Goal: Task Accomplishment & Management: Complete application form

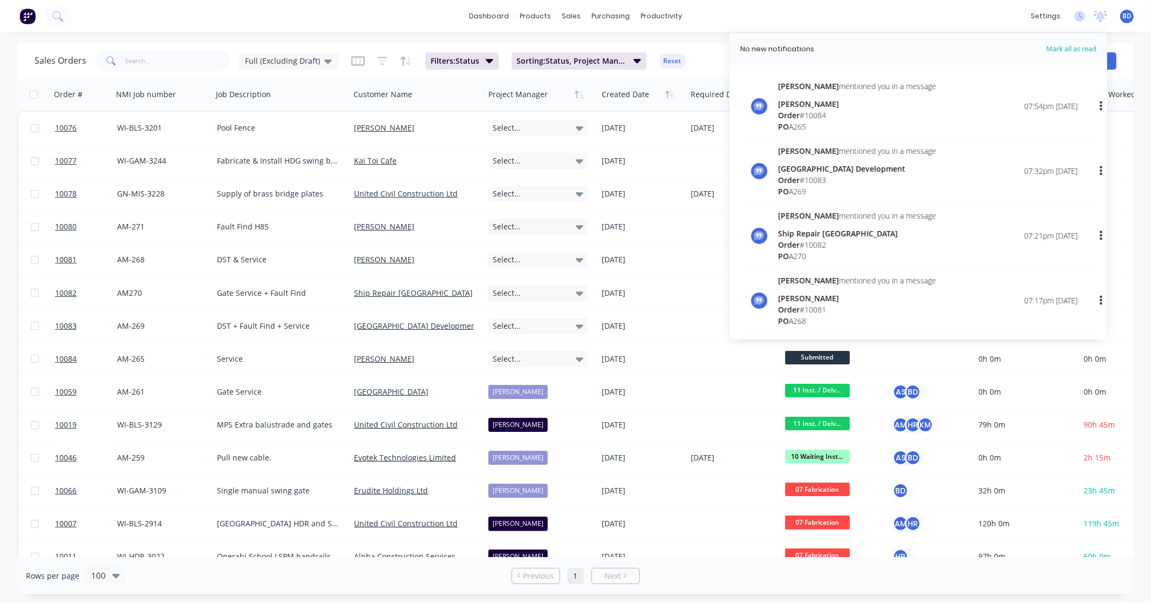
scroll to position [540, 0]
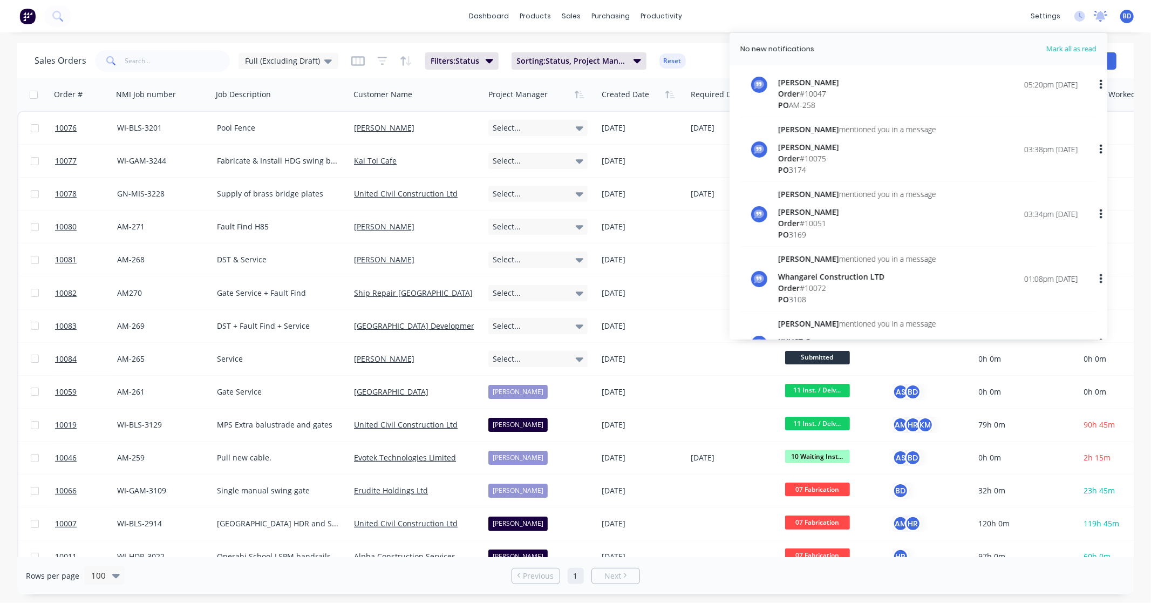
click at [1099, 17] on icon at bounding box center [1101, 15] width 10 height 9
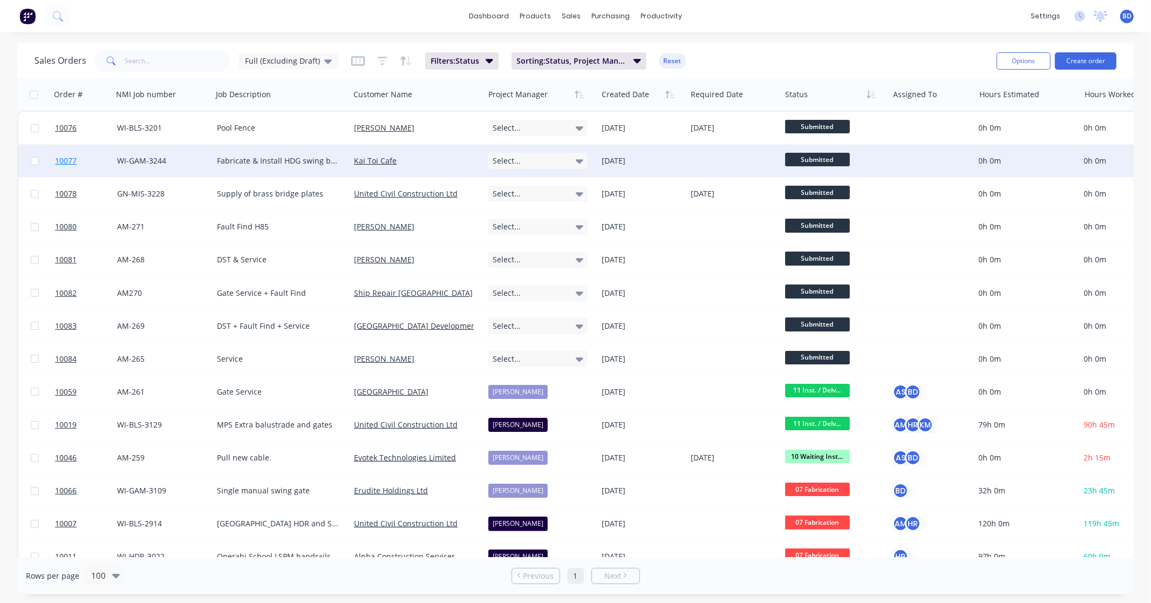
click at [73, 162] on span "10077" at bounding box center [66, 160] width 22 height 11
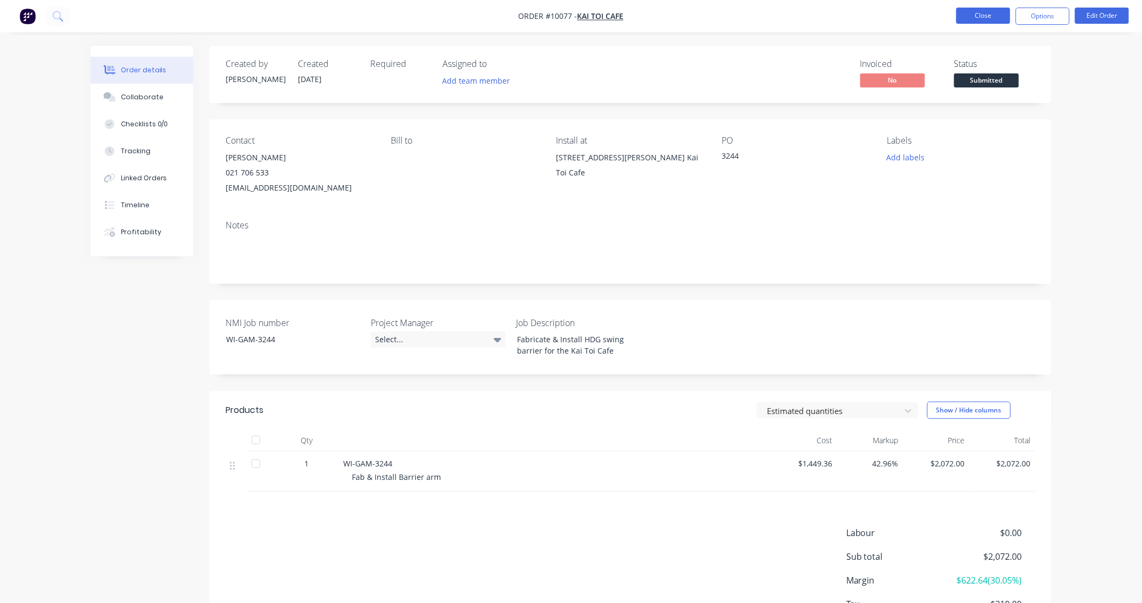
click at [997, 23] on button "Close" at bounding box center [983, 16] width 54 height 16
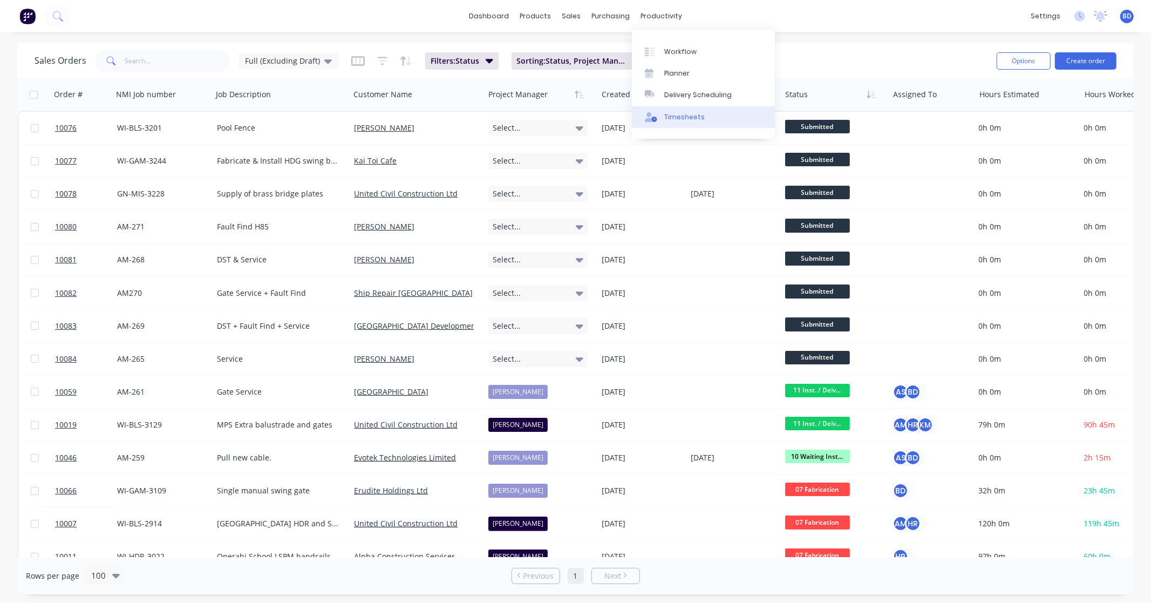
click at [693, 116] on div "Timesheets" at bounding box center [684, 117] width 40 height 10
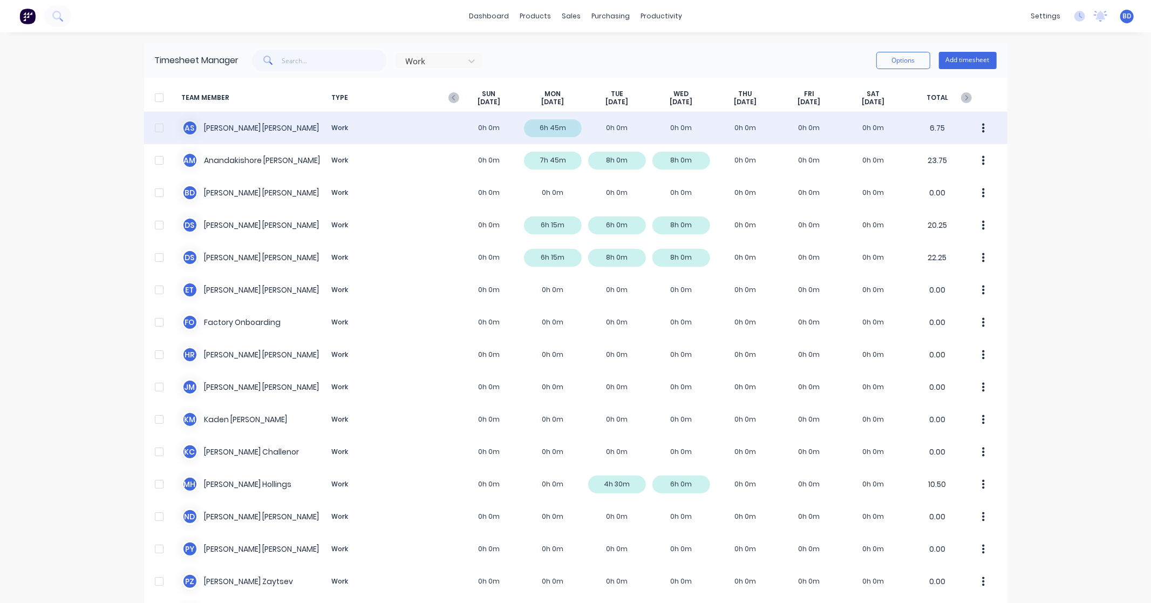
click at [246, 130] on div "A S [PERSON_NAME] Work 0h 0m 6h 45m 0h 0m 0h 0m 0h 0m 0h 0m 0h 0m 6.75" at bounding box center [576, 128] width 864 height 32
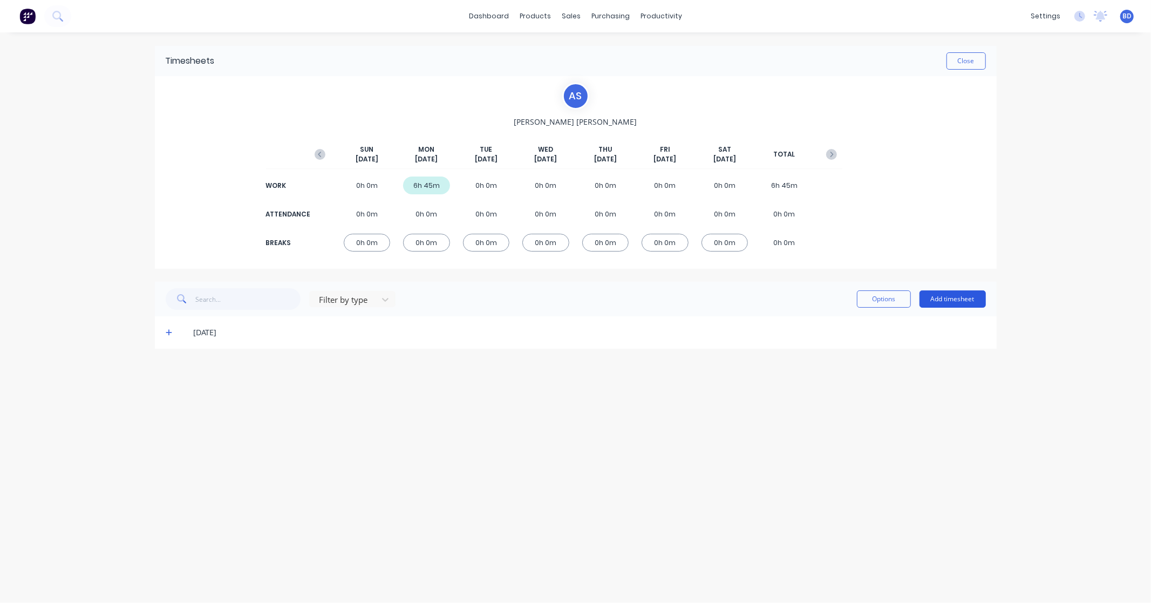
click at [974, 301] on button "Add timesheet" at bounding box center [953, 298] width 66 height 17
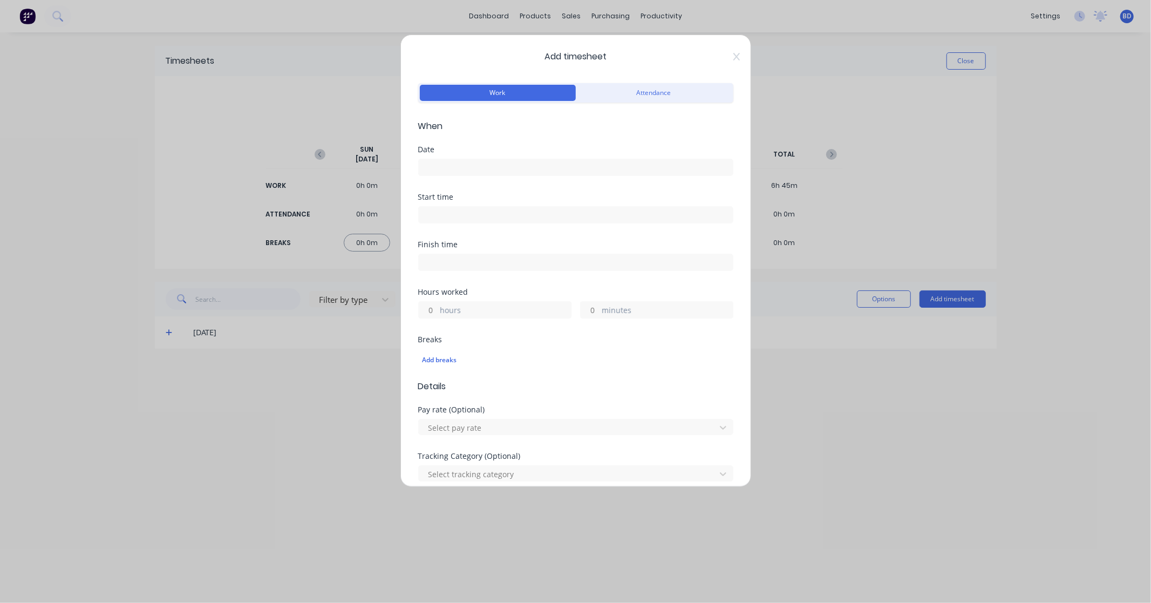
click at [435, 171] on input at bounding box center [576, 167] width 314 height 16
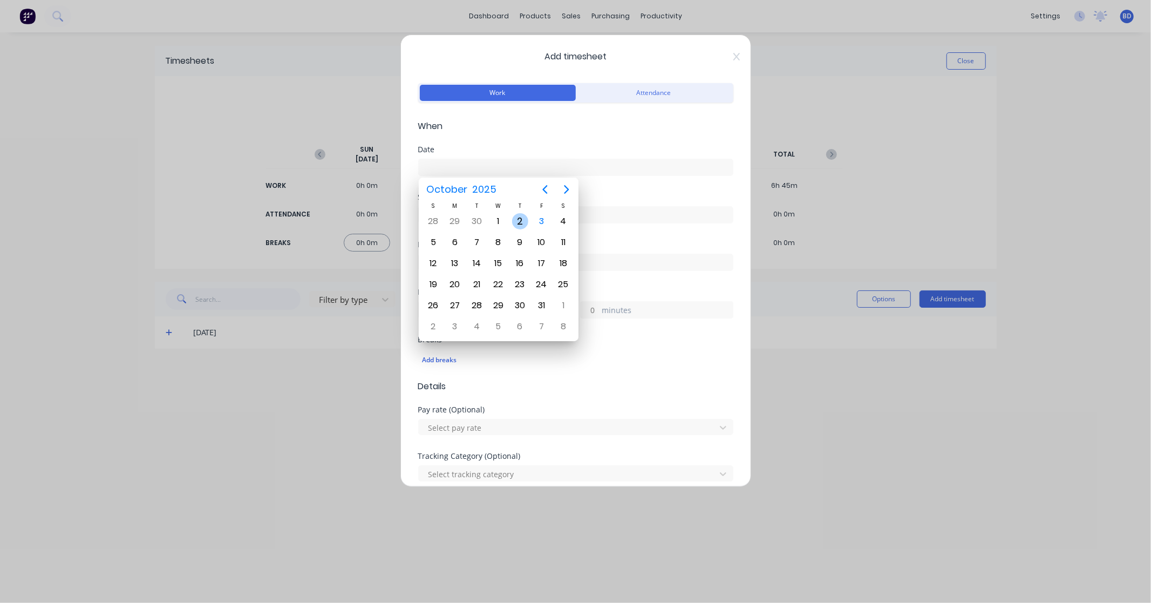
click at [520, 222] on div "2" at bounding box center [520, 221] width 16 height 16
type input "[DATE]"
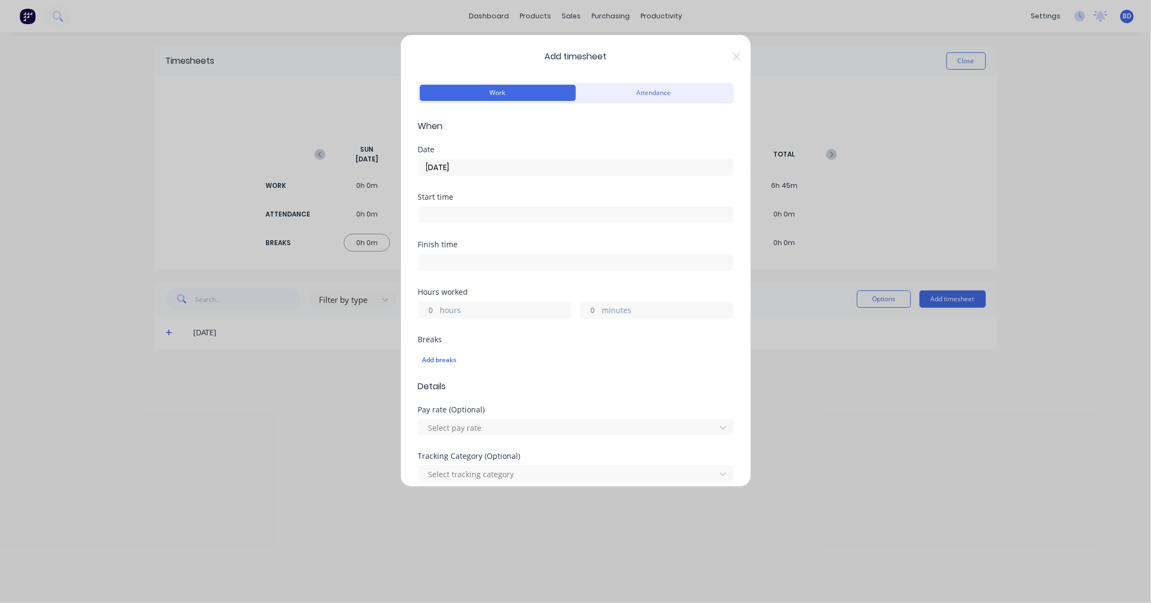
click at [467, 216] on input at bounding box center [576, 215] width 314 height 16
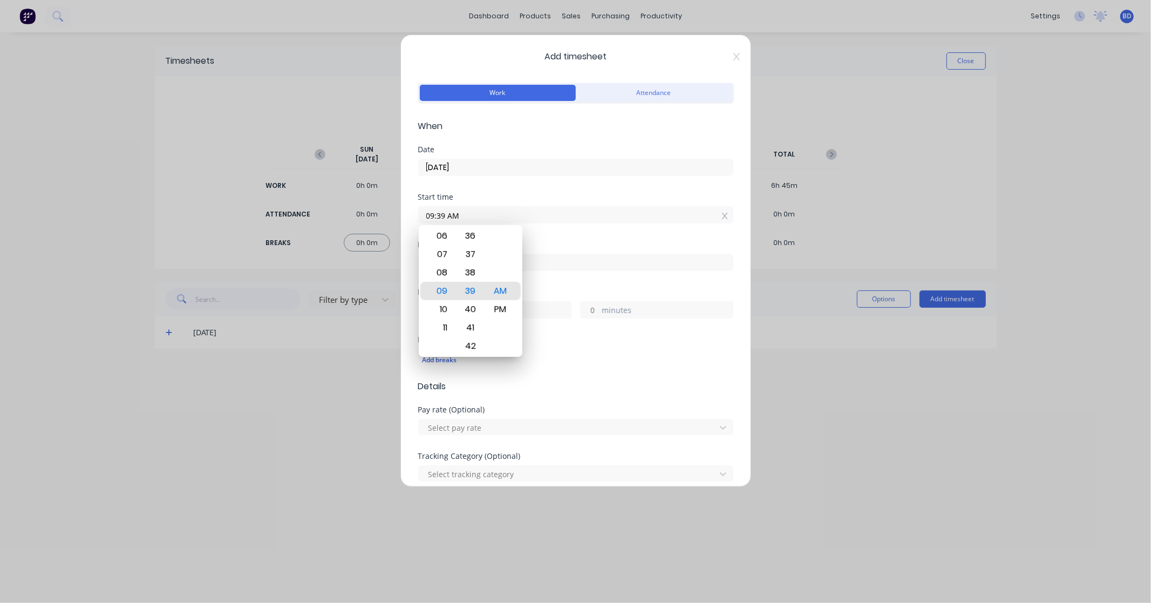
drag, startPoint x: 486, startPoint y: 214, endPoint x: 339, endPoint y: 209, distance: 147.4
click at [339, 209] on div "Add timesheet Work Attendance When Date [DATE] Start time 09:39 AM Finish time …" at bounding box center [575, 301] width 1151 height 603
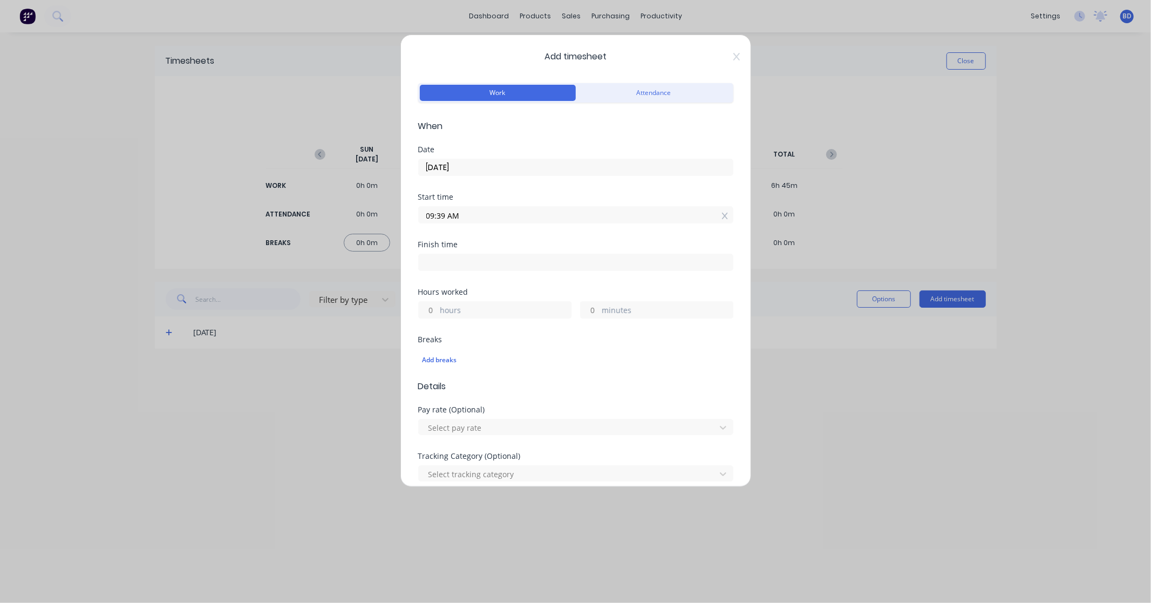
paste input "6:30"
type input "06:30 AM"
click at [498, 255] on input at bounding box center [576, 262] width 314 height 16
type input "09:39 AM"
type input "3"
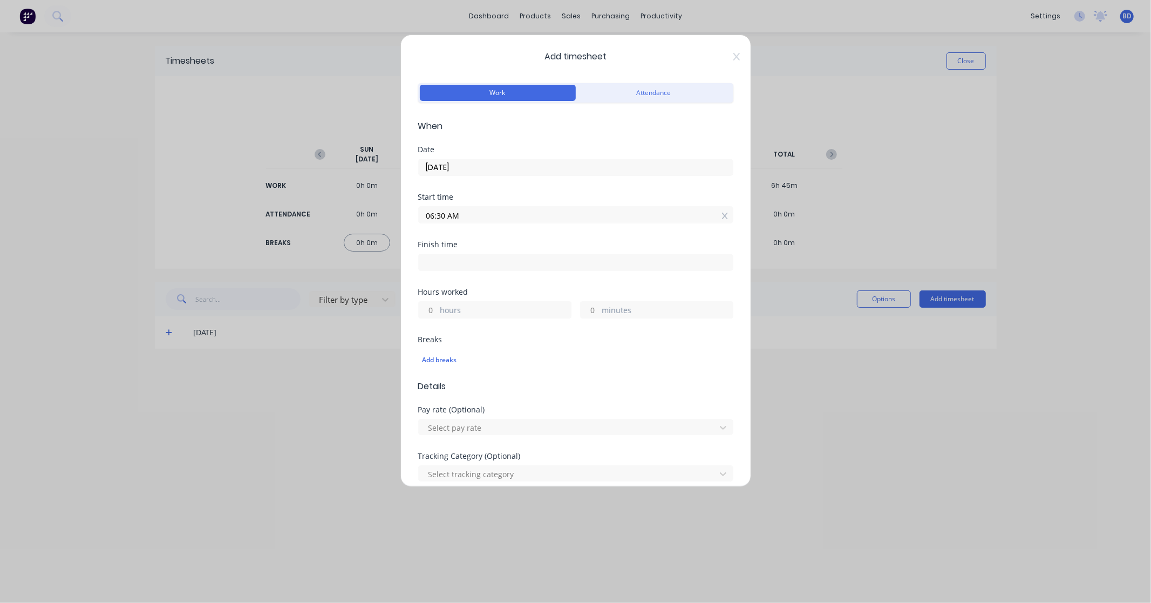
type input "9"
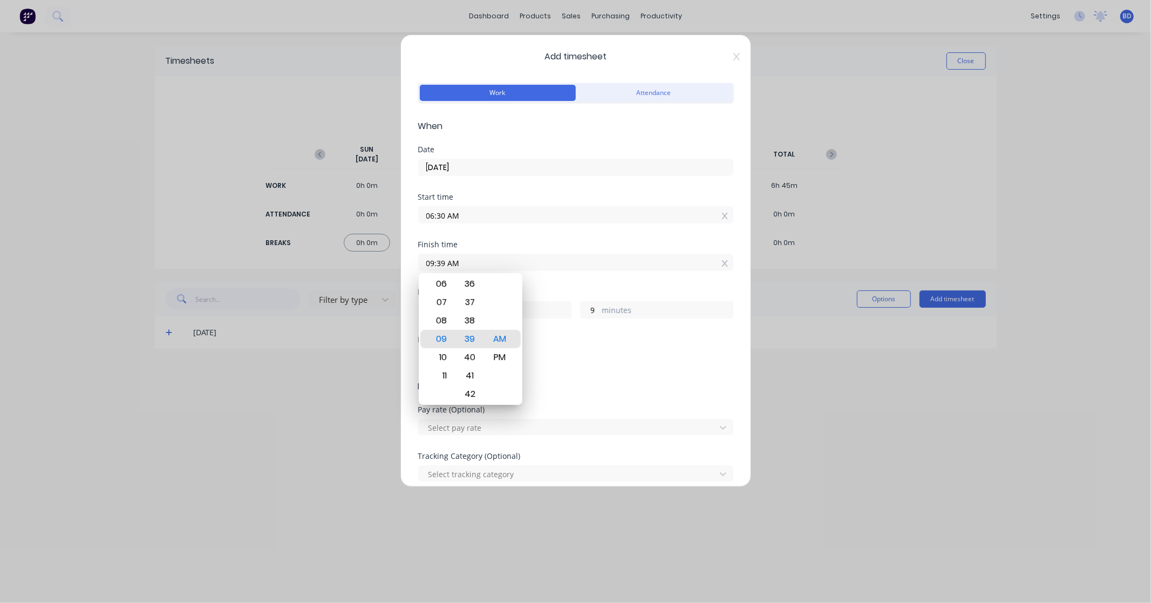
drag, startPoint x: 500, startPoint y: 260, endPoint x: 353, endPoint y: 260, distance: 147.3
click at [353, 260] on div "Add timesheet Work Attendance When Date [DATE] Start time 06:30 AM Finish time …" at bounding box center [575, 301] width 1151 height 603
paste input "3:15 P"
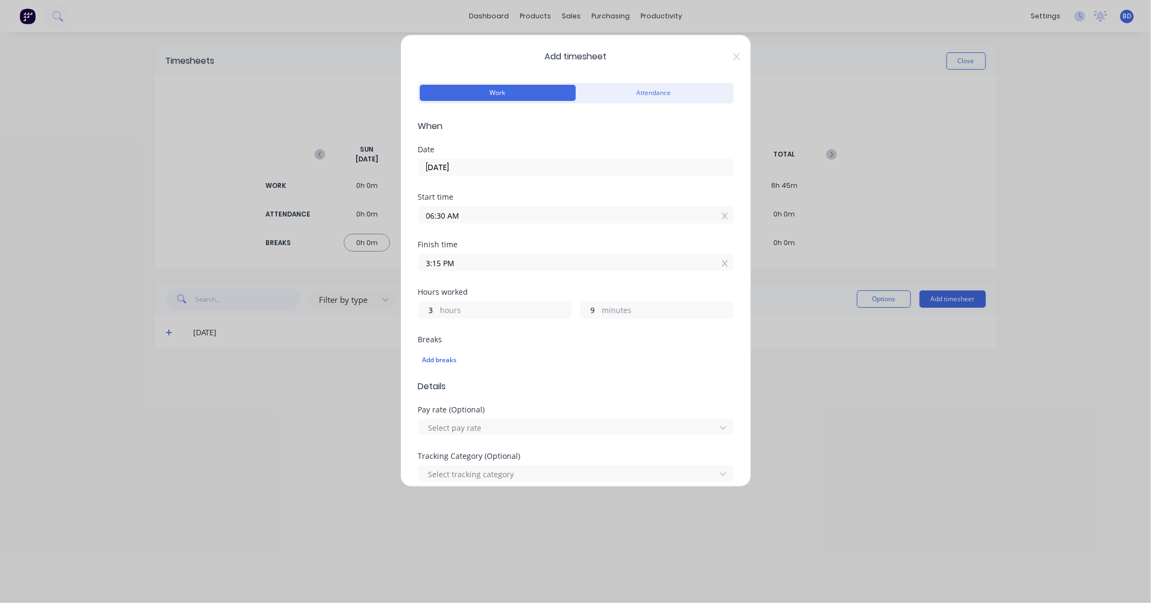
type input "03:15 PM"
type input "8"
type input "45"
click at [564, 288] on div "Finish time 03:15 PM" at bounding box center [575, 264] width 315 height 47
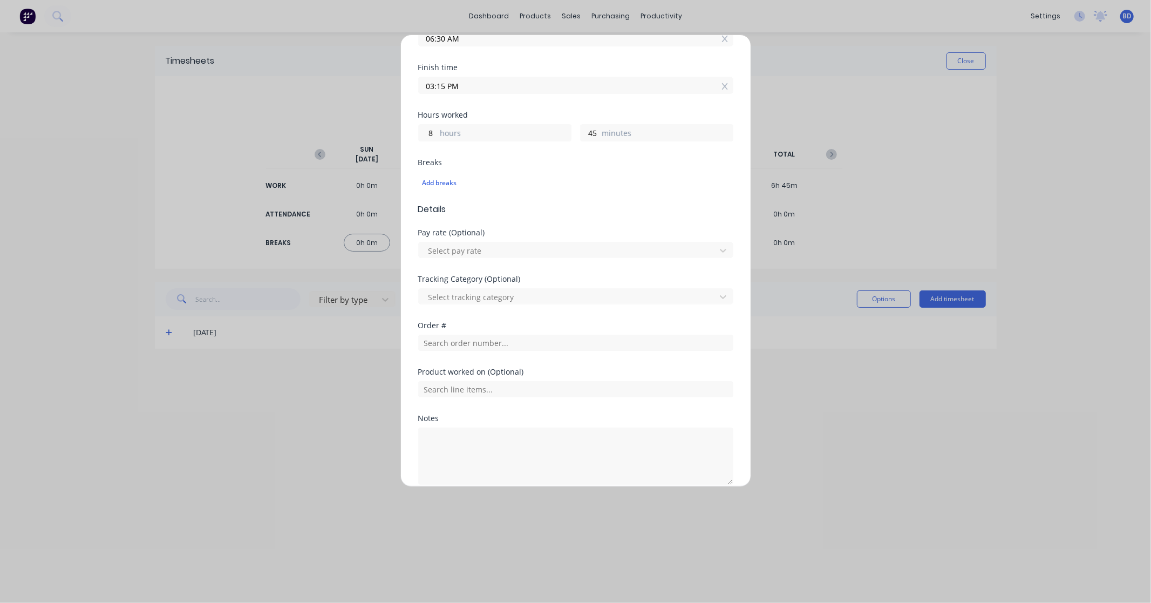
scroll to position [225, 0]
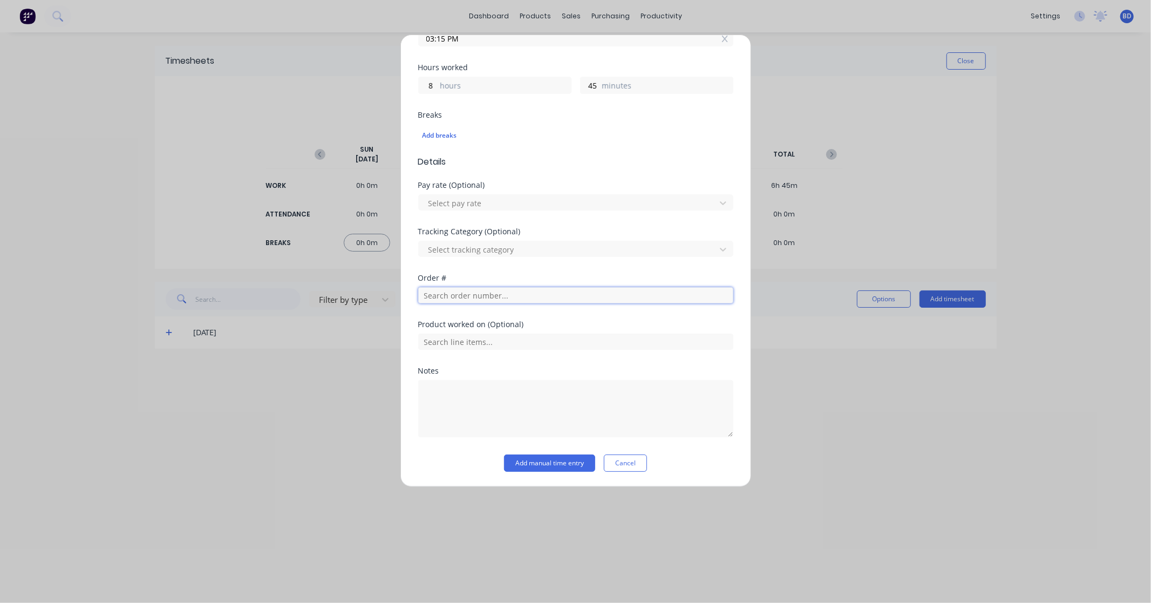
click at [468, 301] on input "text" at bounding box center [575, 295] width 315 height 16
click at [628, 461] on button "Cancel" at bounding box center [625, 462] width 43 height 17
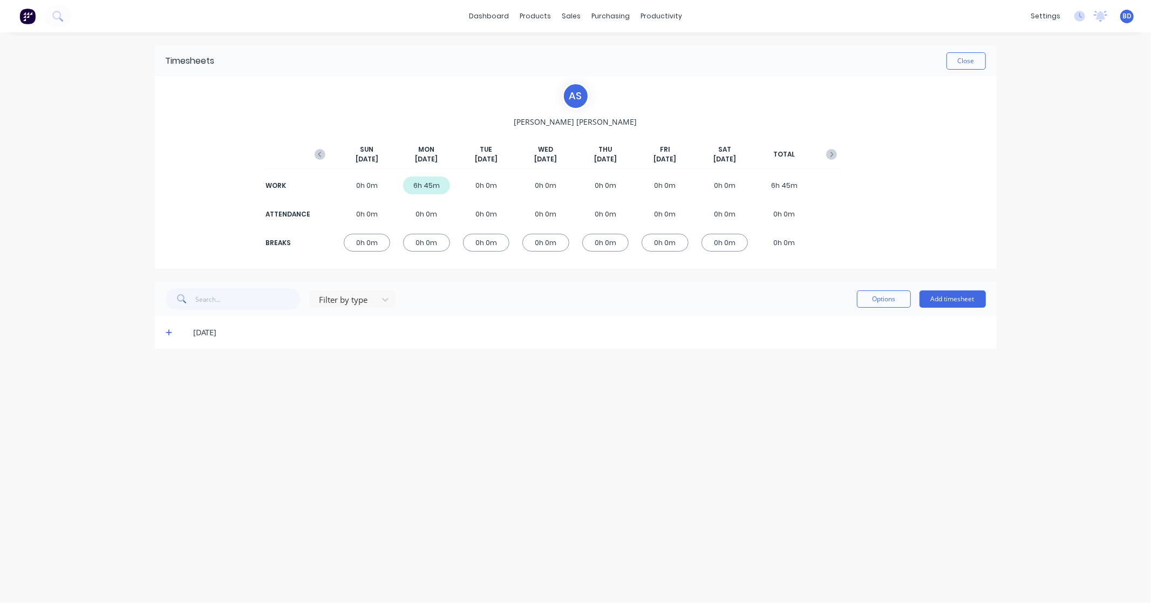
click at [803, 39] on div "Timesheets Close A S [PERSON_NAME] [DATE] [DATE] [DATE] [DATE] [DATE] [DATE] [D…" at bounding box center [576, 306] width 864 height 549
click at [950, 61] on button "Close" at bounding box center [966, 60] width 39 height 17
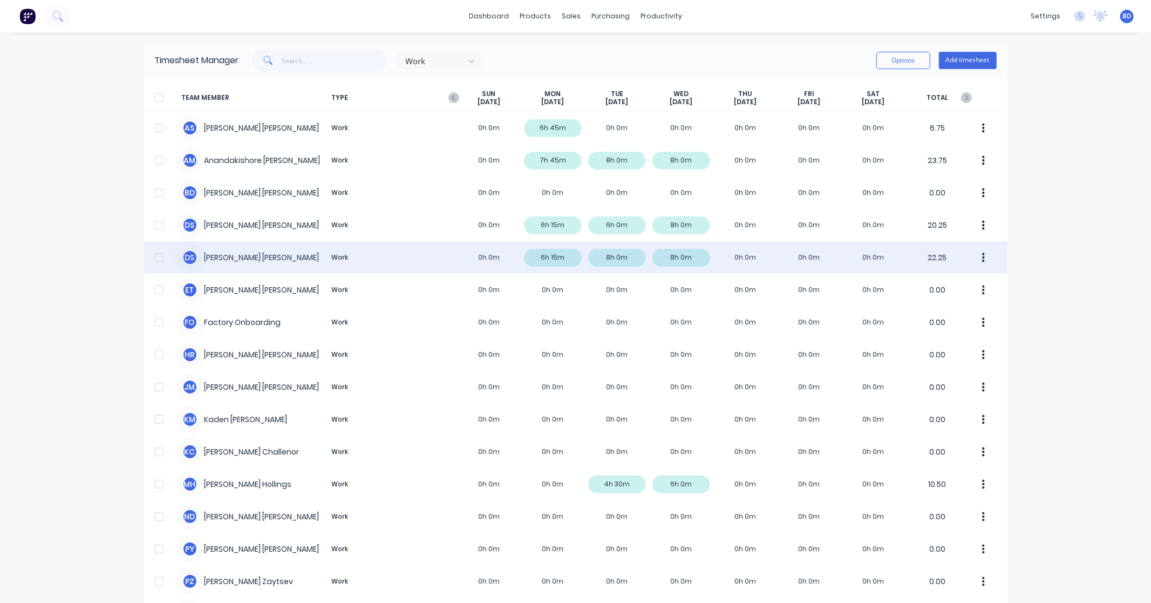
click at [256, 262] on div "[PERSON_NAME] Work 0h 0m 6h 15m 8h 0m 8h 0m 0h 0m 0h 0m 0h 0m 22.25" at bounding box center [576, 257] width 864 height 32
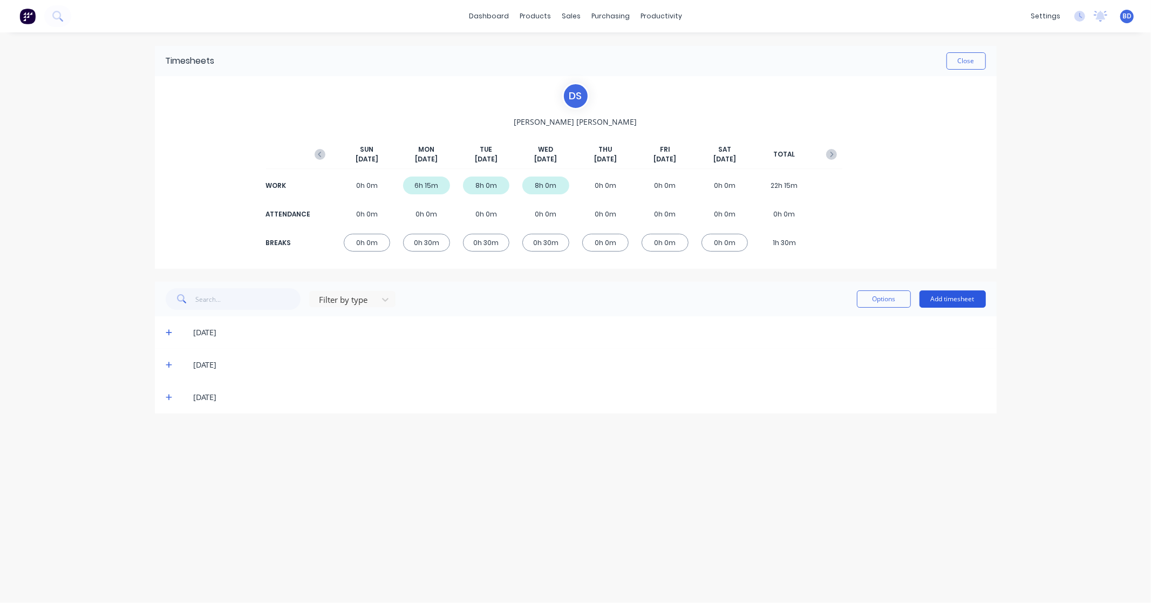
click at [949, 300] on button "Add timesheet" at bounding box center [953, 298] width 66 height 17
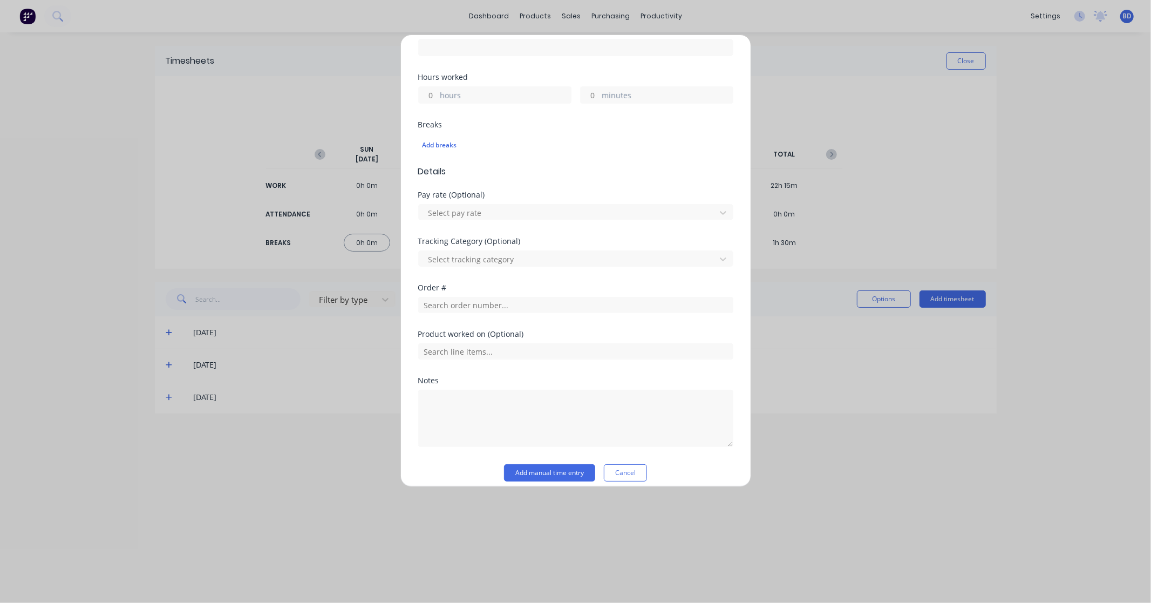
scroll to position [225, 0]
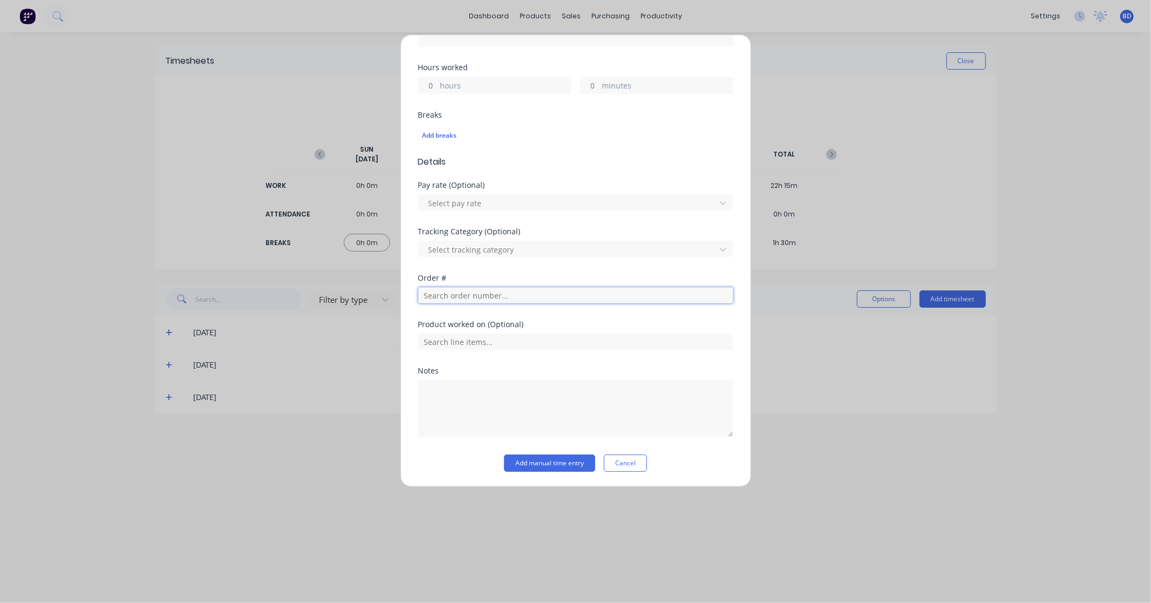
click at [466, 300] on input "text" at bounding box center [575, 295] width 315 height 16
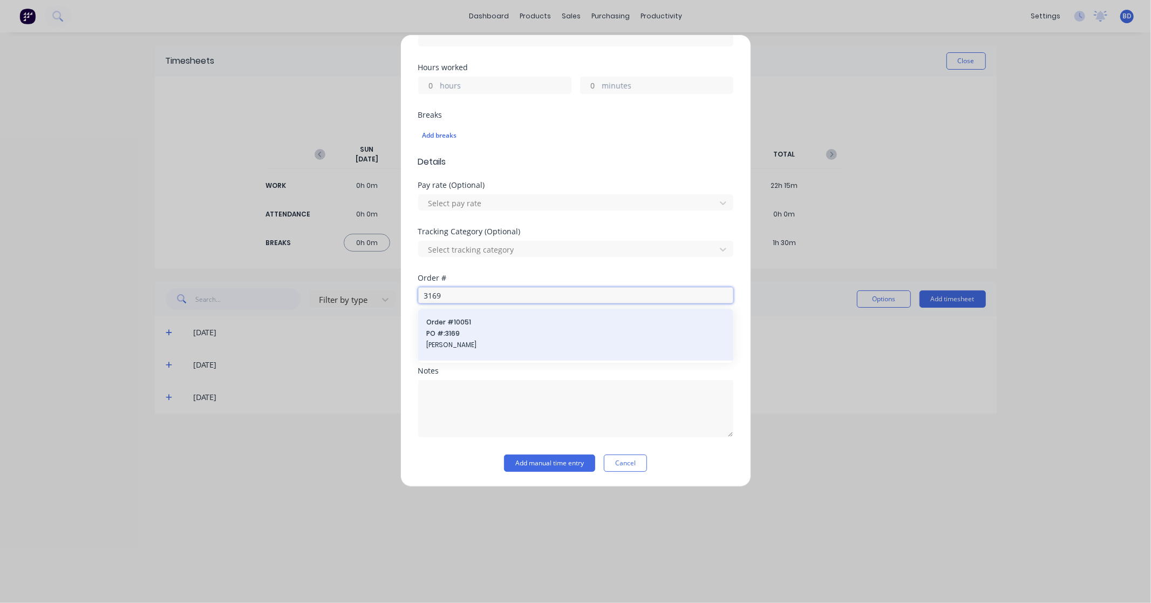
type input "3169"
click at [475, 335] on span "PO #: 3169" at bounding box center [576, 334] width 298 height 10
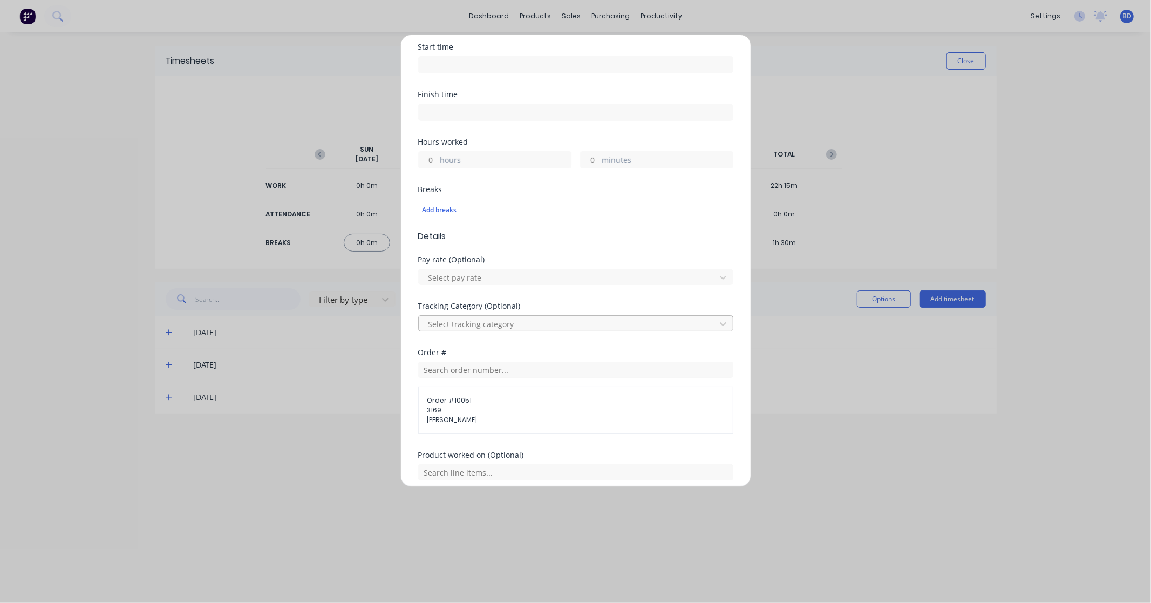
scroll to position [0, 0]
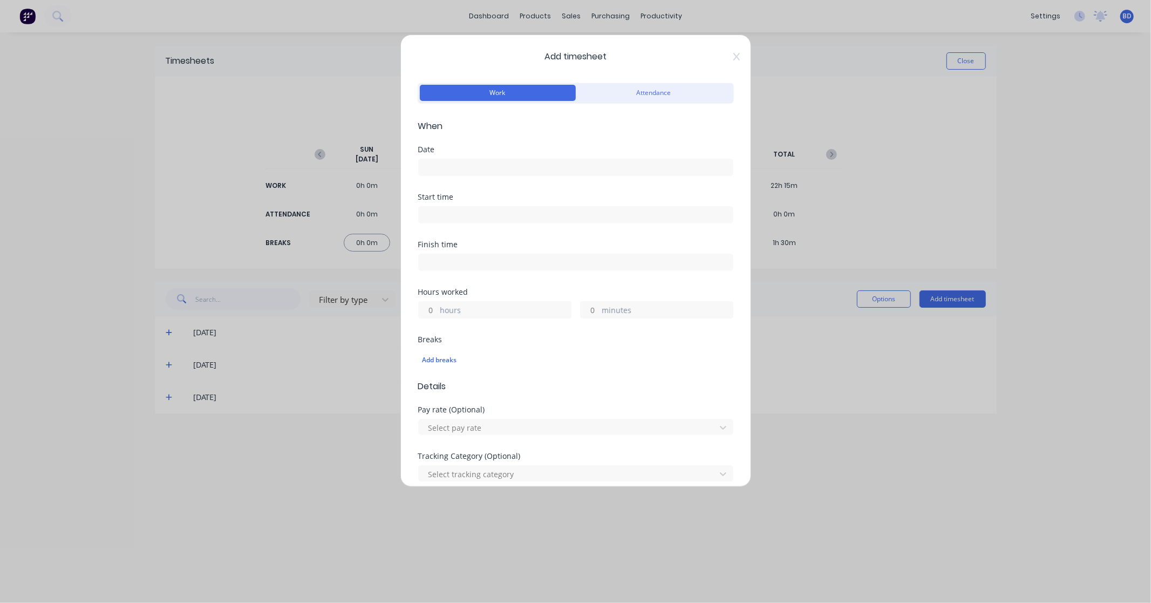
click at [454, 162] on input at bounding box center [576, 167] width 314 height 16
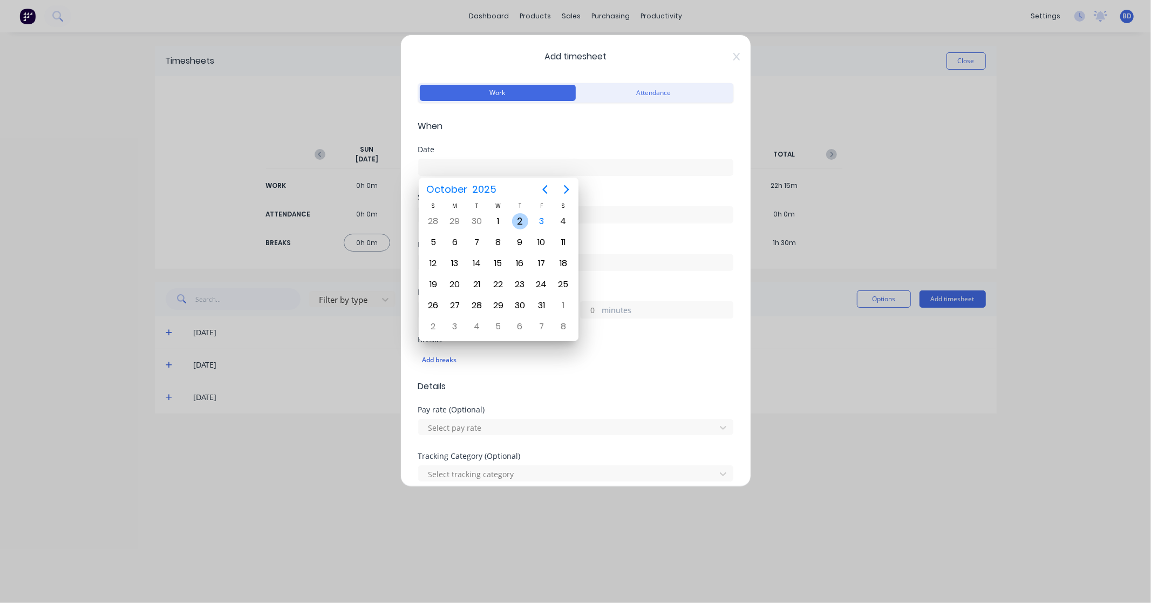
click at [515, 221] on div "2" at bounding box center [520, 221] width 16 height 16
type input "[DATE]"
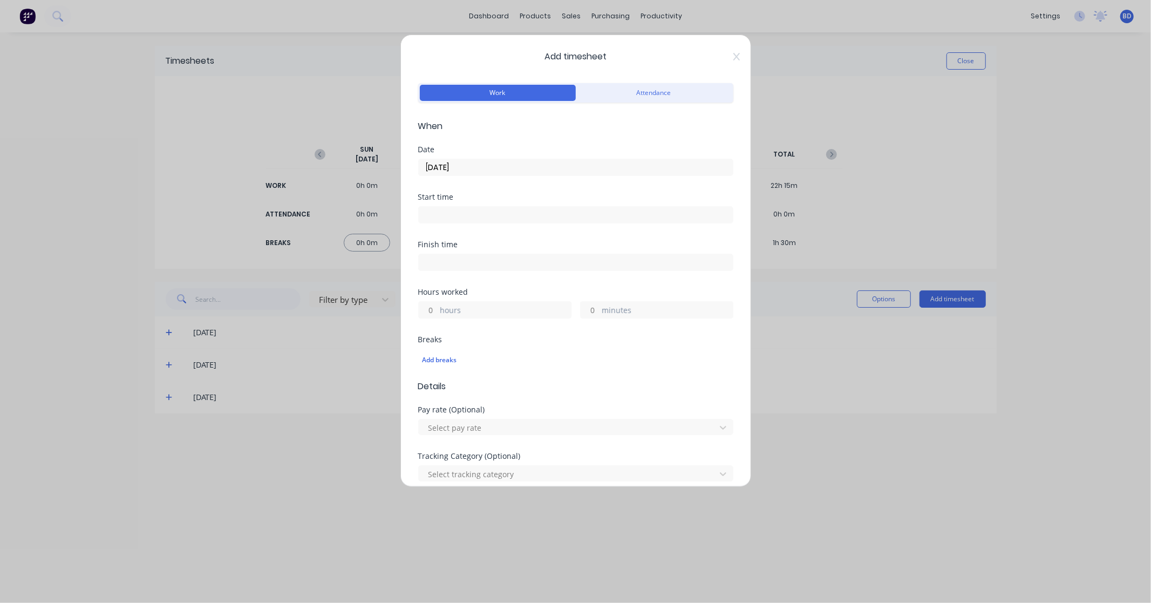
click at [481, 213] on input at bounding box center [576, 215] width 314 height 16
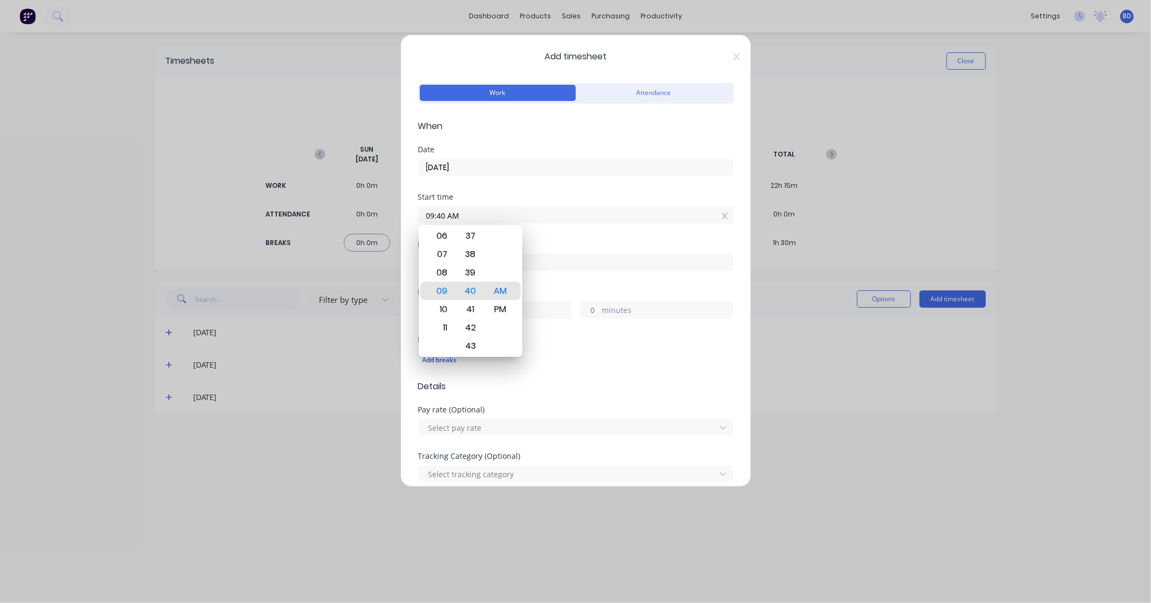
drag, startPoint x: 490, startPoint y: 213, endPoint x: 354, endPoint y: 218, distance: 135.6
click at [354, 218] on div "Add timesheet Work Attendance When Date [DATE] Start time 09:40 AM Finish time …" at bounding box center [575, 301] width 1151 height 603
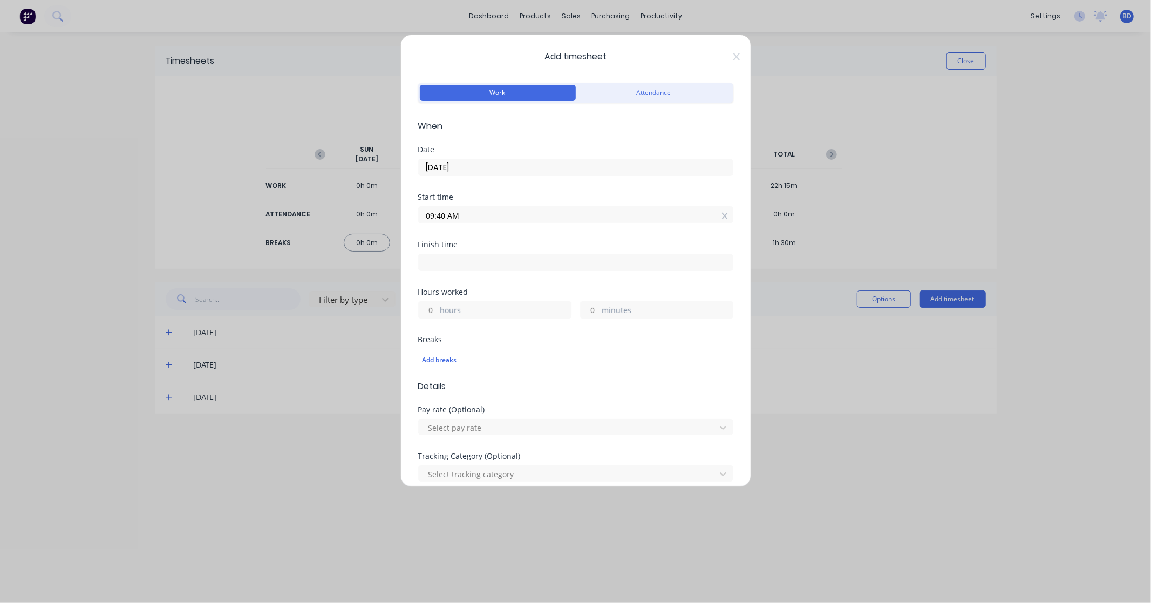
paste input "8:0"
type input "08:00 AM"
click at [453, 258] on input at bounding box center [576, 262] width 314 height 16
type input "09:40 AM"
type input "1"
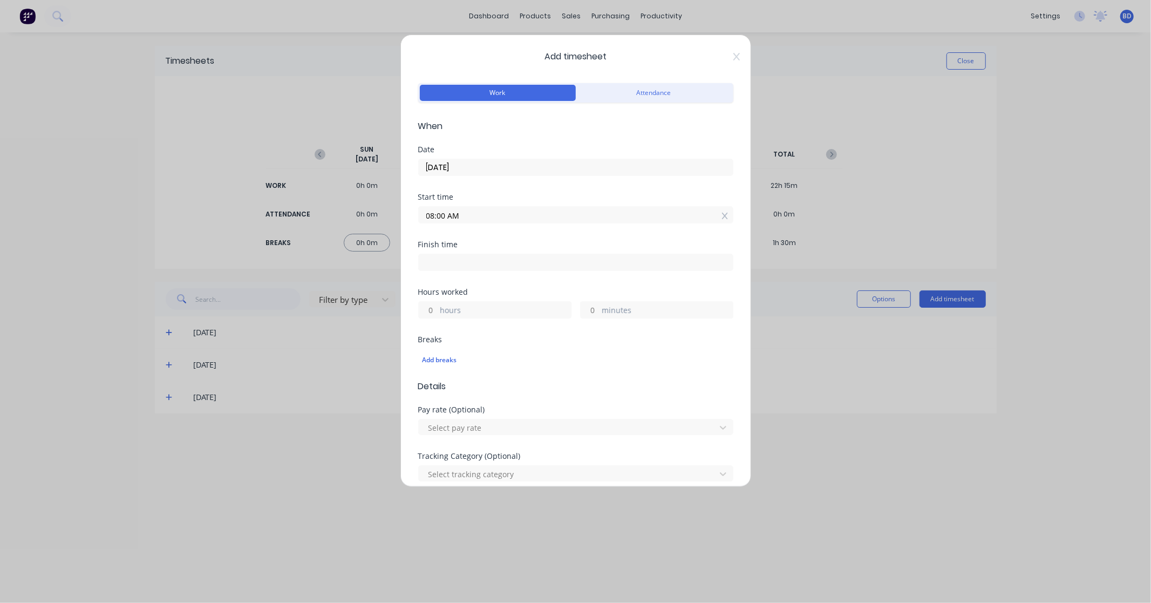
type input "40"
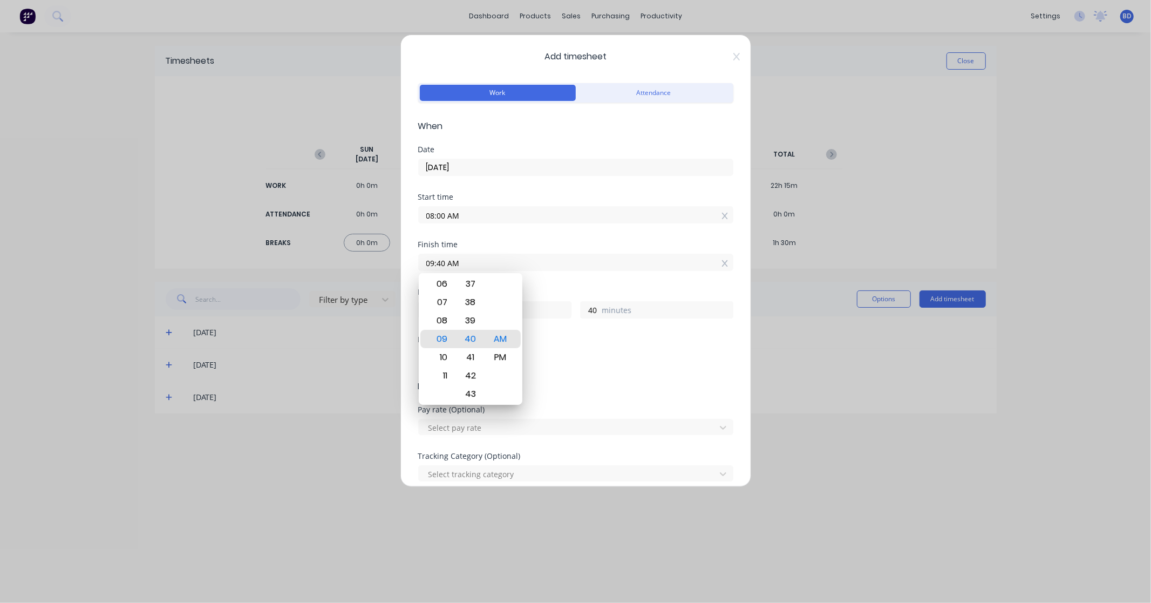
drag, startPoint x: 484, startPoint y: 261, endPoint x: 408, endPoint y: 265, distance: 75.7
click at [408, 265] on div "Add timesheet Work Attendance When Date [DATE] Start time 08:00 AM Finish time …" at bounding box center [575, 261] width 351 height 452
paste input "4:30 P"
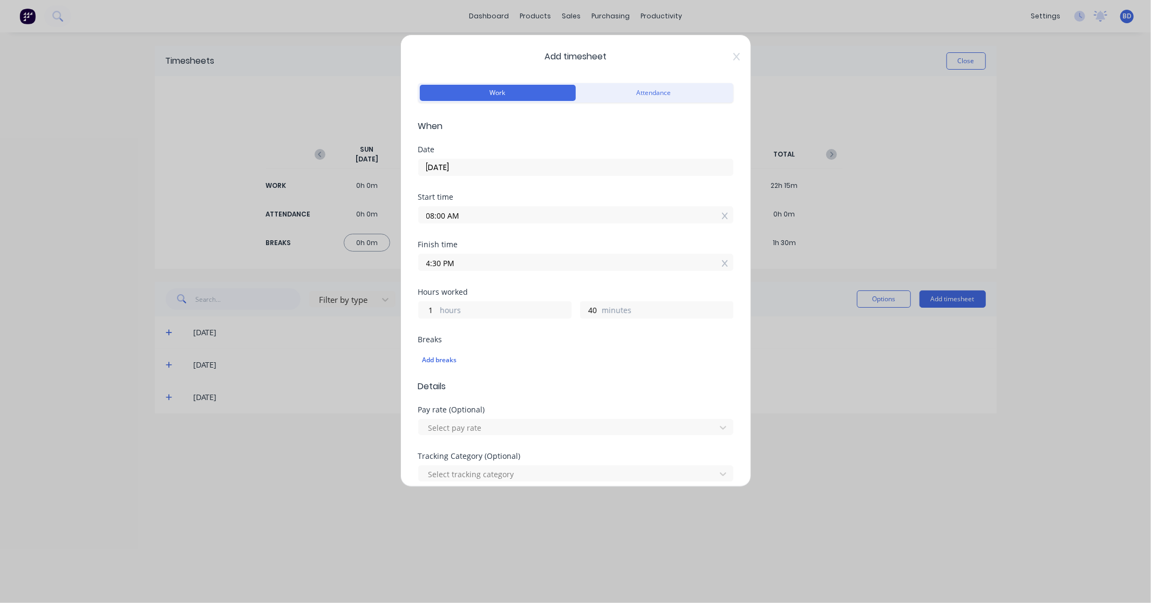
type input "04:30 PM"
type input "8"
type input "30"
click at [541, 283] on div "Finish time 04:30 PM" at bounding box center [575, 264] width 315 height 47
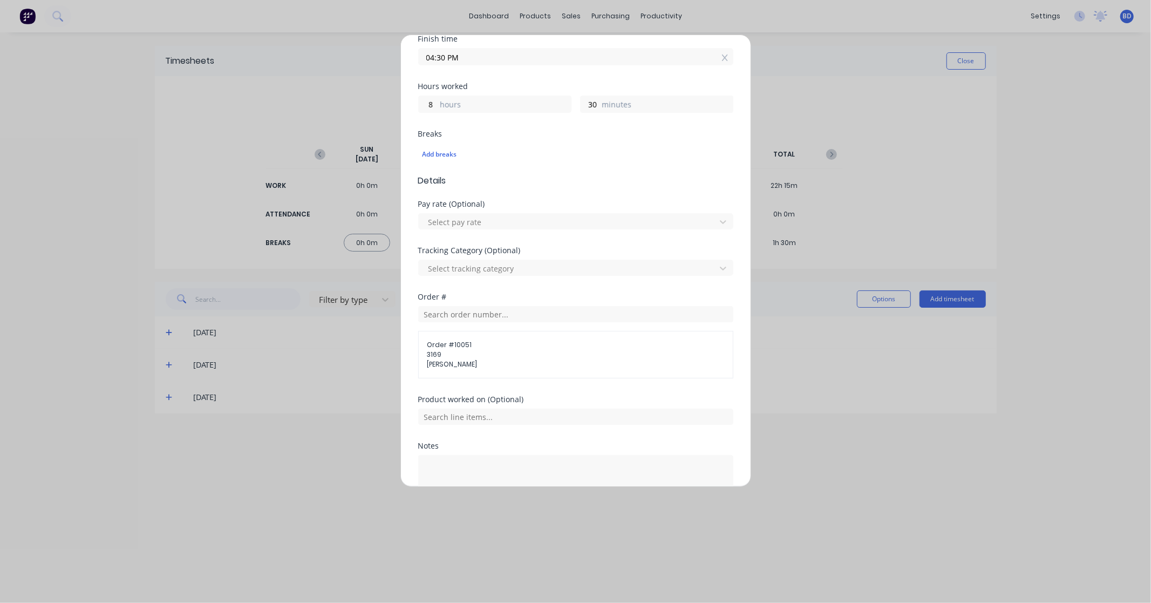
scroll to position [240, 0]
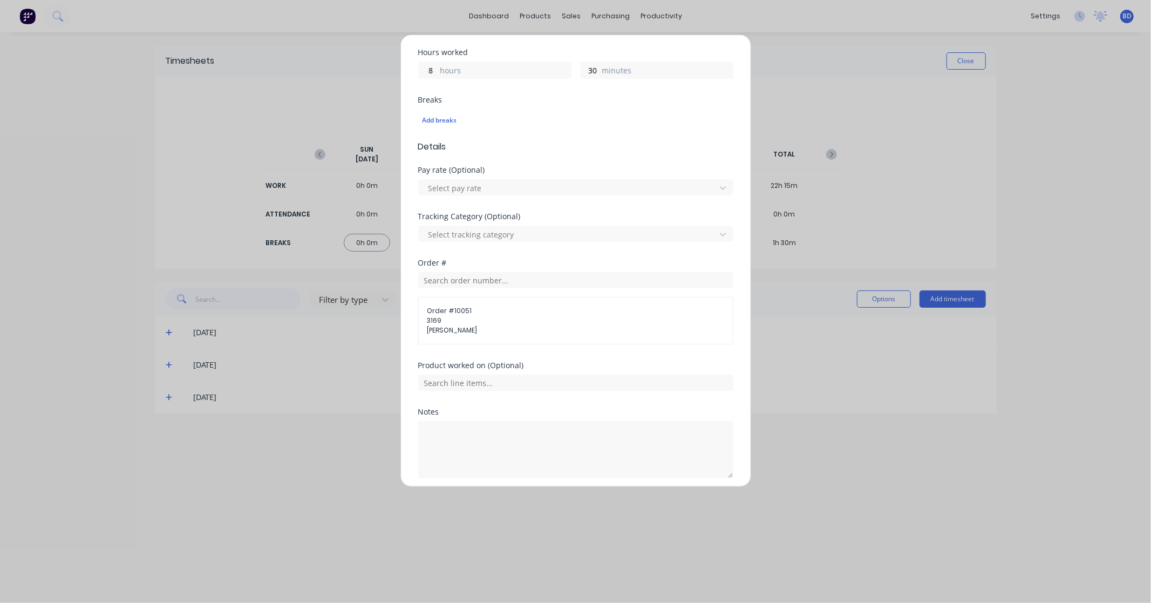
click at [446, 374] on div at bounding box center [575, 381] width 315 height 19
click at [446, 384] on input "text" at bounding box center [575, 383] width 315 height 16
click at [467, 459] on span "Labour Kit" at bounding box center [584, 464] width 281 height 10
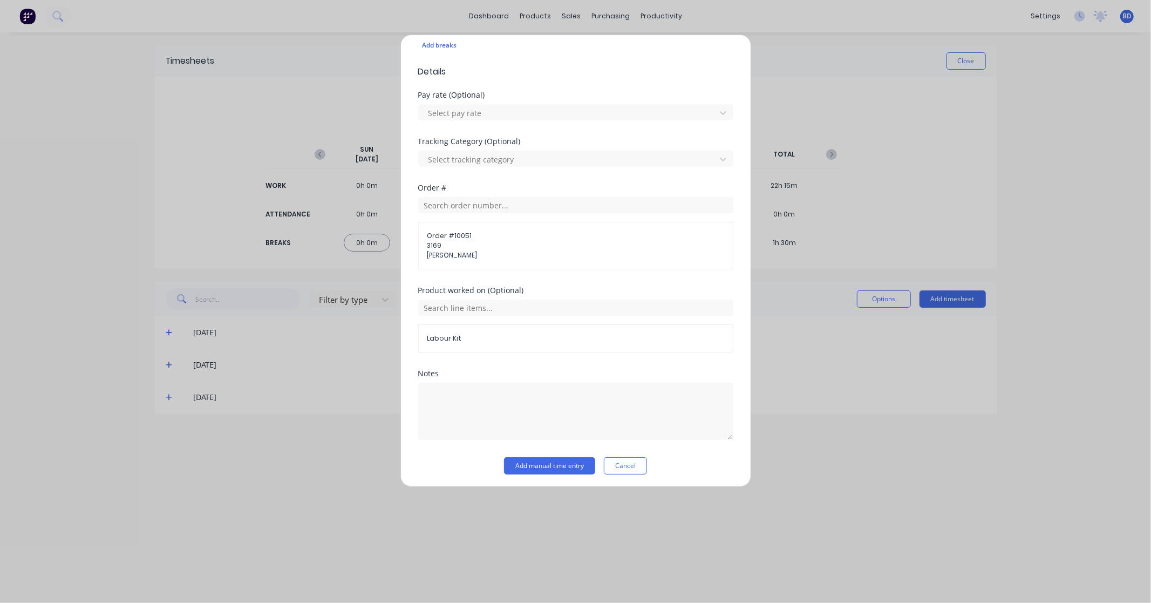
scroll to position [318, 0]
click at [544, 463] on button "Add manual time entry" at bounding box center [549, 462] width 91 height 17
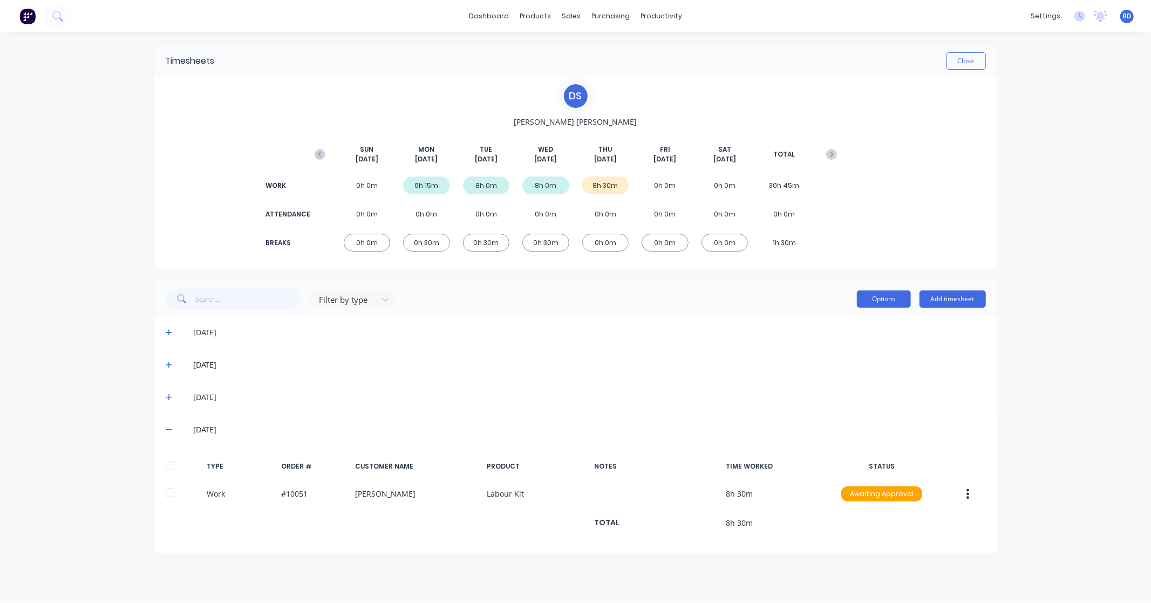
click at [886, 297] on button "Options" at bounding box center [884, 298] width 54 height 17
click at [1023, 412] on div "dashboard products sales purchasing productivity dashboard products Product Cat…" at bounding box center [575, 301] width 1151 height 603
click at [166, 468] on div at bounding box center [170, 466] width 22 height 22
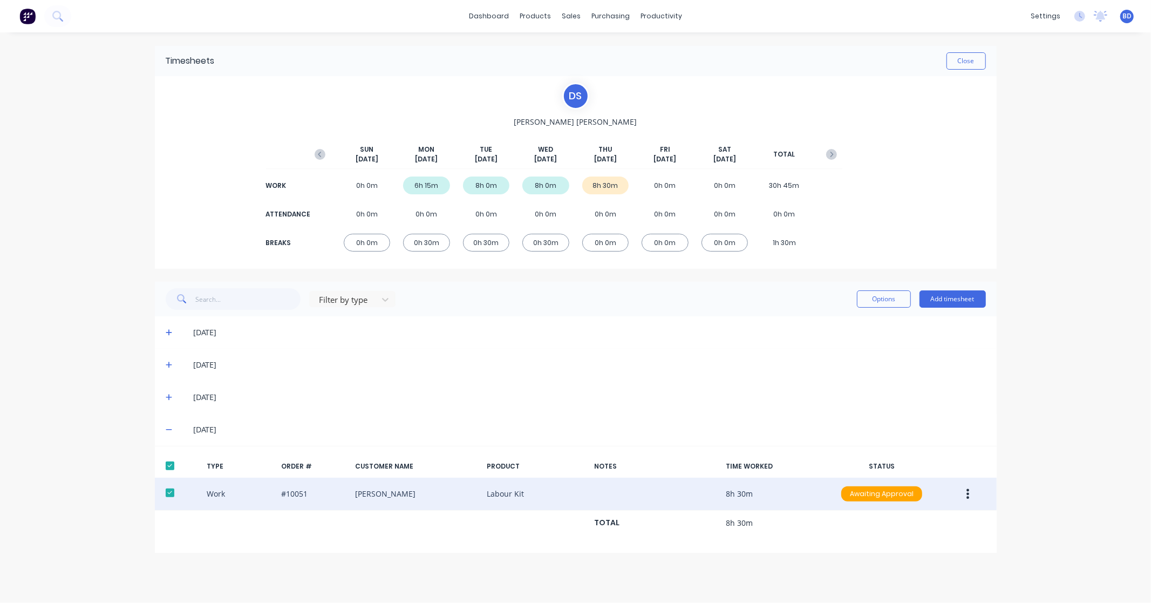
click at [972, 492] on button "button" at bounding box center [967, 493] width 25 height 19
click at [929, 495] on div "Approve" at bounding box center [929, 496] width 83 height 16
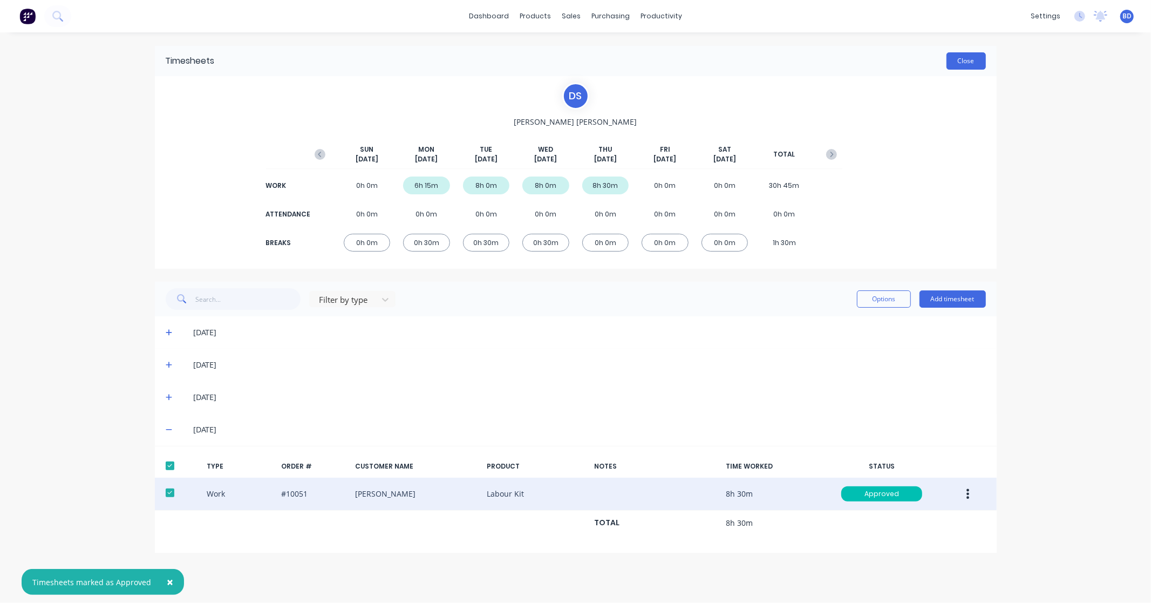
click at [978, 60] on button "Close" at bounding box center [966, 60] width 39 height 17
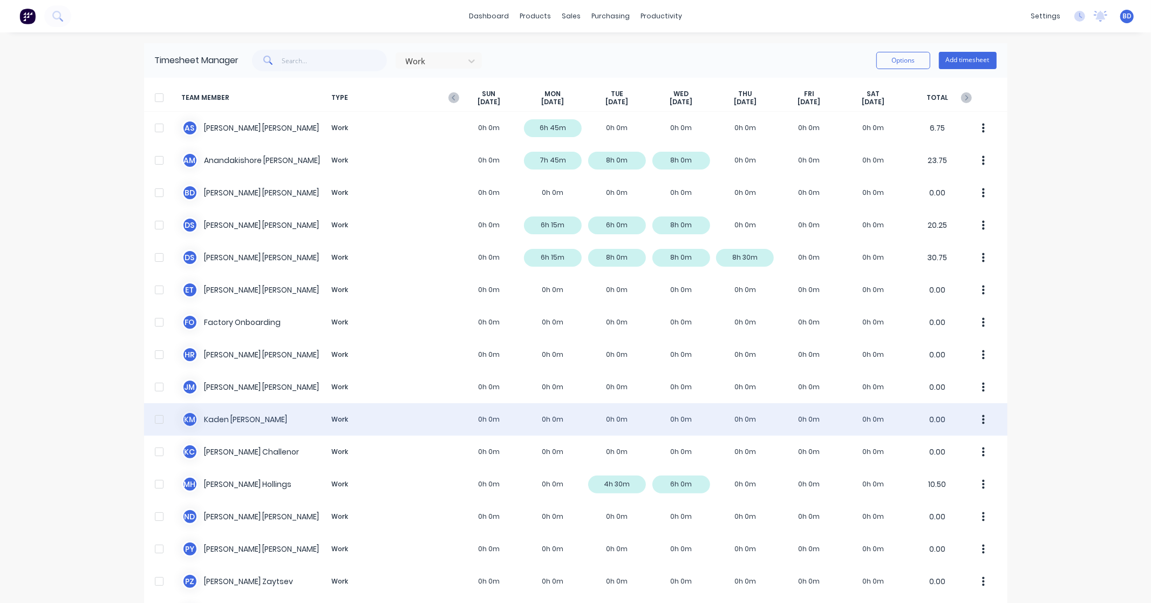
click at [240, 416] on div "[PERSON_NAME] Work 0h 0m 0h 0m 0h 0m 0h 0m 0h 0m 0h 0m 0h 0m 0.00" at bounding box center [576, 419] width 864 height 32
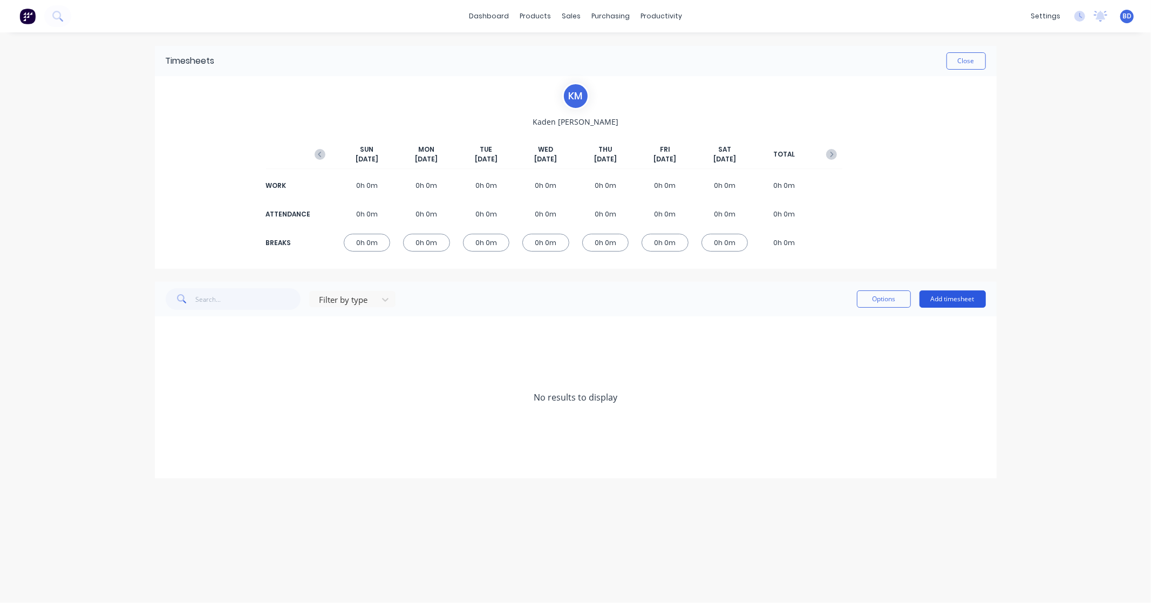
click at [961, 298] on button "Add timesheet" at bounding box center [953, 298] width 66 height 17
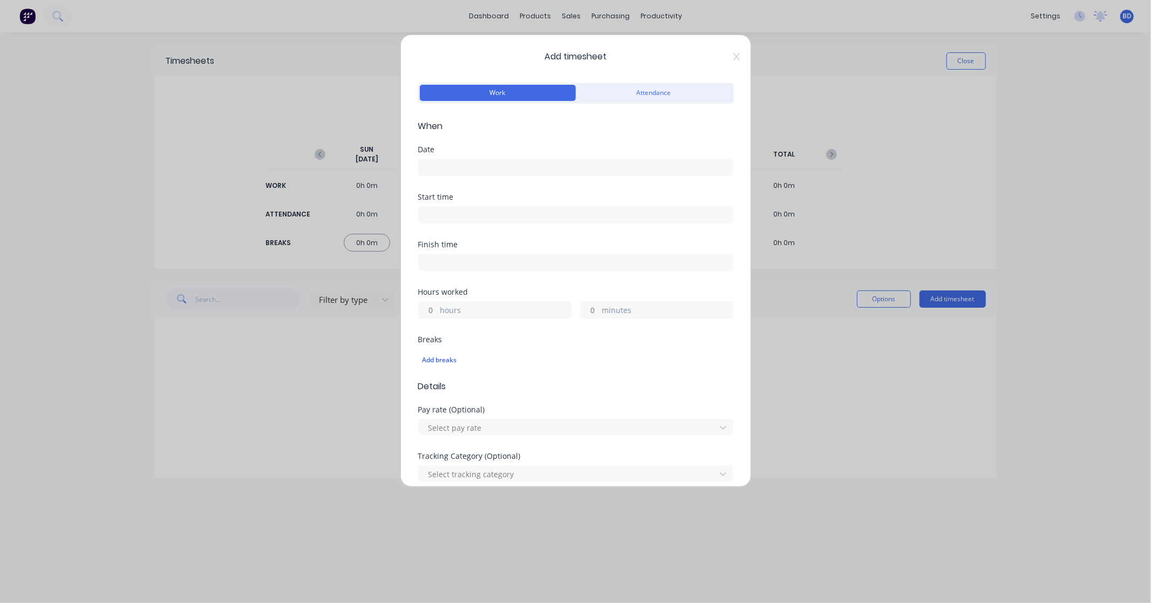
click at [446, 165] on input at bounding box center [576, 167] width 314 height 16
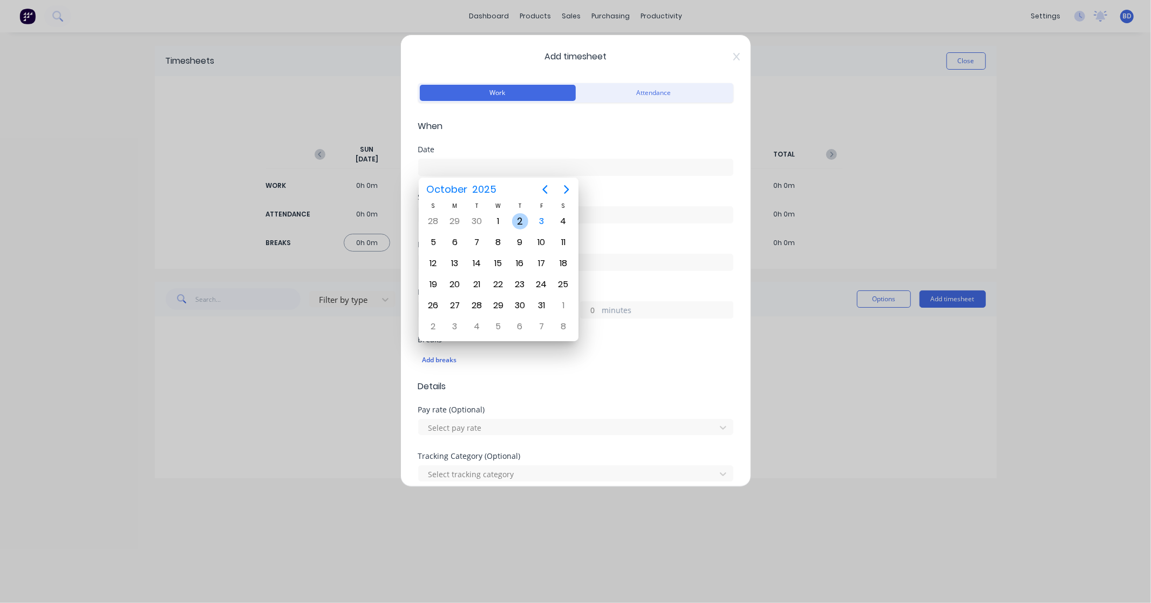
click at [518, 222] on div "2" at bounding box center [520, 221] width 16 height 16
type input "[DATE]"
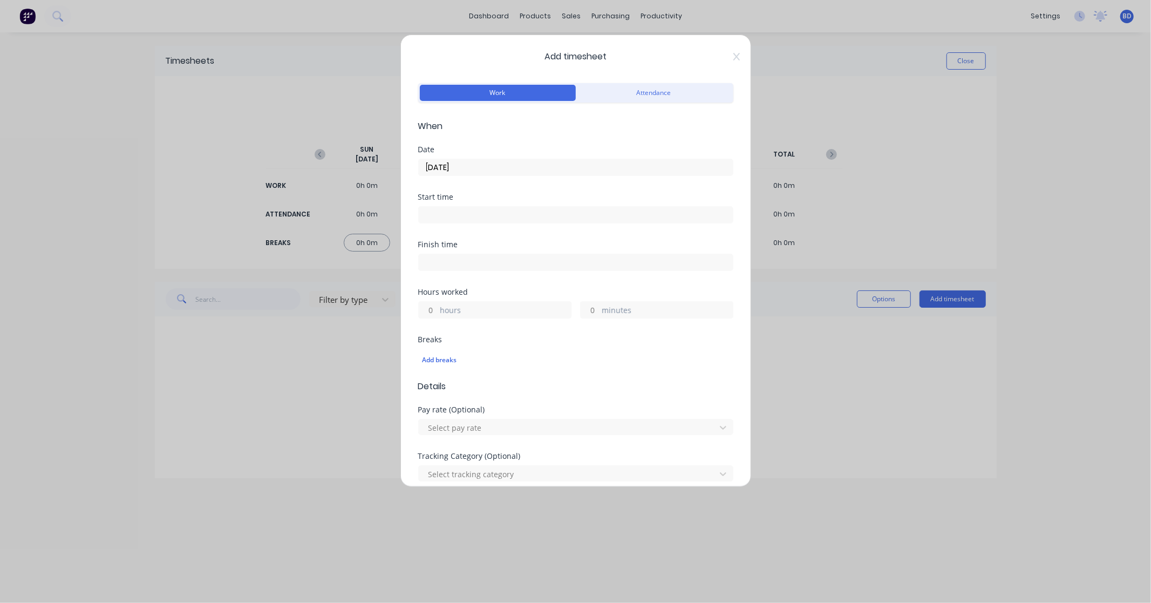
click at [453, 223] on label at bounding box center [575, 214] width 315 height 17
click at [453, 223] on input at bounding box center [576, 215] width 314 height 16
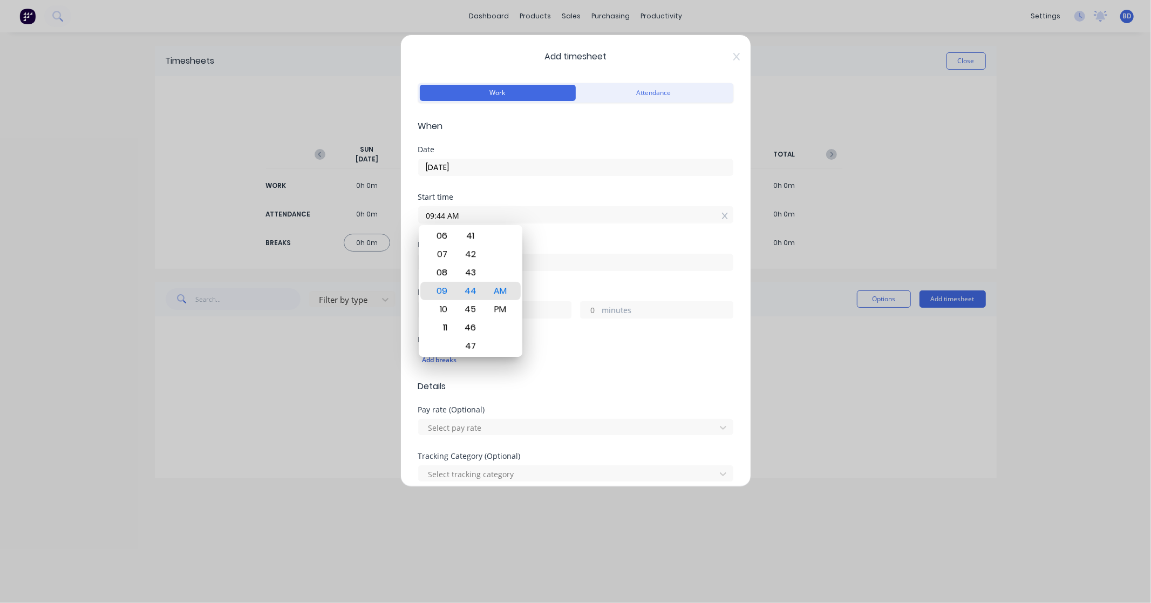
drag, startPoint x: 497, startPoint y: 215, endPoint x: 357, endPoint y: 217, distance: 139.8
click at [357, 217] on div "Add timesheet Work Attendance When Date [DATE] Start time 09:44 AM Finish time …" at bounding box center [575, 301] width 1151 height 603
paste input "9:00"
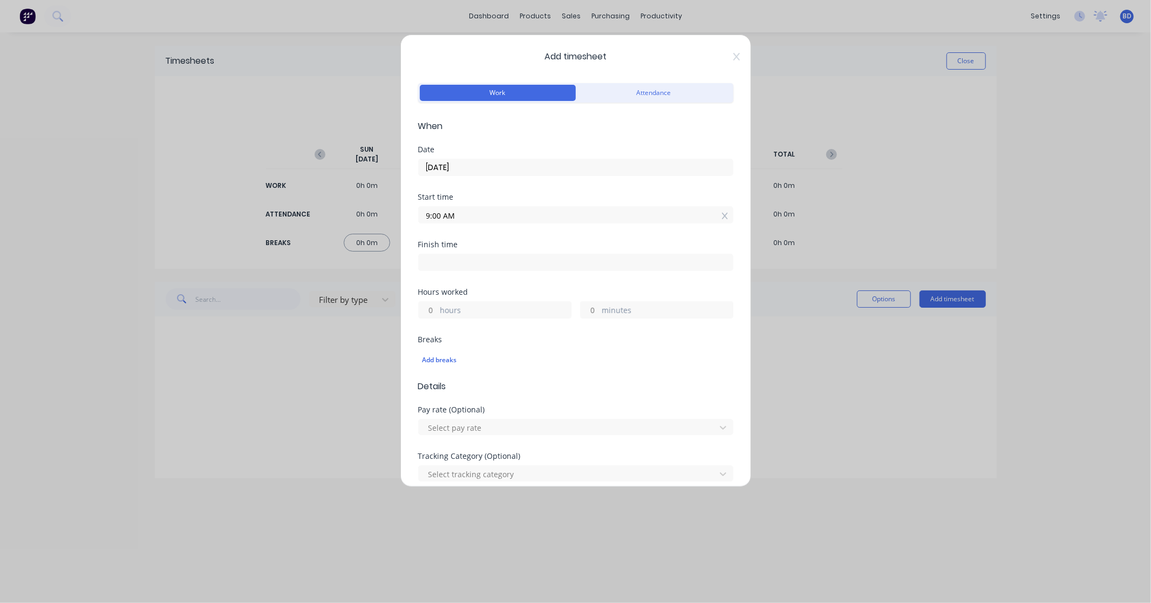
type input "09:00 AM"
click at [445, 261] on input at bounding box center [576, 262] width 314 height 16
type input "09:44 AM"
type input "0"
type input "44"
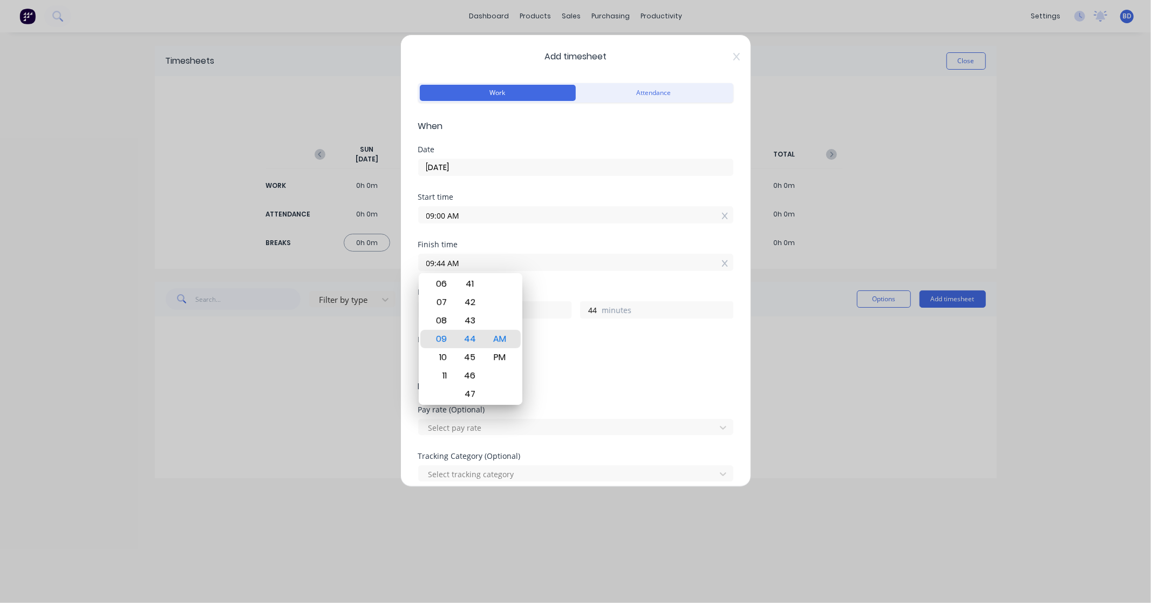
drag, startPoint x: 484, startPoint y: 263, endPoint x: 364, endPoint y: 266, distance: 119.8
click at [364, 266] on div "Add timesheet Work Attendance When Date [DATE] Start time 09:00 AM Finish time …" at bounding box center [575, 301] width 1151 height 603
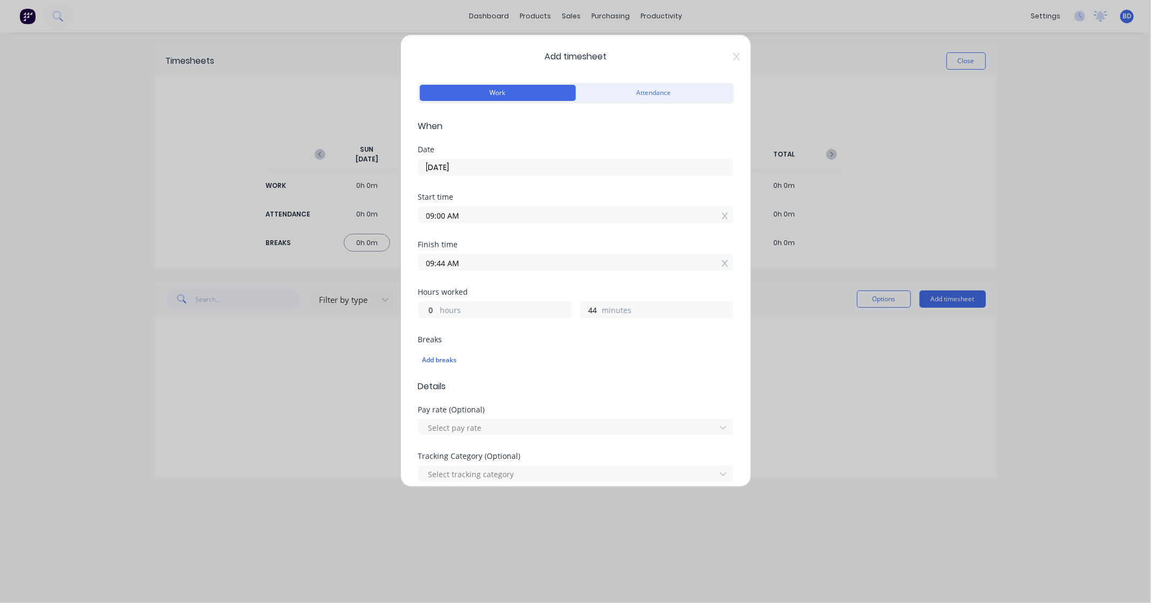
paste input "3:30 P"
type input "03:30 PM"
type input "6"
type input "30"
click at [503, 272] on div "Finish time 03:30 PM" at bounding box center [575, 264] width 315 height 47
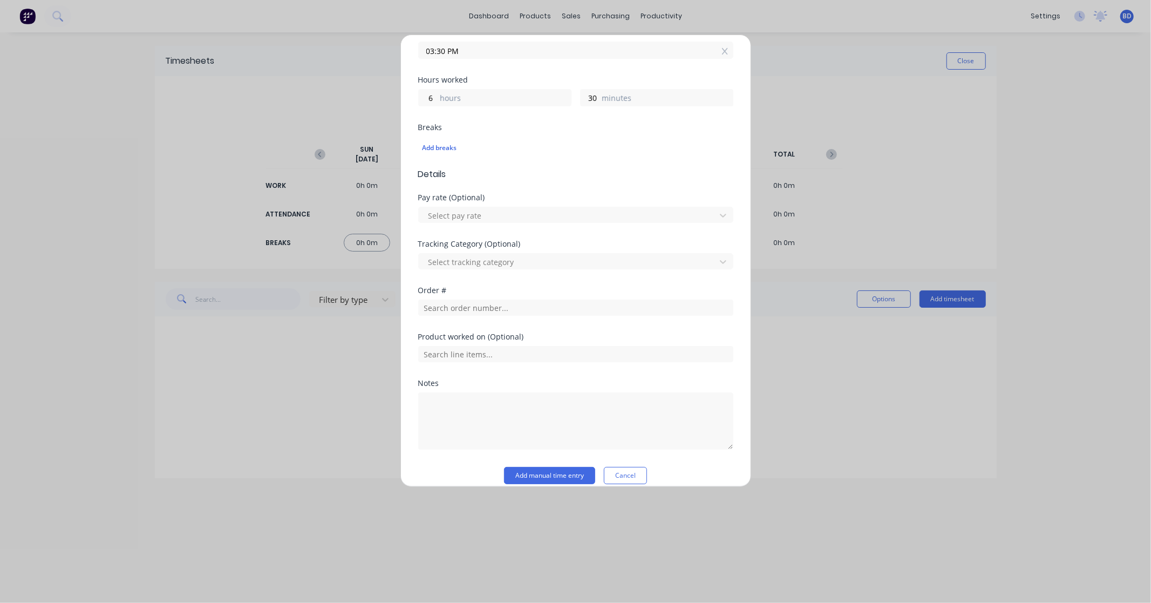
scroll to position [225, 0]
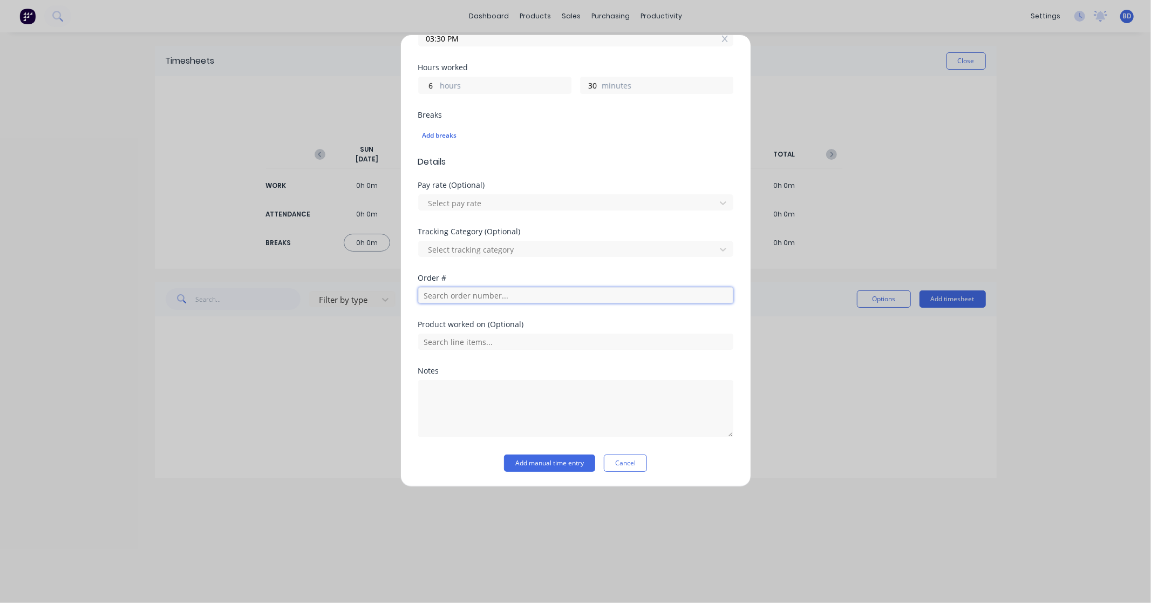
click at [463, 297] on input "text" at bounding box center [575, 295] width 315 height 16
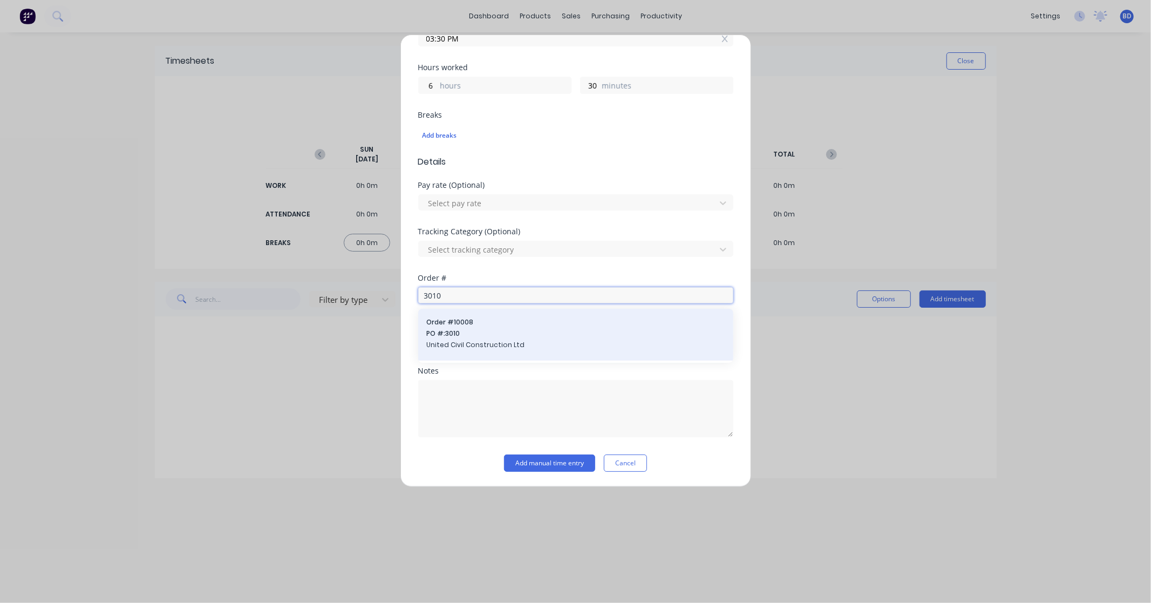
type input "3010"
click at [473, 332] on span "PO #: 3010" at bounding box center [576, 334] width 298 height 10
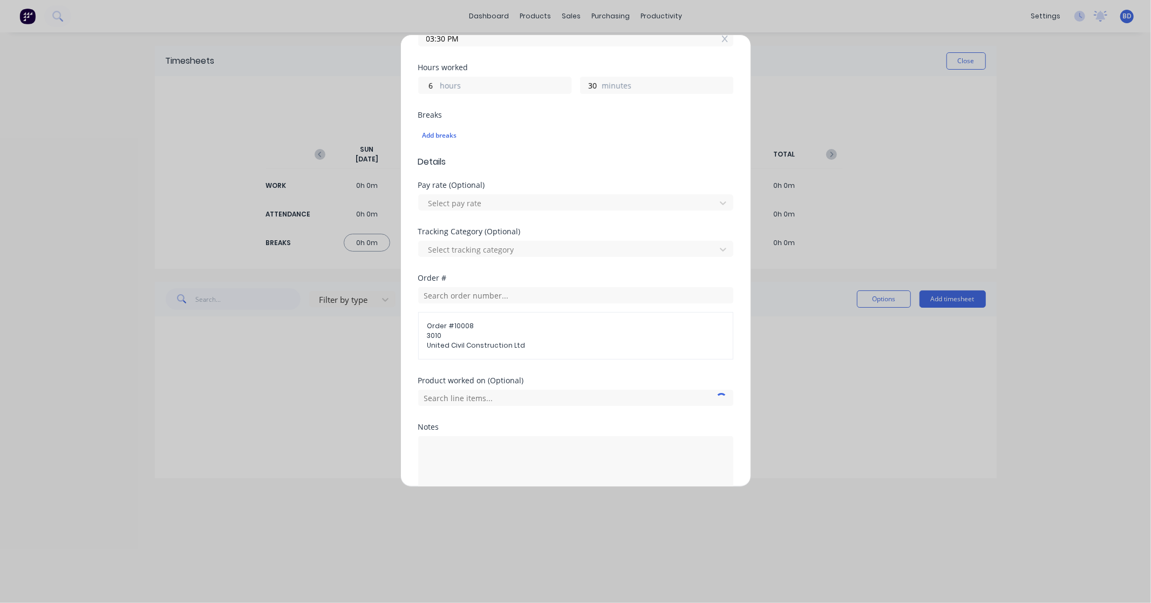
scroll to position [281, 0]
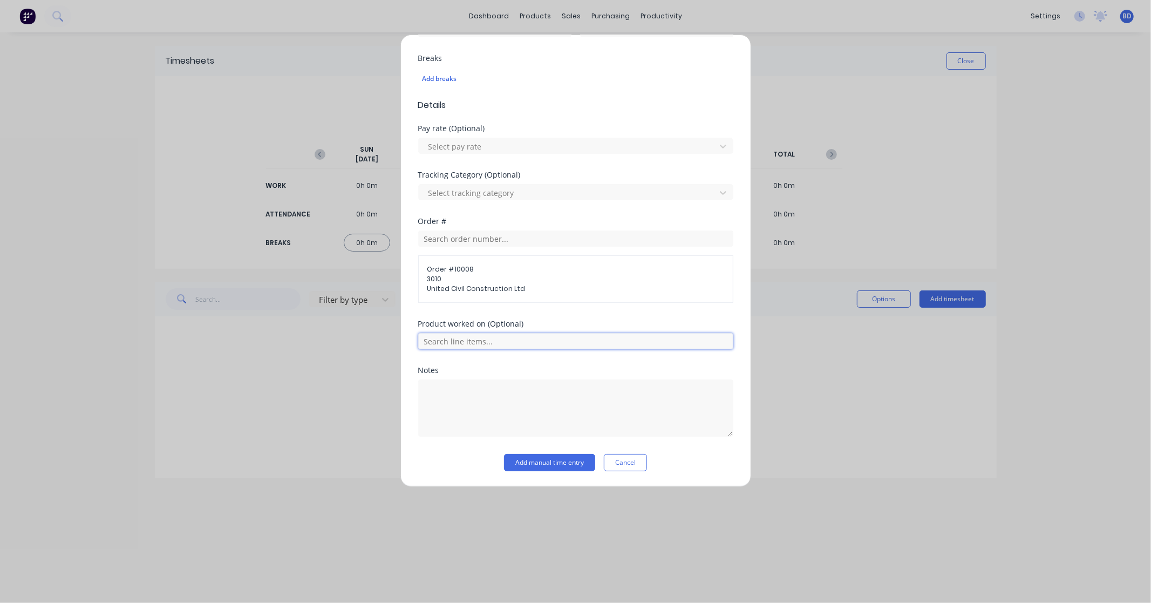
click at [507, 342] on input "text" at bounding box center [575, 341] width 315 height 16
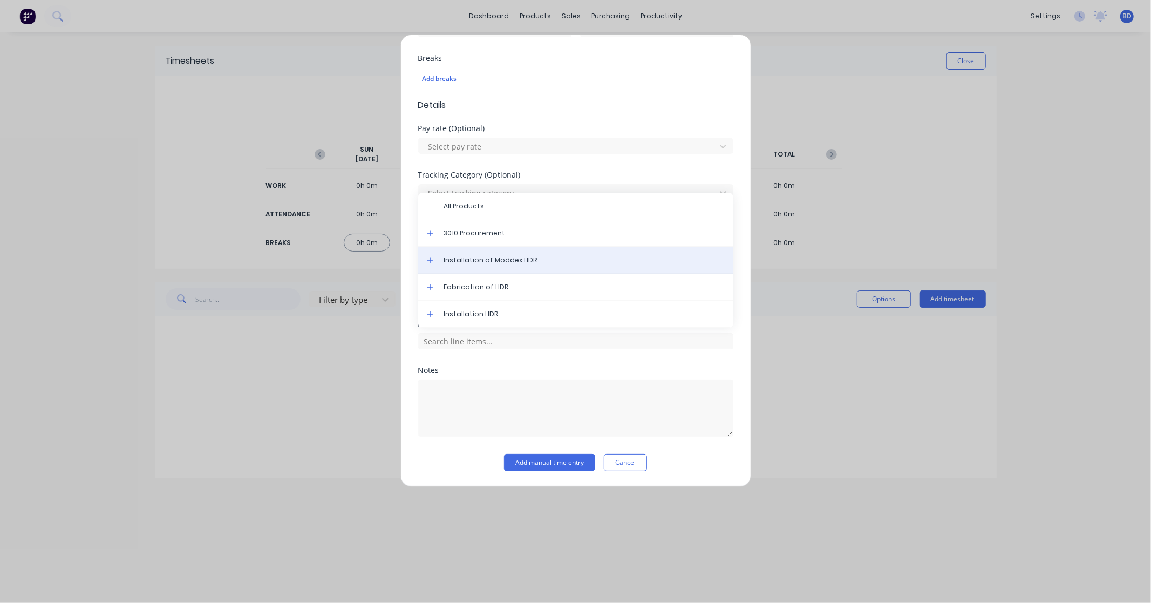
click at [515, 260] on span "Installation of Moddex HDR" at bounding box center [584, 260] width 281 height 10
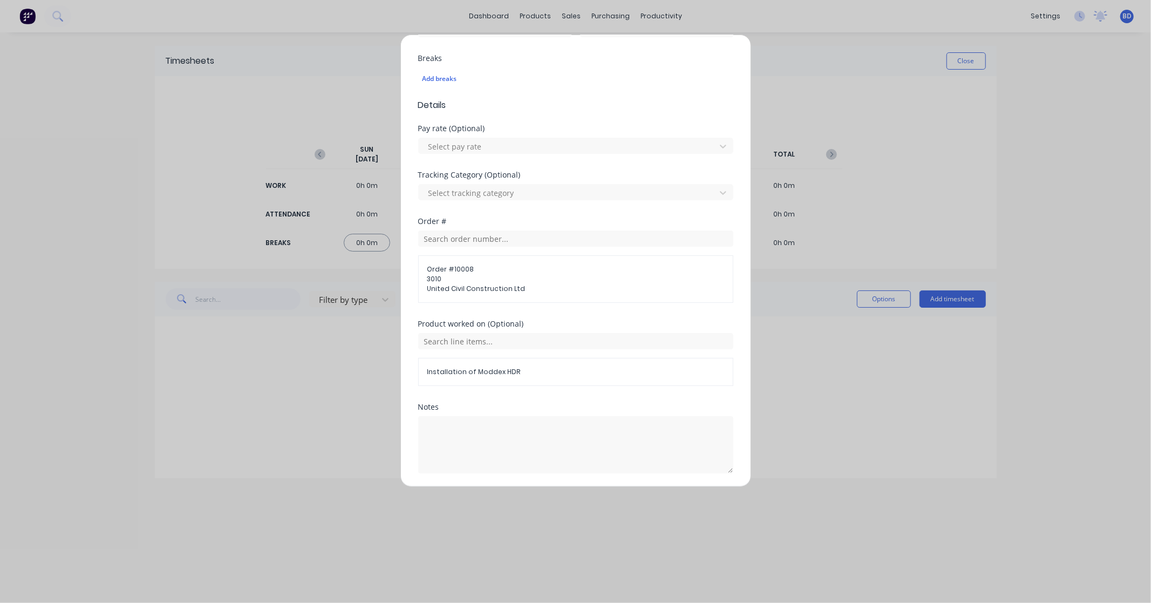
scroll to position [318, 0]
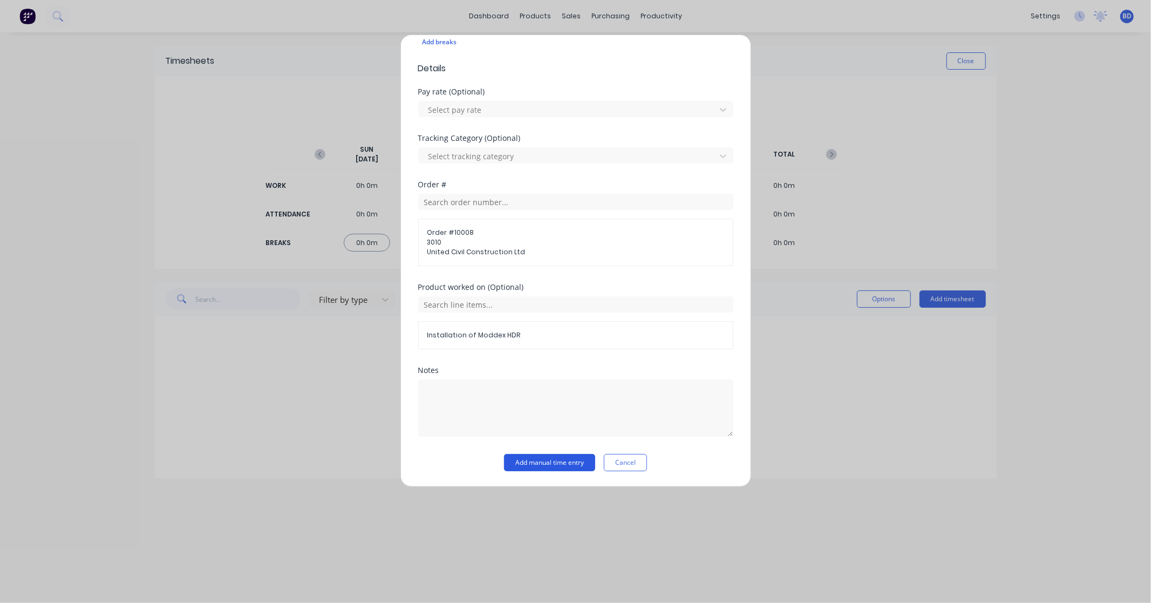
click at [540, 460] on button "Add manual time entry" at bounding box center [549, 462] width 91 height 17
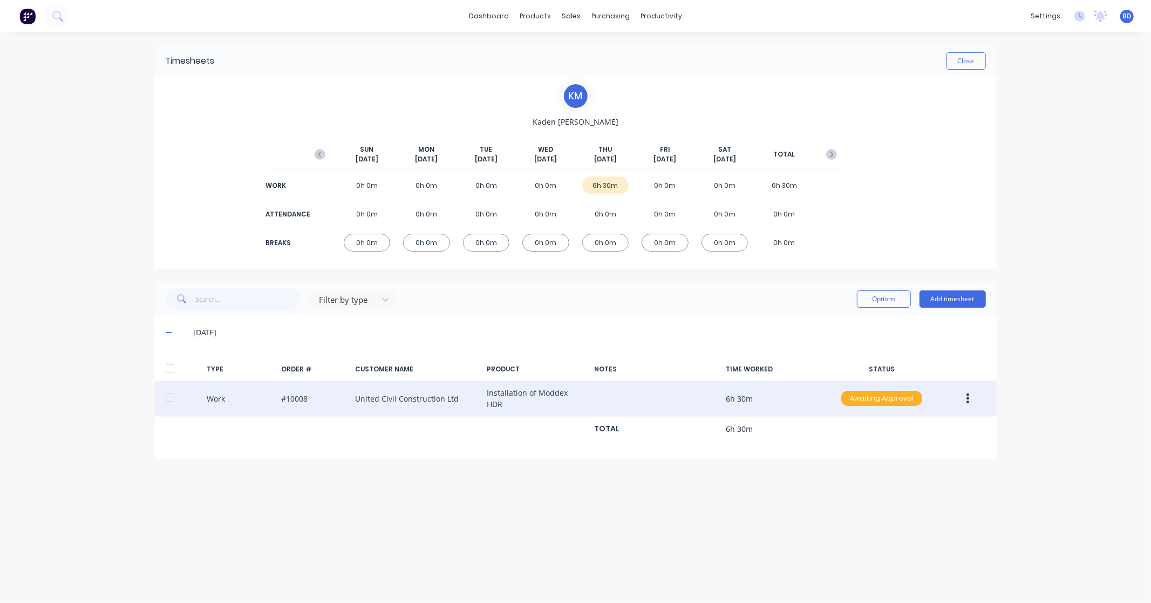
click at [880, 391] on div "Awaiting Approval" at bounding box center [881, 398] width 81 height 15
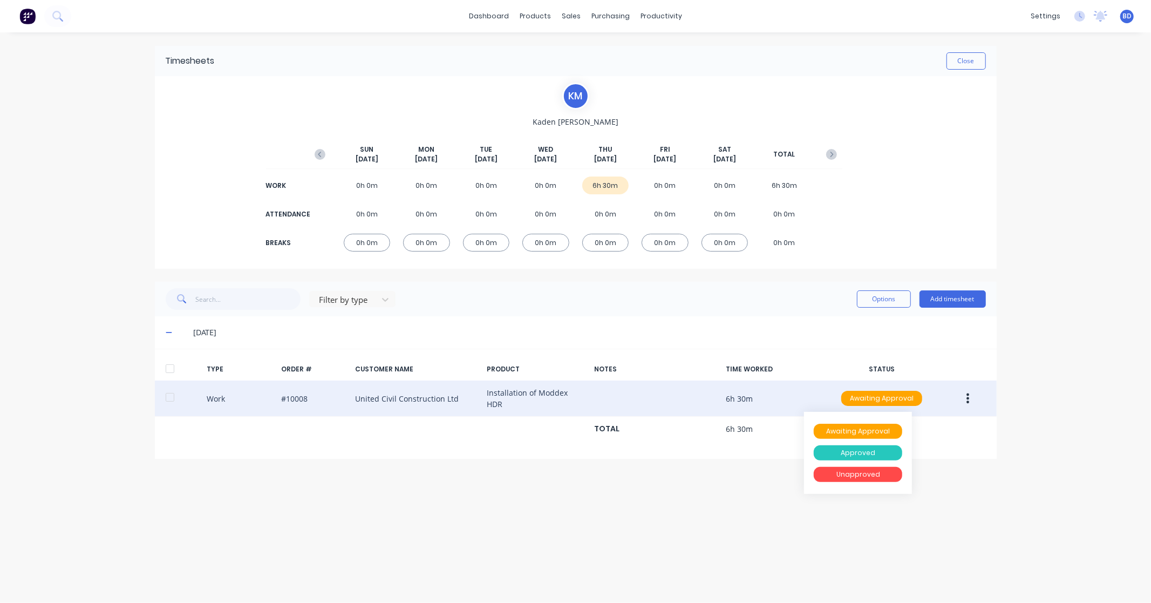
click at [878, 450] on div "Approved" at bounding box center [858, 452] width 89 height 15
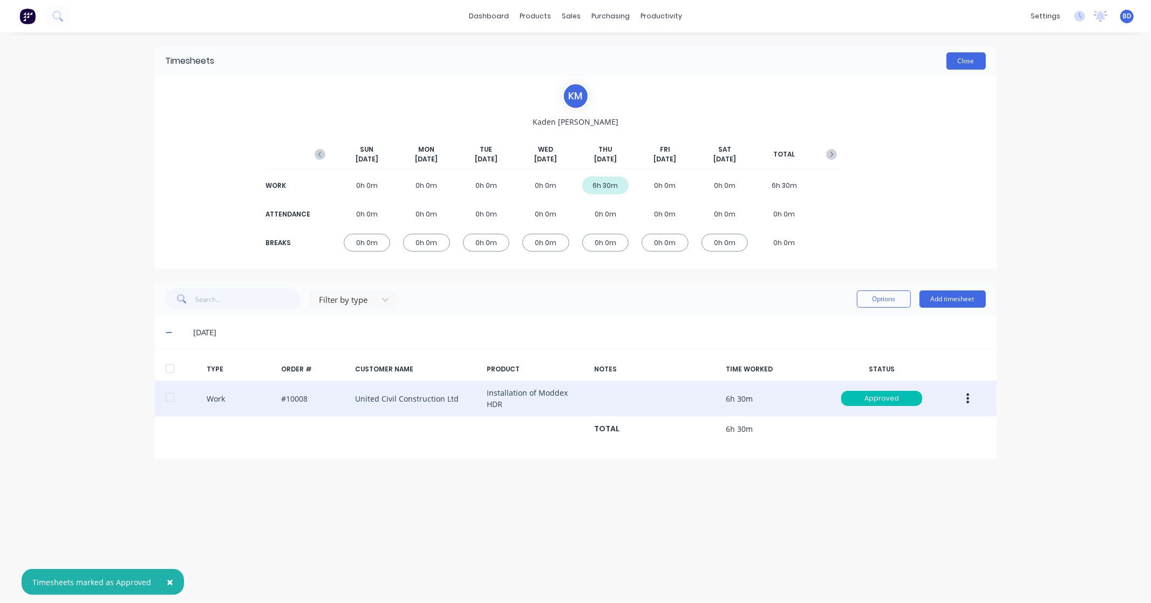
click at [964, 62] on button "Close" at bounding box center [966, 60] width 39 height 17
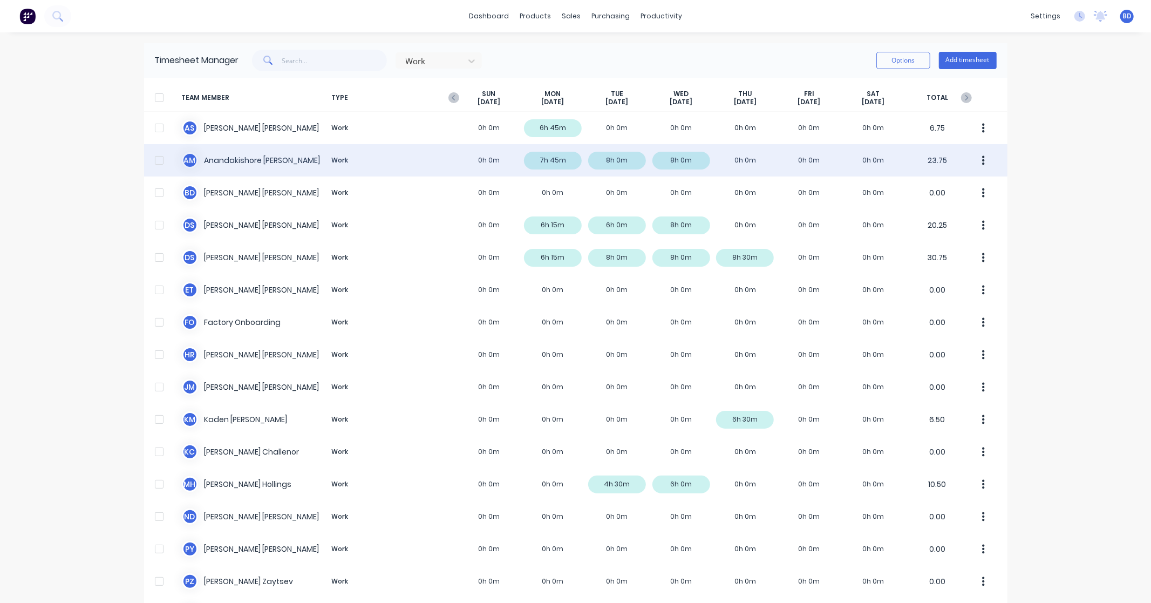
click at [262, 158] on div "A M [PERSON_NAME] [PERSON_NAME] Work 0h 0m 7h 45m 8h 0m 8h 0m 0h 0m 0h 0m 0h 0m…" at bounding box center [576, 160] width 864 height 32
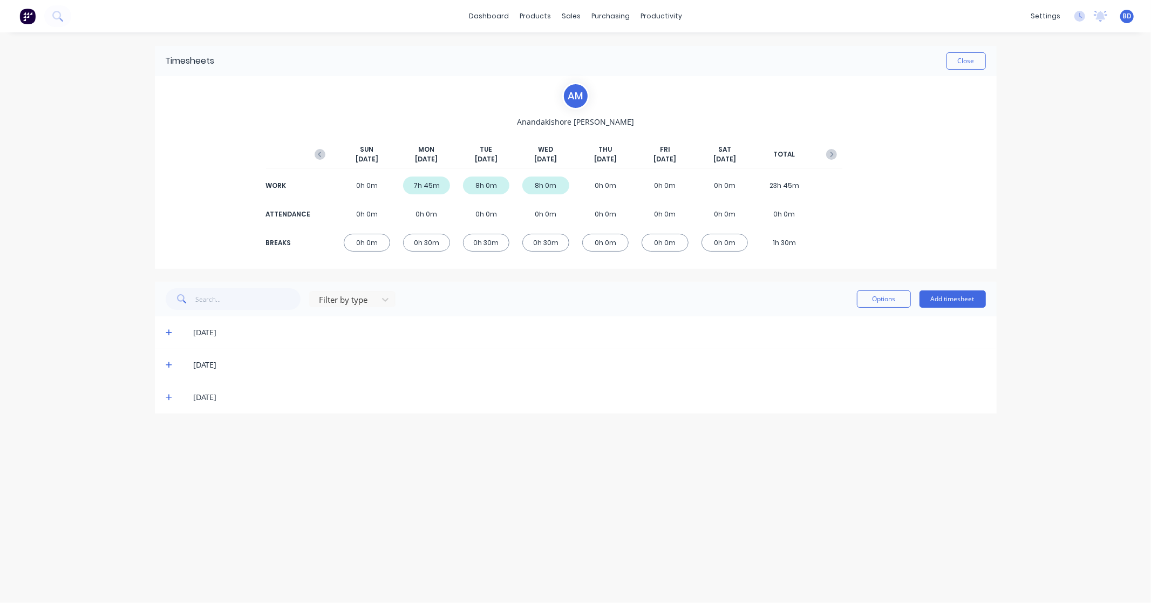
click at [977, 286] on div "Filter by type Options Add timesheet" at bounding box center [576, 299] width 842 height 35
click at [967, 301] on button "Add timesheet" at bounding box center [953, 298] width 66 height 17
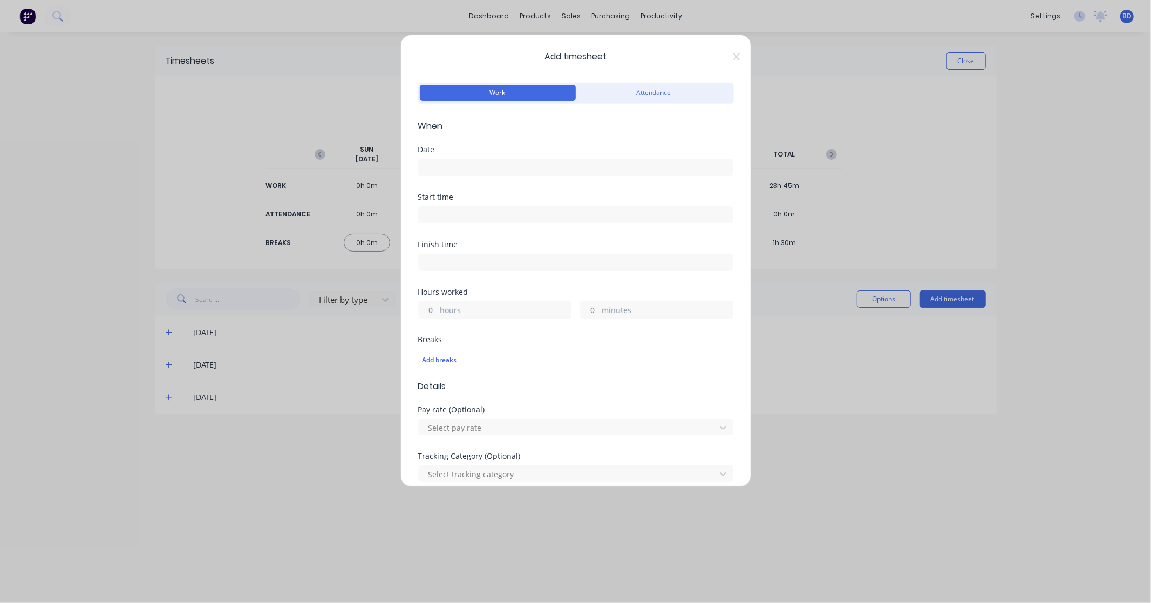
click at [492, 171] on input at bounding box center [576, 167] width 314 height 16
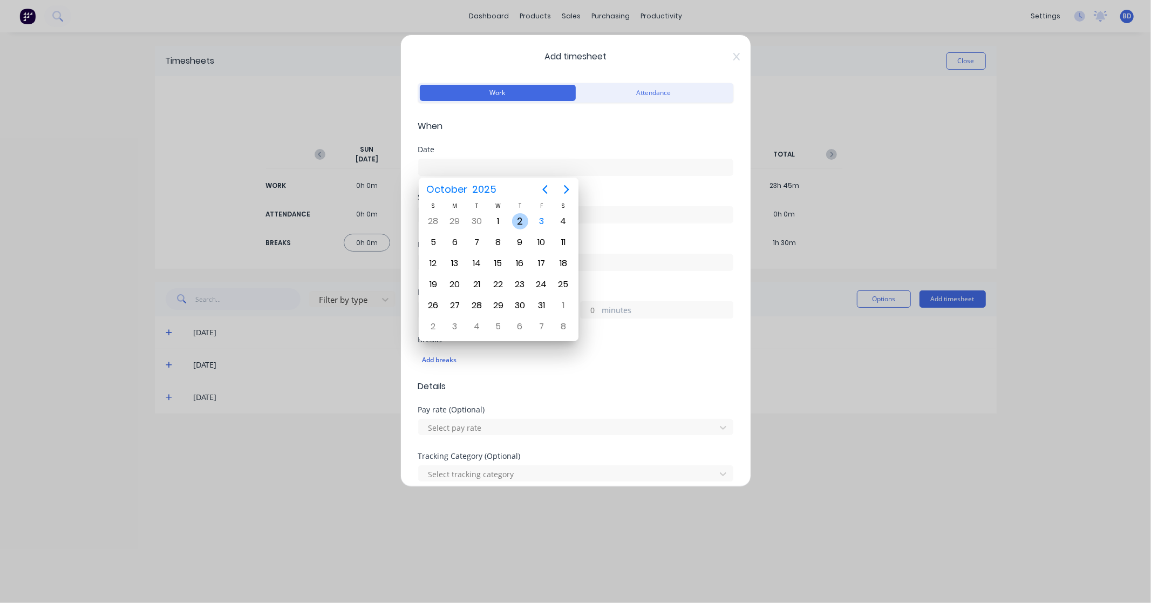
click at [524, 219] on div "2" at bounding box center [520, 221] width 16 height 16
type input "[DATE]"
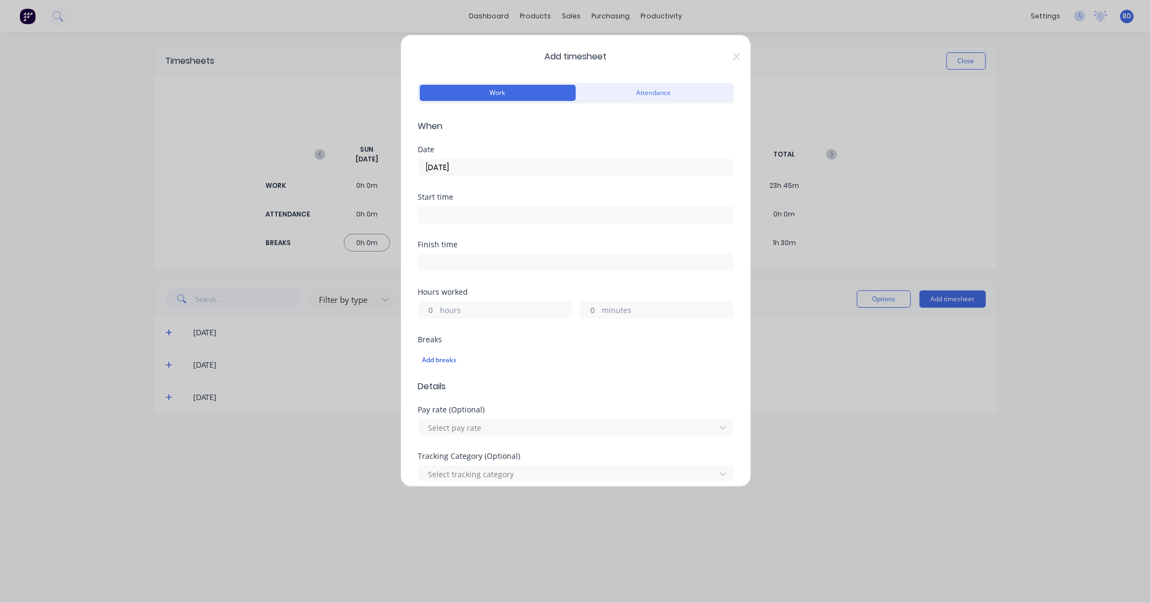
click at [432, 214] on input at bounding box center [576, 215] width 314 height 16
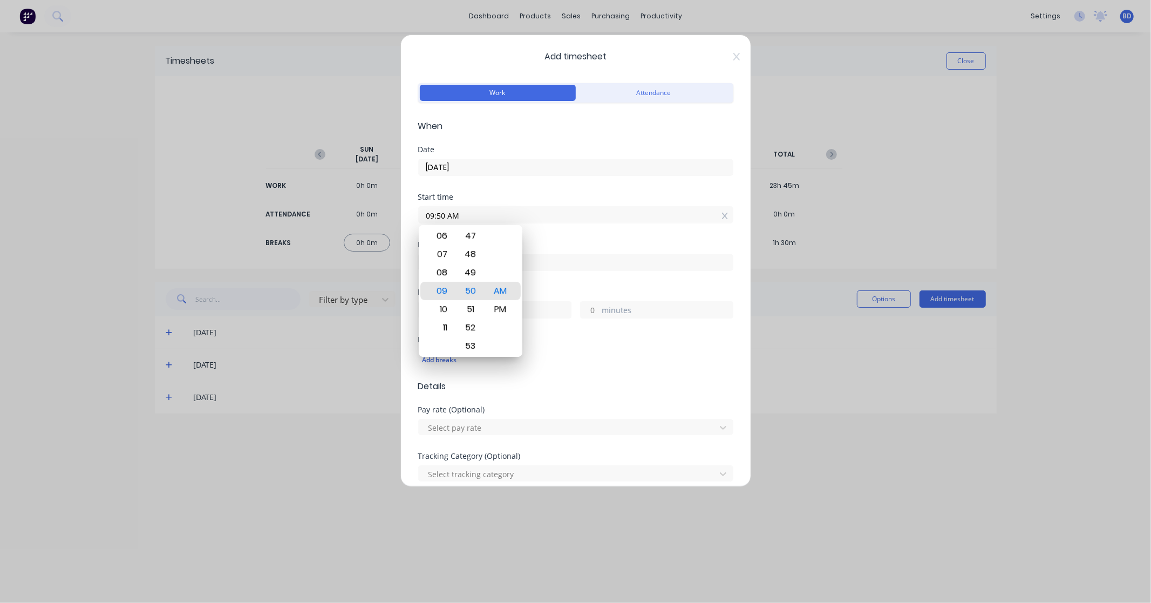
drag, startPoint x: 481, startPoint y: 212, endPoint x: 369, endPoint y: 214, distance: 112.3
click at [369, 214] on div "Add timesheet Work Attendance When Date [DATE] Start time 09:50 AM Finish time …" at bounding box center [575, 301] width 1151 height 603
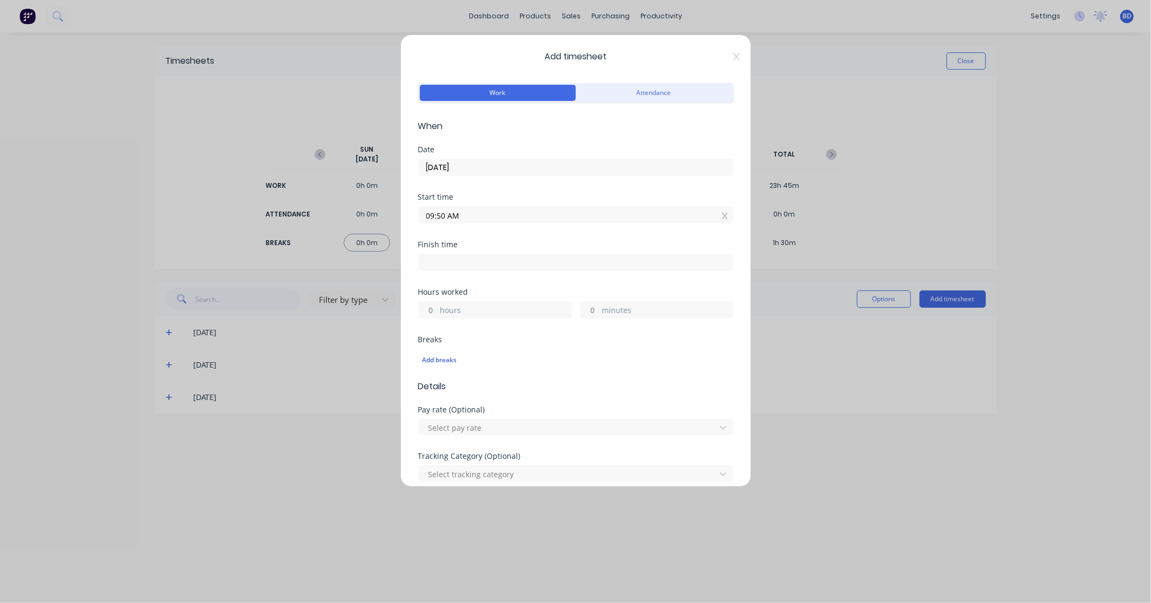
paste input "8:0"
type input "08:00 AM"
click at [511, 271] on div "Finish time" at bounding box center [575, 264] width 315 height 47
click at [512, 266] on input at bounding box center [576, 262] width 314 height 16
type input "09:50 AM"
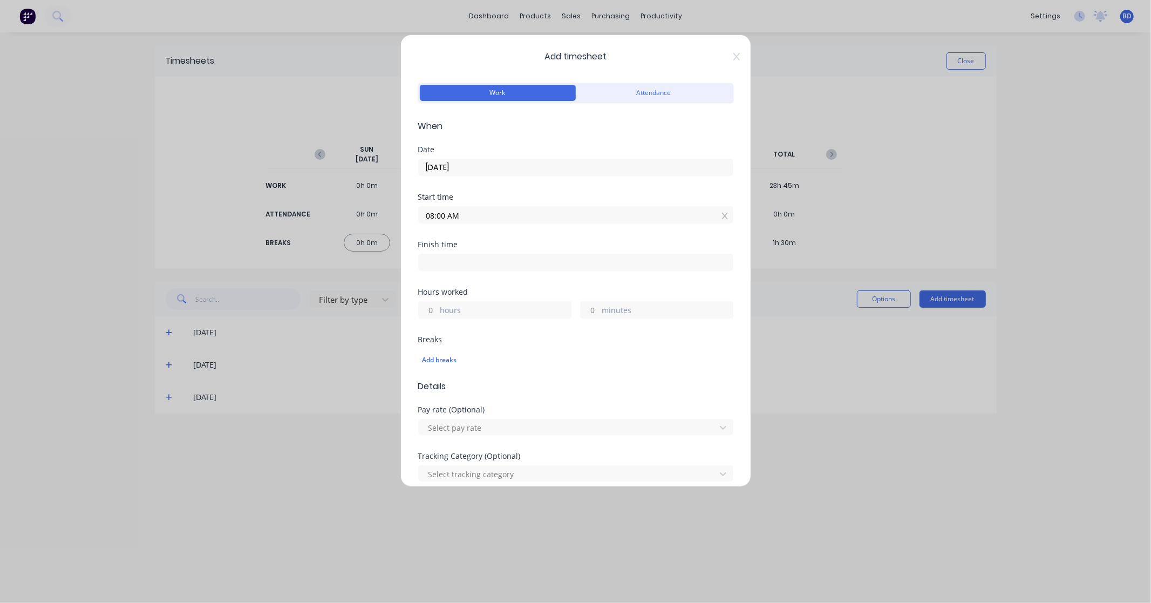
type input "1"
type input "50"
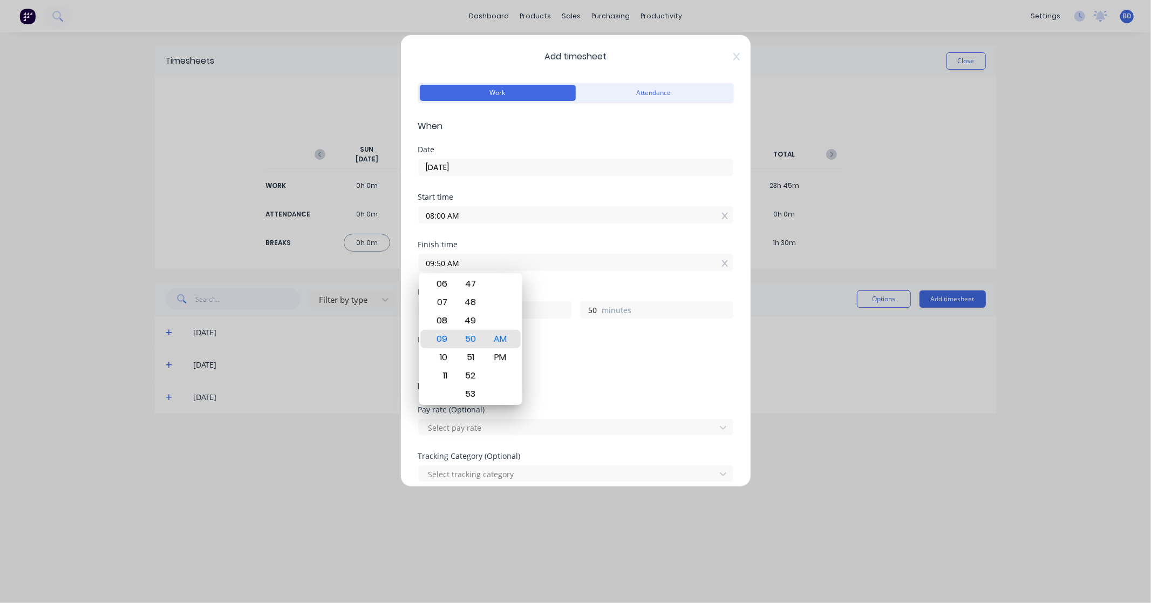
click at [335, 259] on div "Add timesheet Work Attendance When Date [DATE] Start time 08:00 AM Finish time …" at bounding box center [575, 301] width 1151 height 603
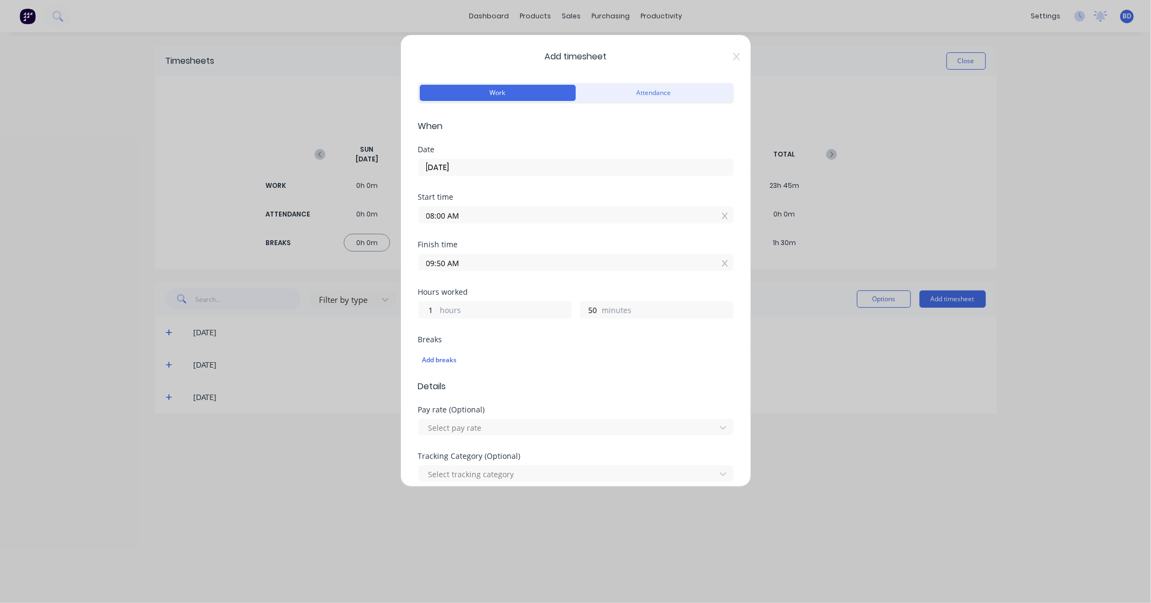
paste input "12:30 P"
type input "12:30 PM"
type input "4"
type input "30"
click at [544, 282] on div "Finish time 12:30 PM" at bounding box center [575, 264] width 315 height 47
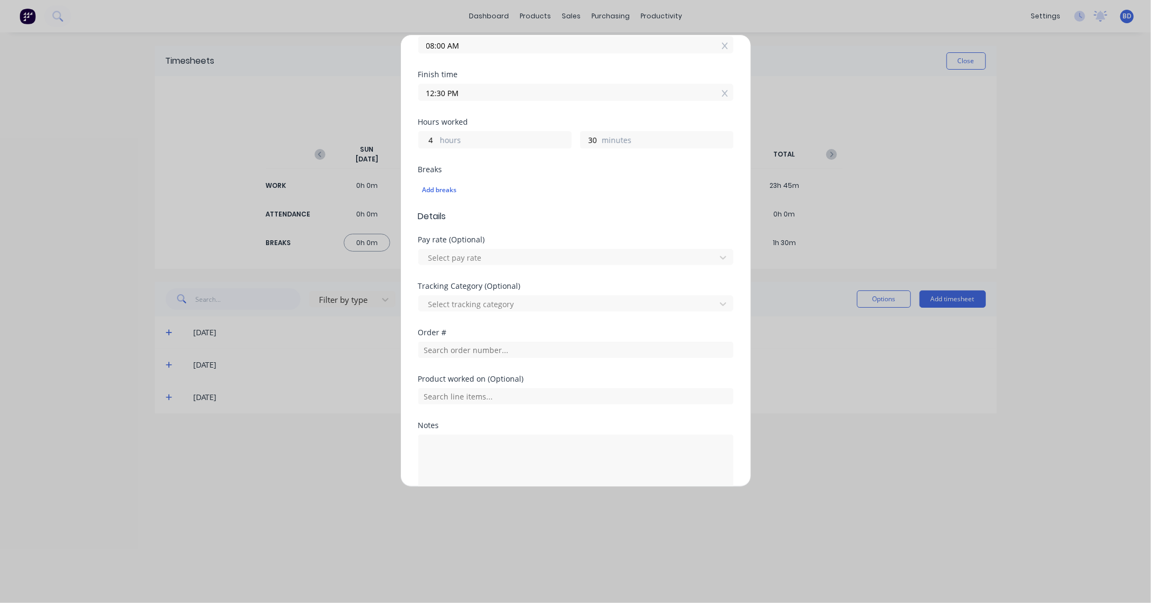
scroll to position [180, 0]
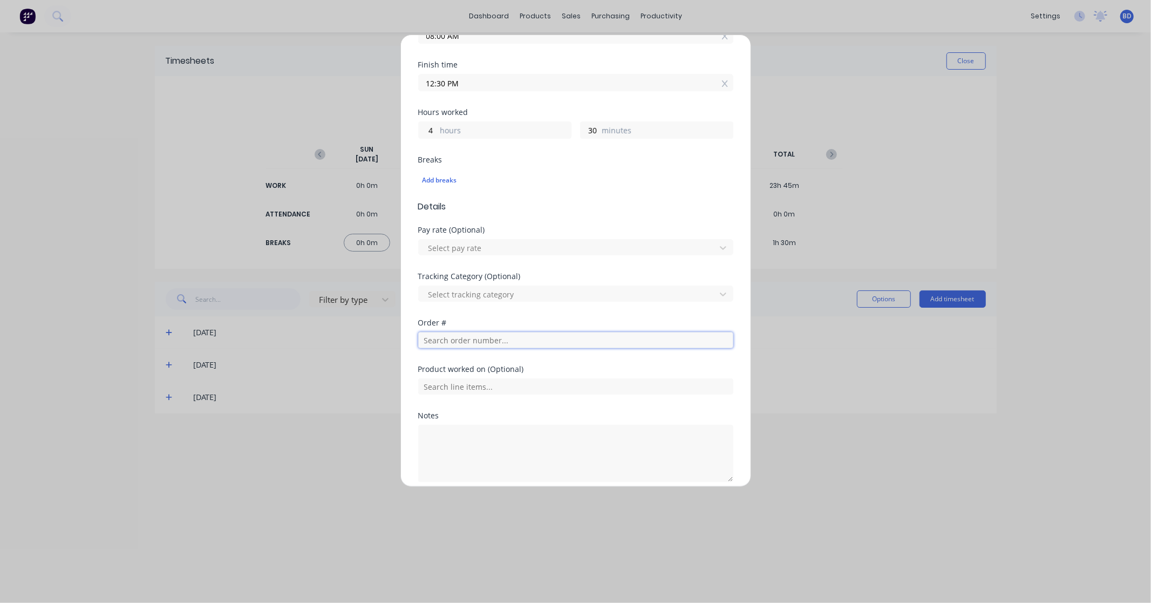
click at [466, 347] on input "text" at bounding box center [575, 340] width 315 height 16
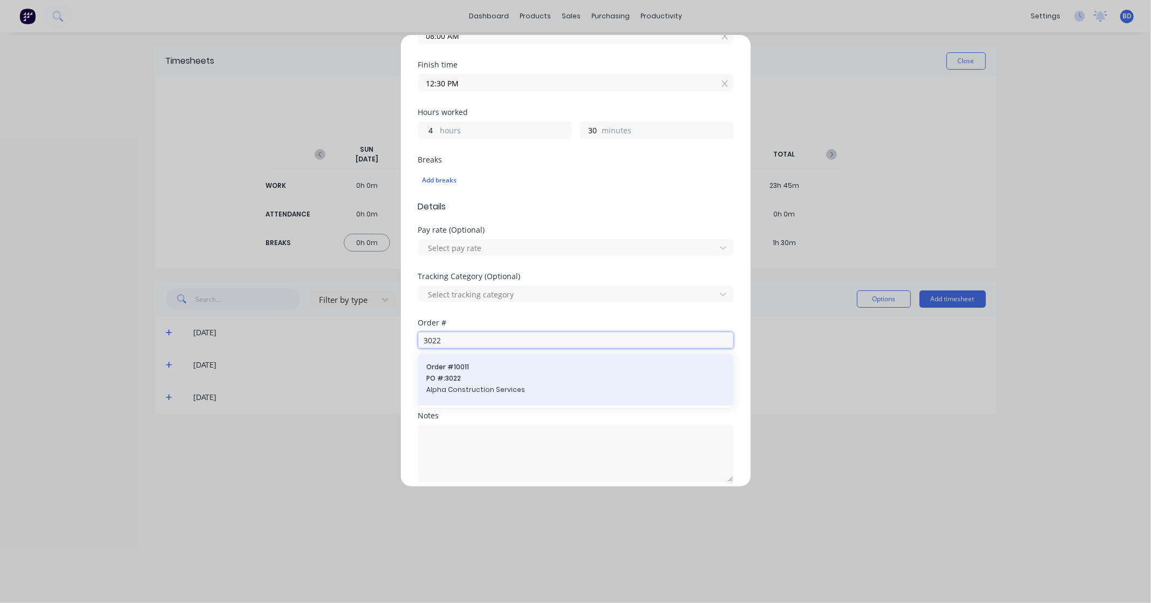
type input "3022"
click at [472, 379] on span "PO #: 3022" at bounding box center [576, 378] width 298 height 10
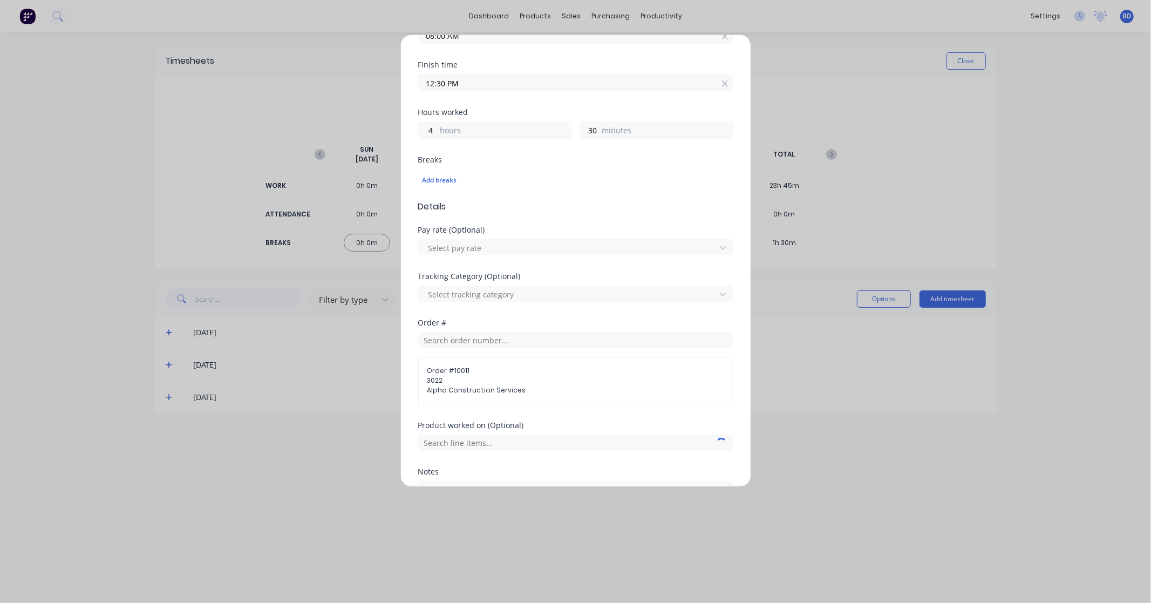
scroll to position [281, 0]
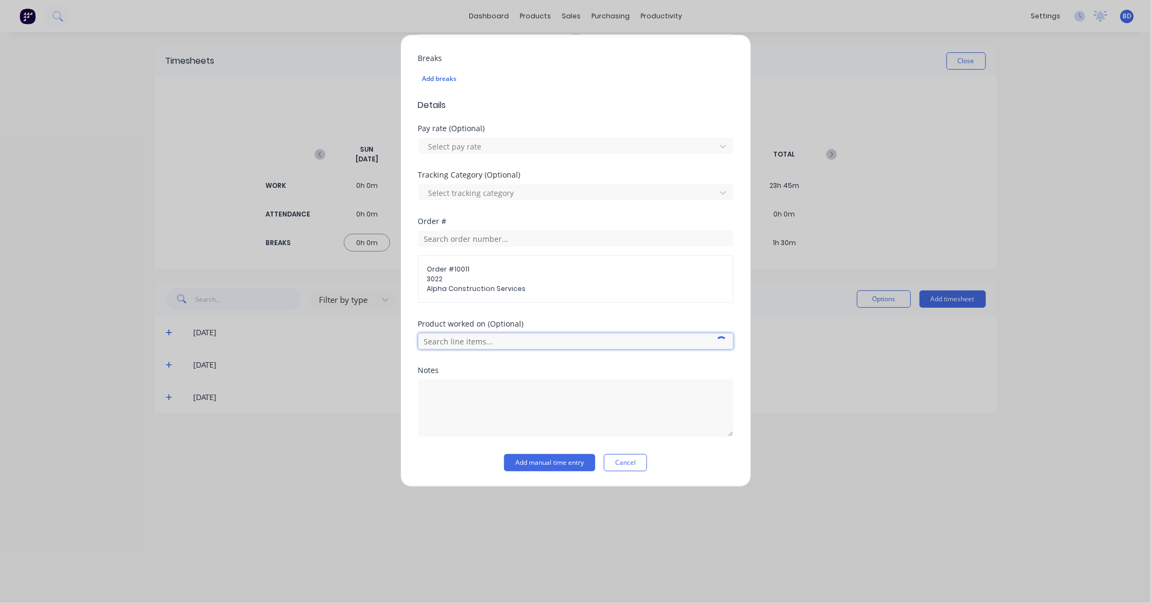
click at [475, 342] on input "text" at bounding box center [575, 341] width 315 height 16
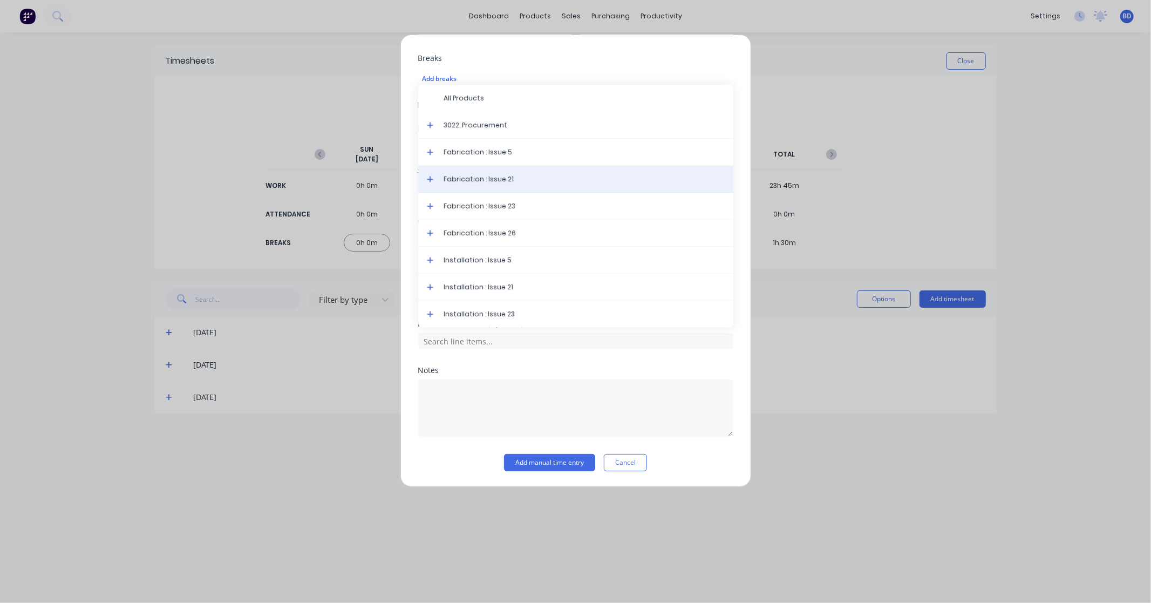
click at [493, 180] on span "Fabrication : Issue 21" at bounding box center [584, 179] width 281 height 10
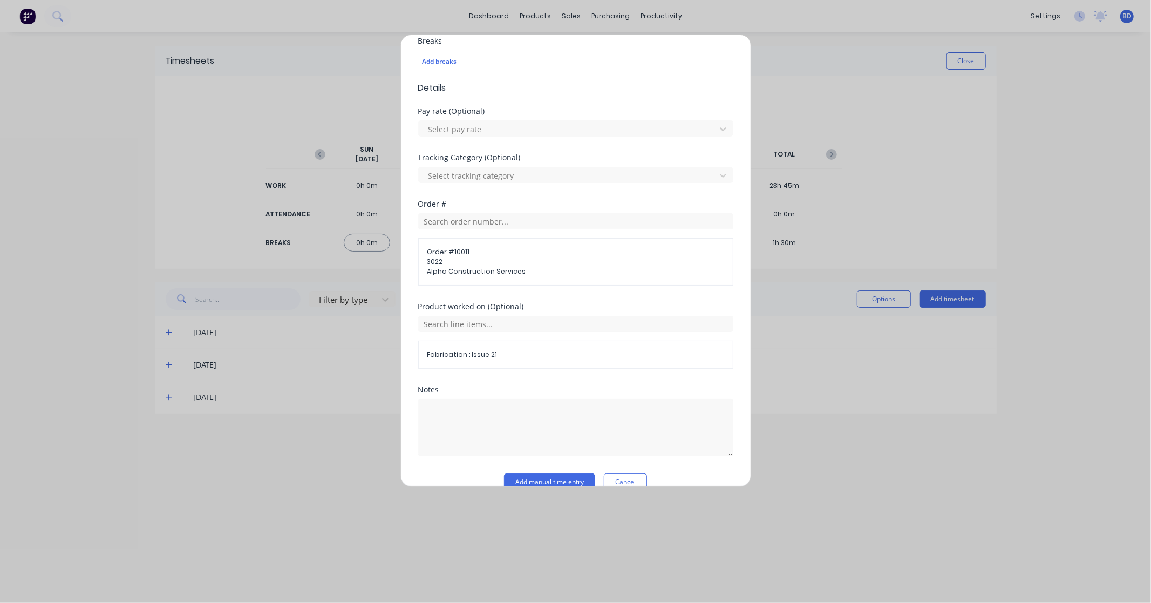
scroll to position [318, 0]
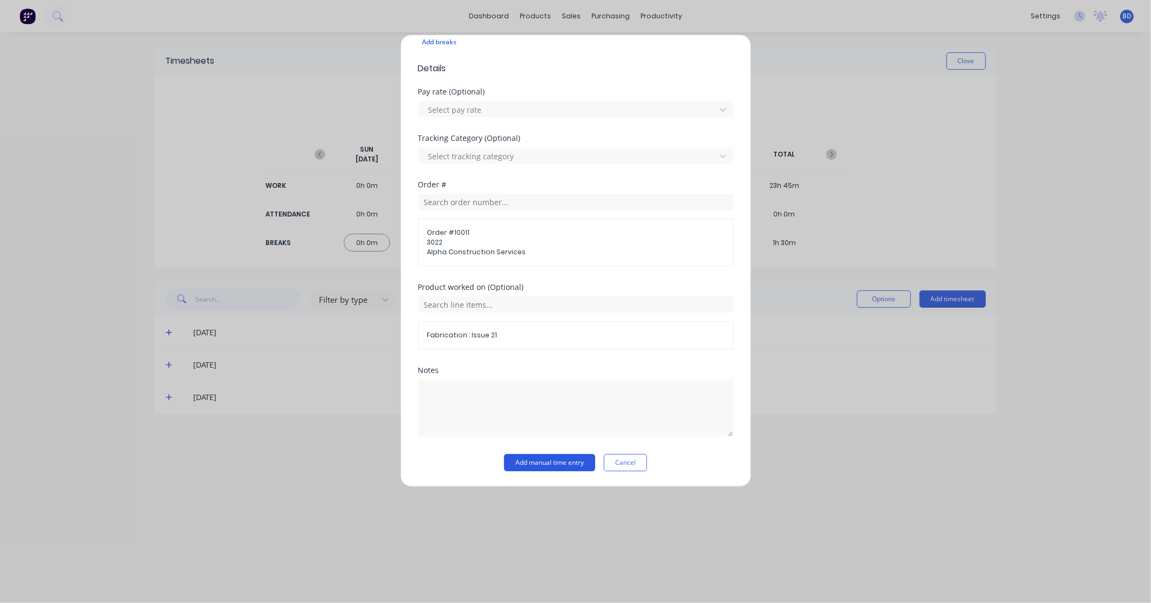
click at [561, 466] on button "Add manual time entry" at bounding box center [549, 462] width 91 height 17
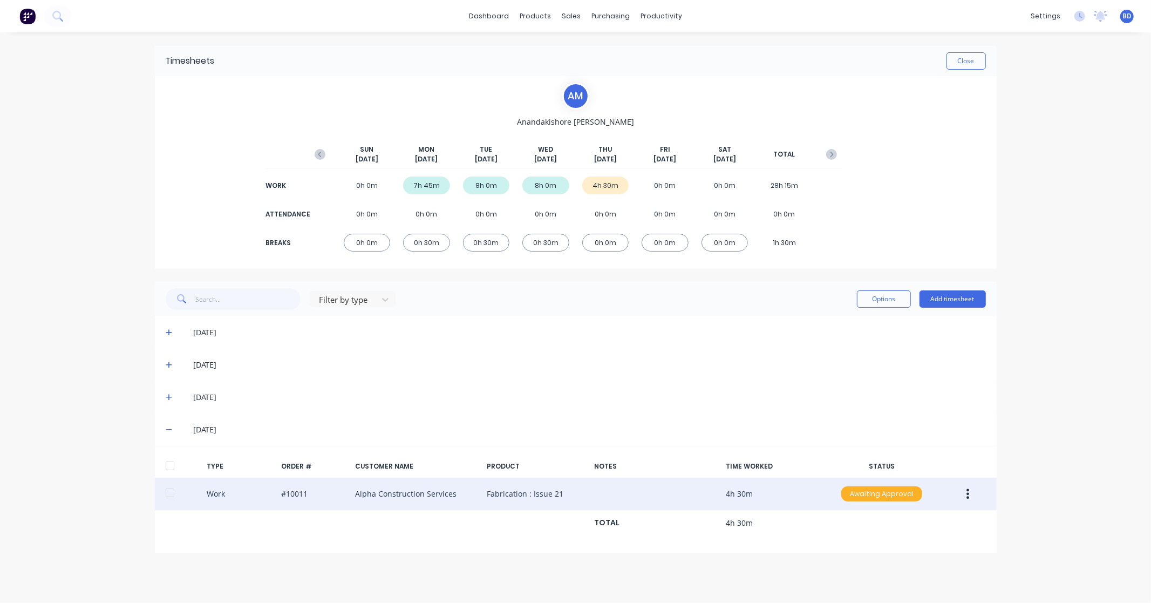
click at [882, 497] on div "Awaiting Approval" at bounding box center [881, 493] width 81 height 15
click at [855, 542] on div "Approved" at bounding box center [858, 548] width 89 height 15
click at [962, 61] on button "Close" at bounding box center [966, 60] width 39 height 17
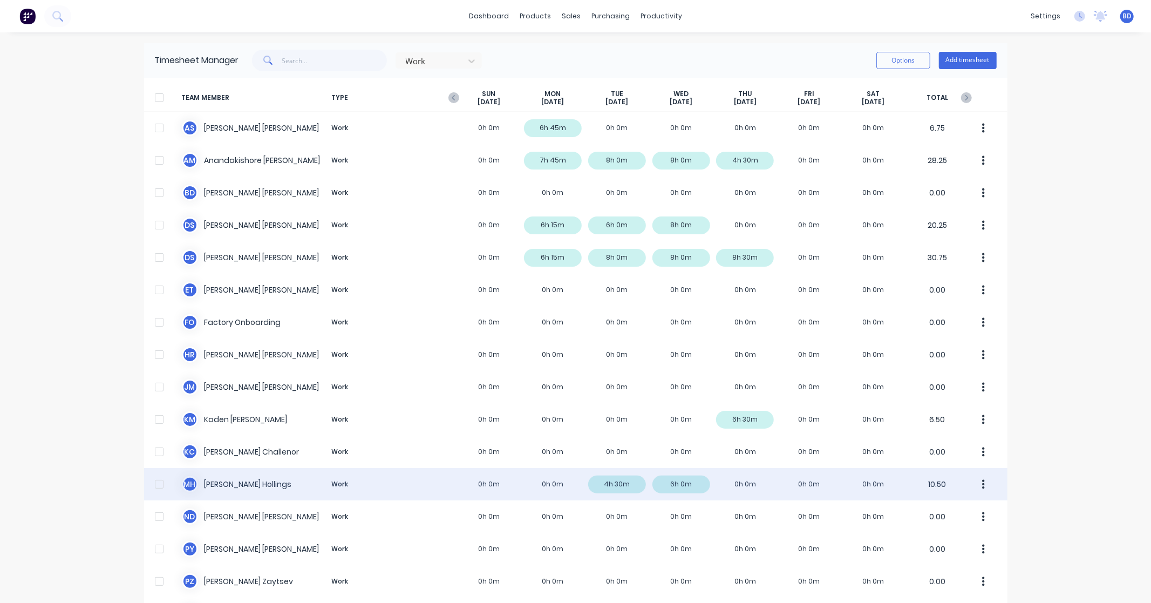
click at [214, 479] on div "M H [PERSON_NAME] Work 0h 0m 0h 0m 4h 30m 6h 0m 0h 0m 0h 0m 0h 0m 10.50" at bounding box center [576, 484] width 864 height 32
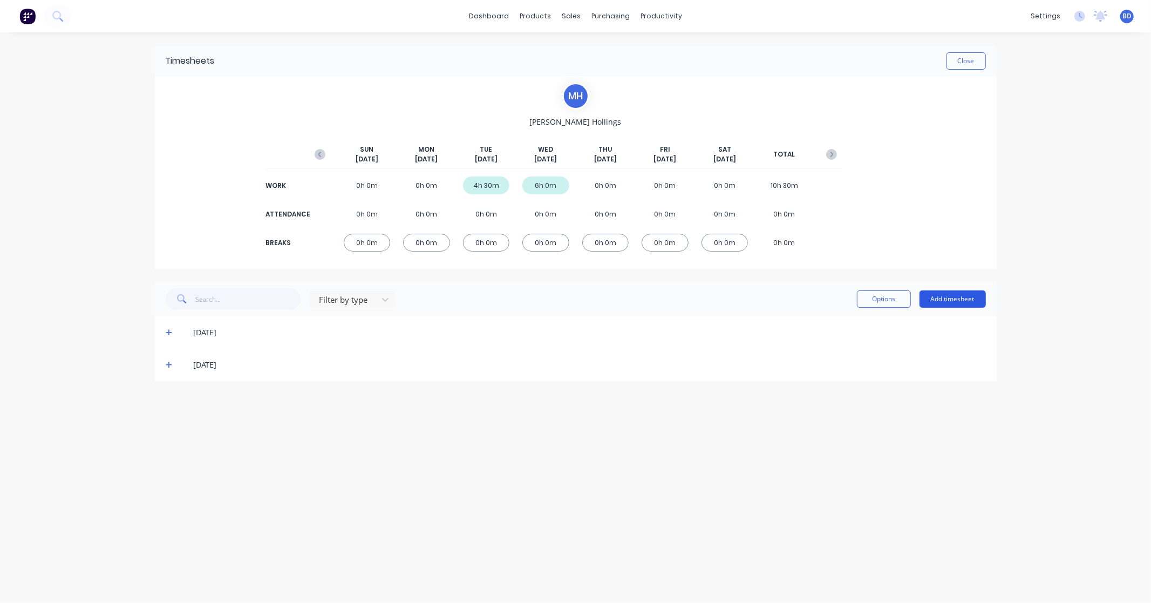
click at [954, 293] on button "Add timesheet" at bounding box center [953, 298] width 66 height 17
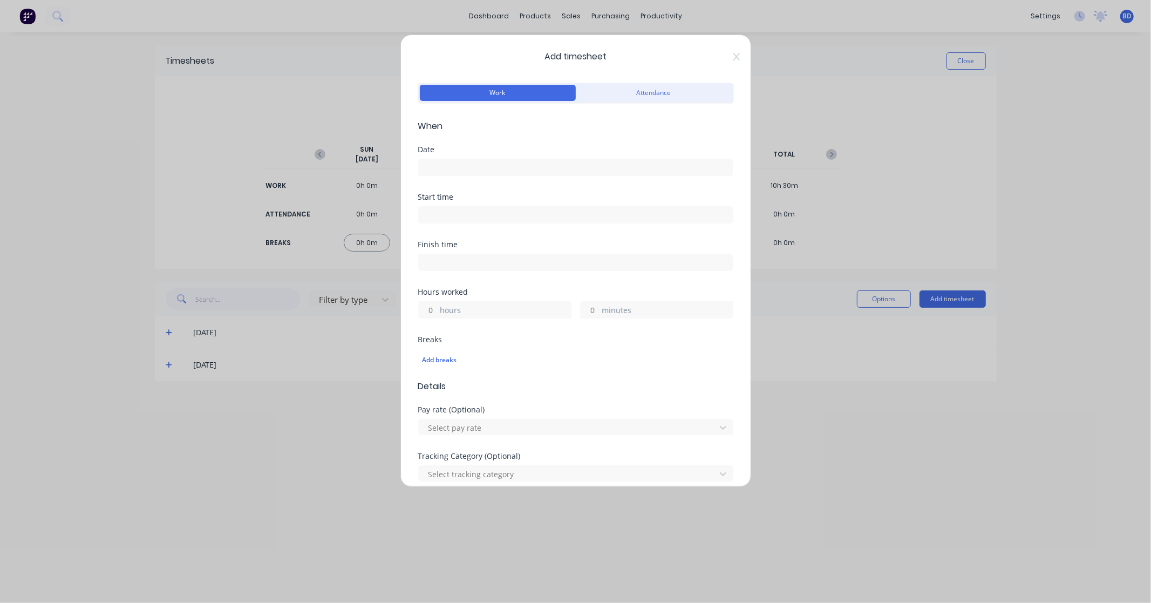
click at [498, 166] on input at bounding box center [576, 167] width 314 height 16
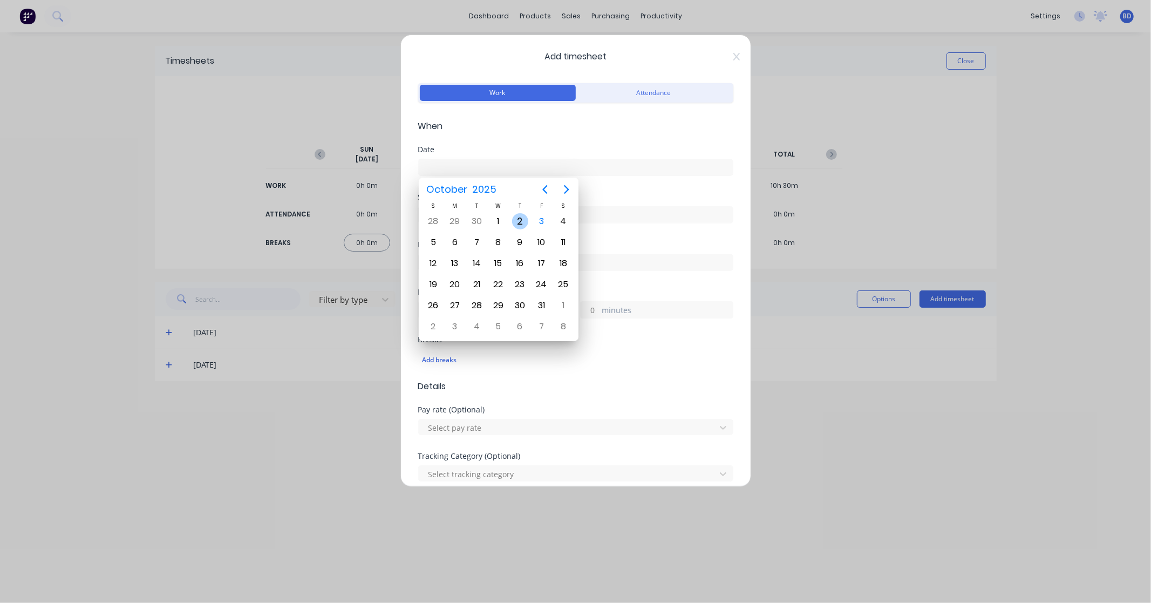
click at [514, 217] on div "2" at bounding box center [520, 221] width 16 height 16
type input "[DATE]"
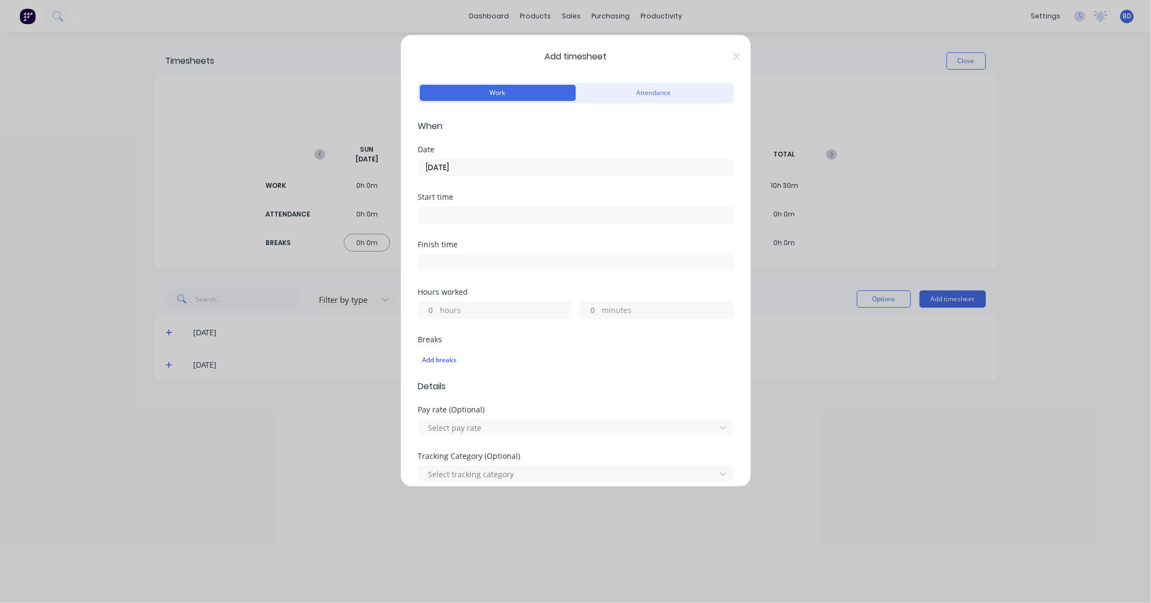
click at [490, 220] on input at bounding box center [576, 215] width 314 height 16
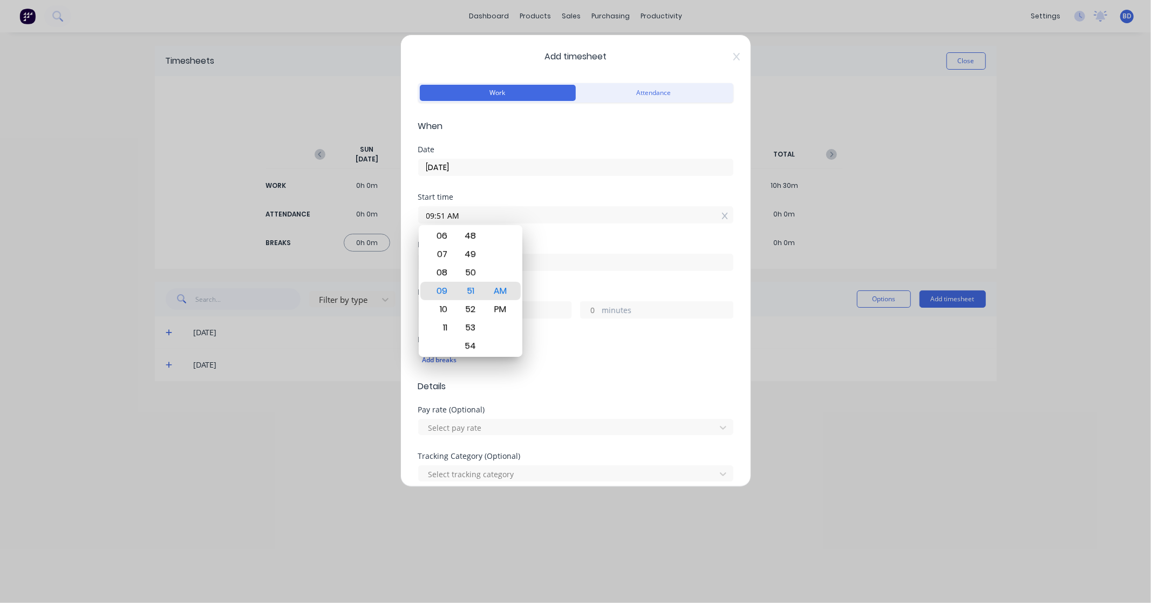
drag, startPoint x: 495, startPoint y: 218, endPoint x: 336, endPoint y: 212, distance: 158.8
click at [336, 212] on div "Add timesheet Work Attendance When Date [DATE] Start time 09:51 AM Finish time …" at bounding box center [575, 301] width 1151 height 603
paste input "9:15"
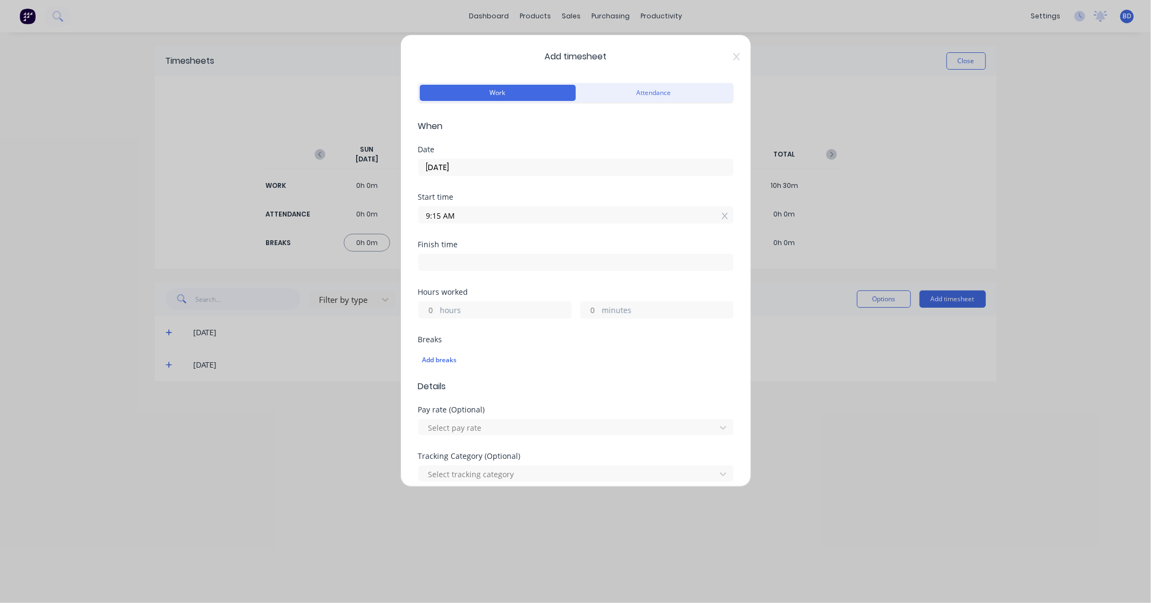
type input "09:15 AM"
click at [471, 255] on input at bounding box center [576, 262] width 314 height 16
type input "09:51 AM"
type input "0"
type input "36"
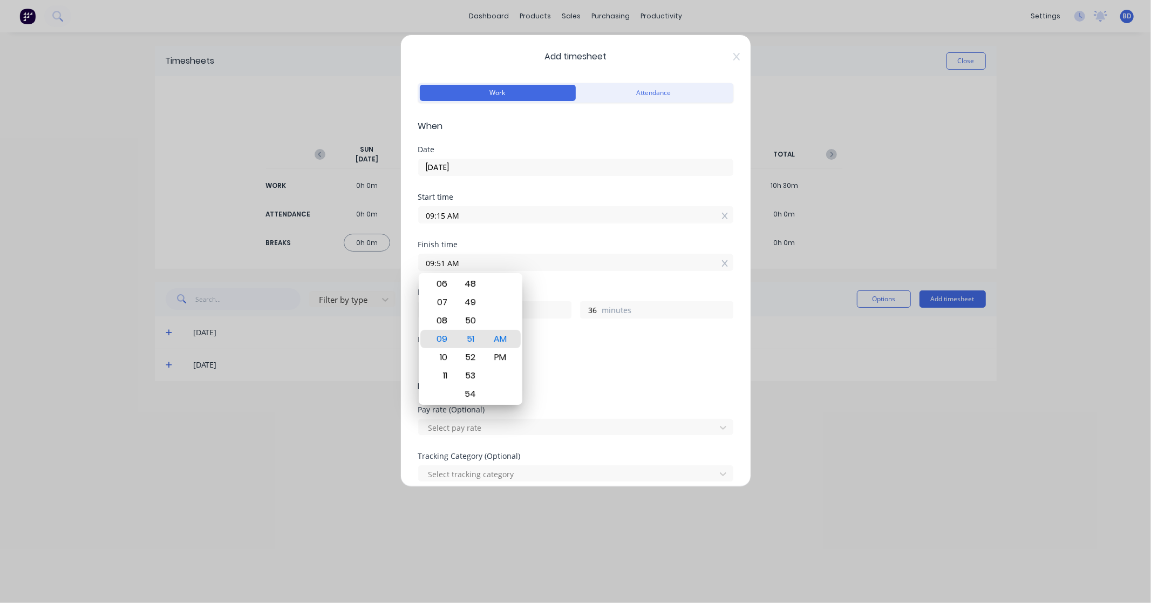
drag, startPoint x: 495, startPoint y: 257, endPoint x: 391, endPoint y: 261, distance: 103.7
click at [391, 261] on div "Add timesheet Work Attendance When Date [DATE] Start time 09:15 AM Finish time …" at bounding box center [575, 301] width 1151 height 603
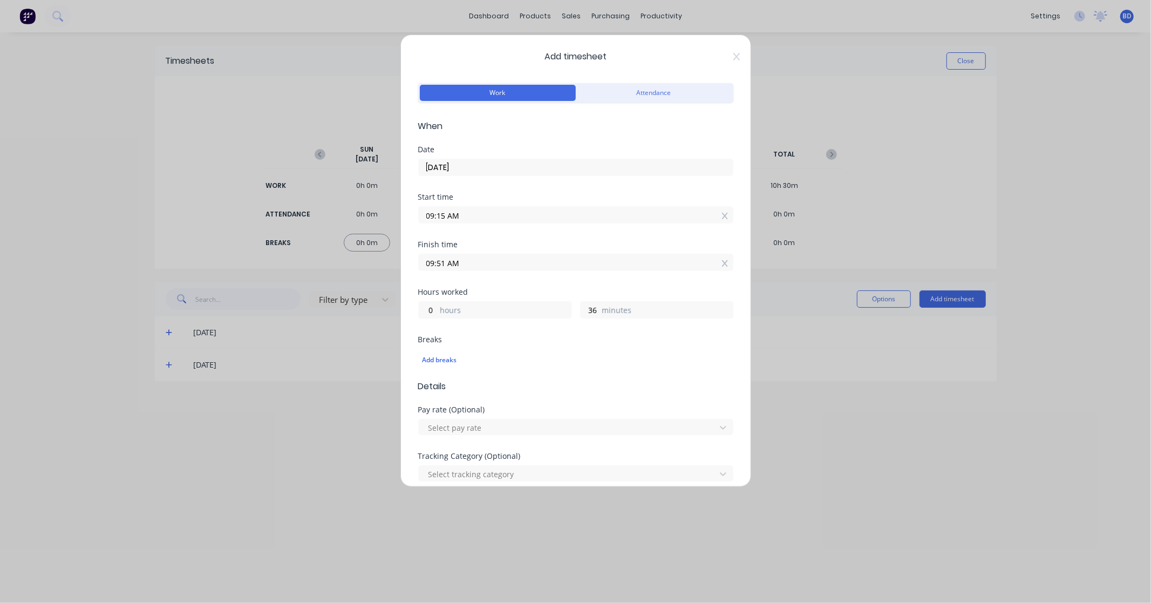
paste input "4:30 P"
type input "04:30 PM"
type input "7"
type input "15"
click at [510, 282] on div "Finish time 04:30 PM" at bounding box center [575, 264] width 315 height 47
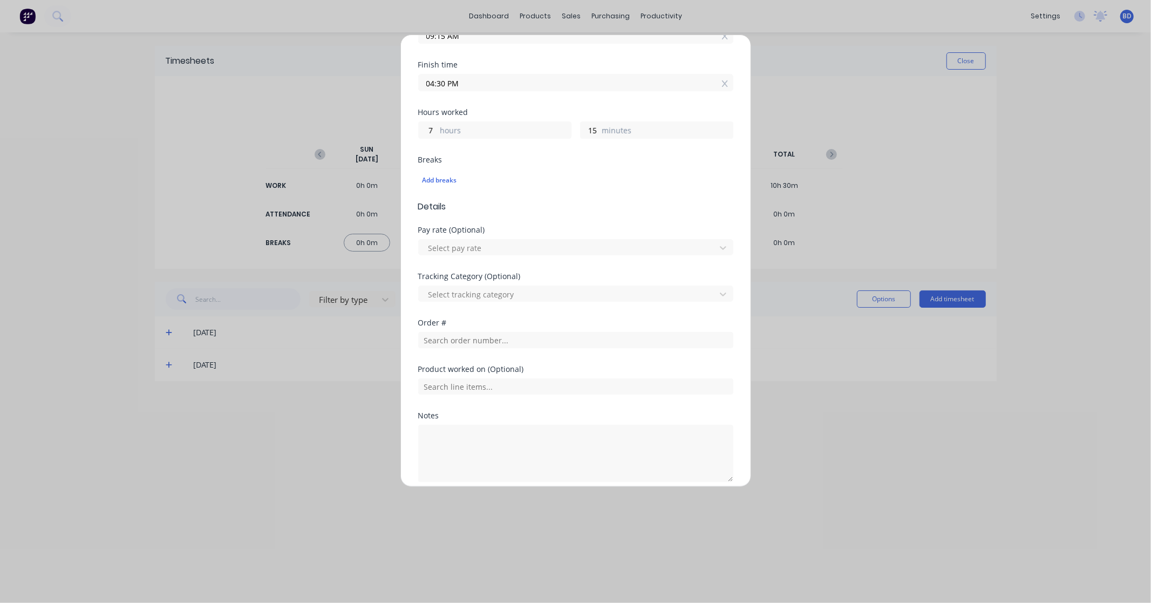
scroll to position [225, 0]
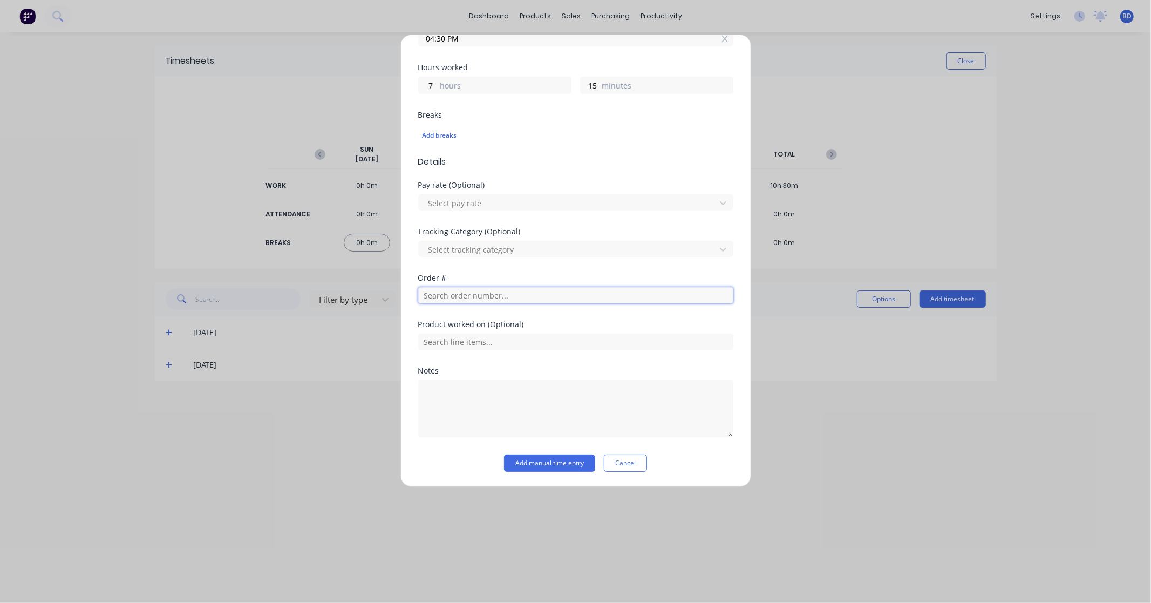
click at [461, 297] on input "text" at bounding box center [575, 295] width 315 height 16
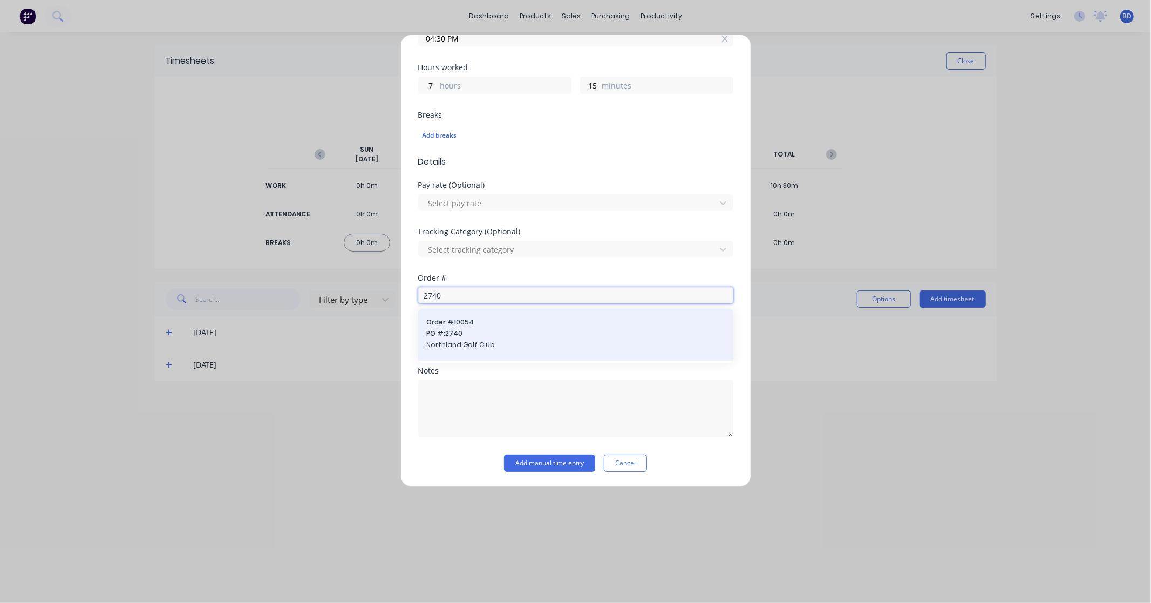
type input "2740"
click at [468, 327] on div "Order # 10054 PO #: [GEOGRAPHIC_DATA]" at bounding box center [576, 334] width 298 height 35
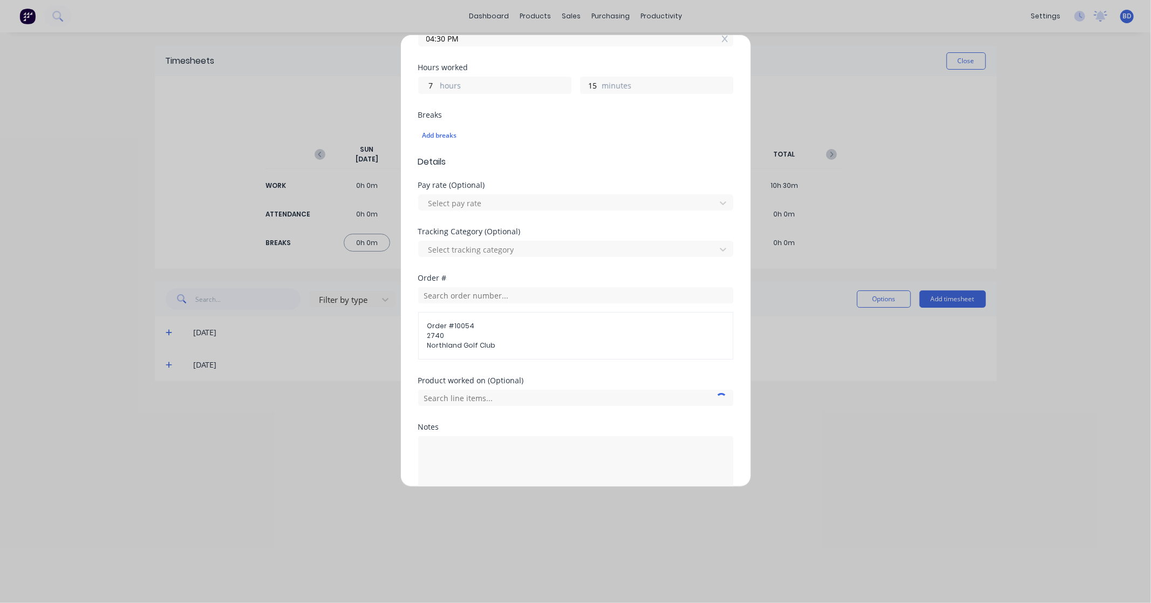
scroll to position [281, 0]
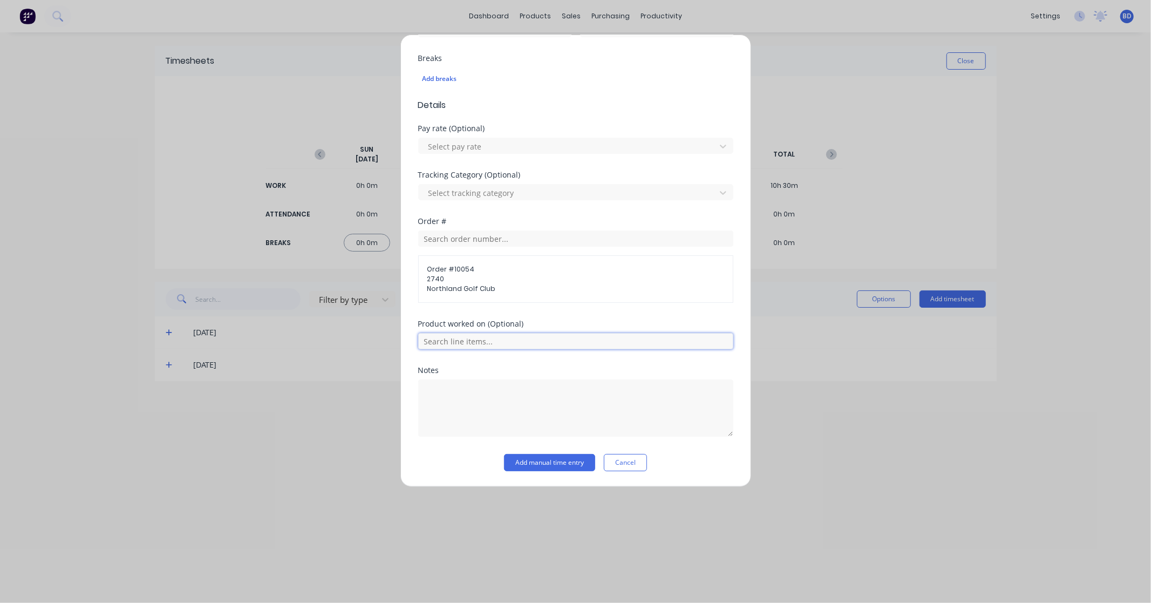
click at [513, 342] on input "text" at bounding box center [575, 341] width 315 height 16
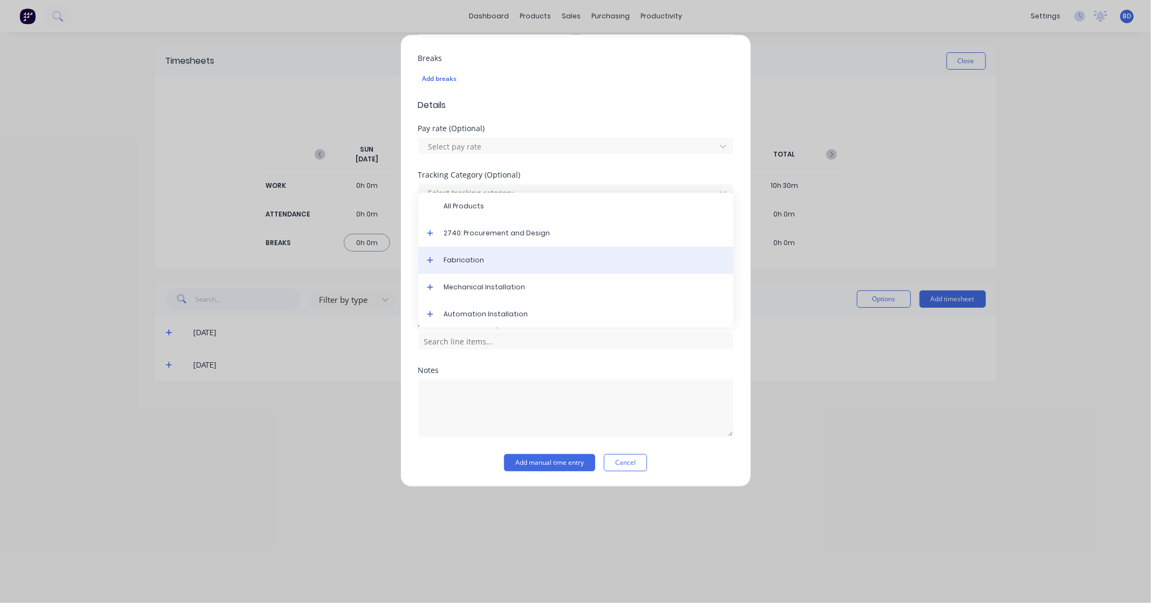
click at [506, 264] on span "Fabrication" at bounding box center [584, 260] width 281 height 10
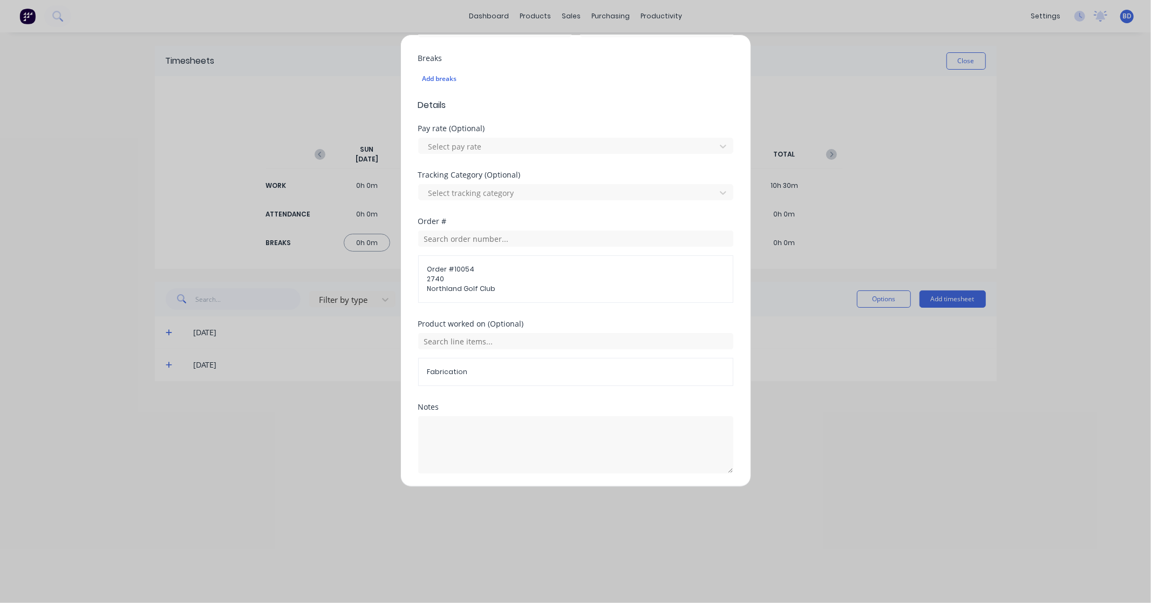
scroll to position [318, 0]
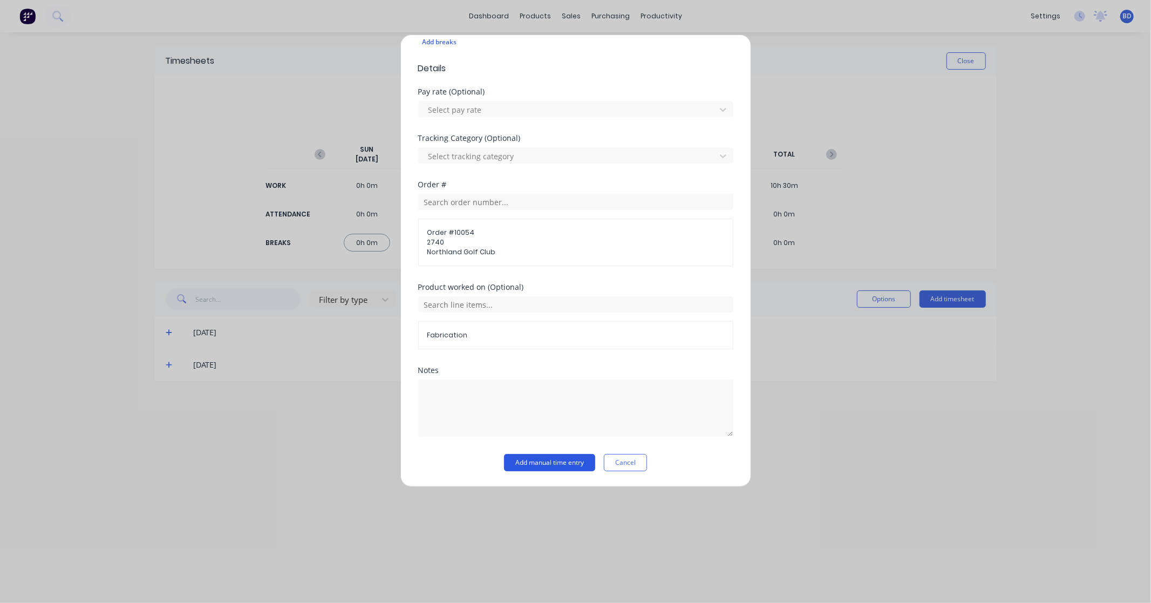
click at [572, 456] on button "Add manual time entry" at bounding box center [549, 462] width 91 height 17
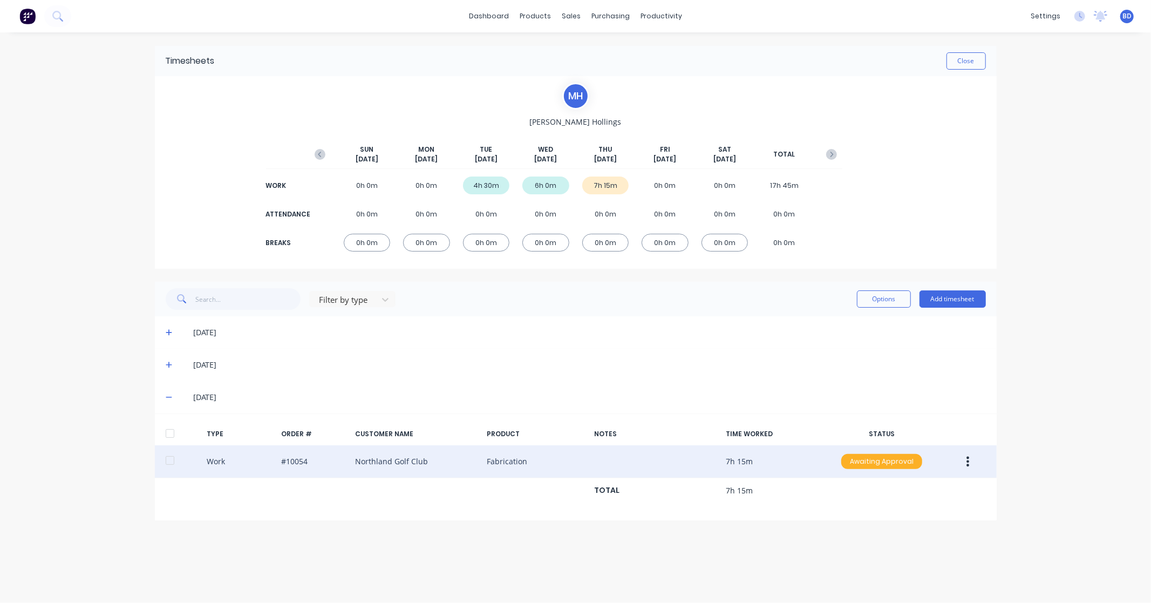
click at [884, 464] on div "Awaiting Approval" at bounding box center [881, 461] width 81 height 15
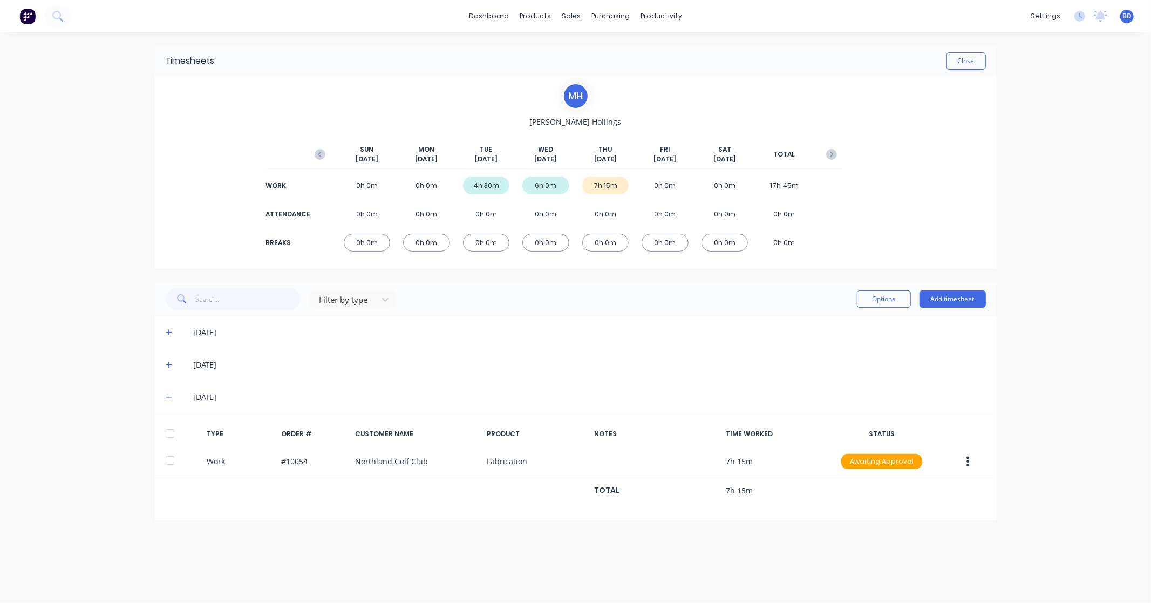
click at [583, 573] on div "Timesheets Close M H [PERSON_NAME] [DATE] [DATE] [DATE] [DATE] [DATE] [DATE] [D…" at bounding box center [576, 306] width 864 height 549
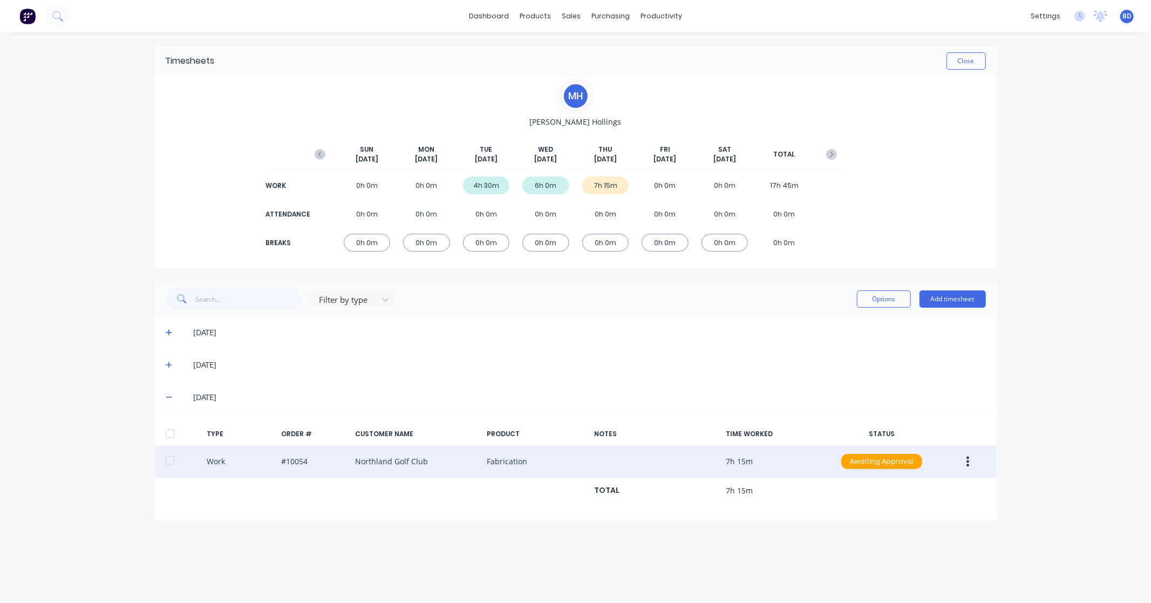
click at [968, 461] on icon "button" at bounding box center [968, 462] width 3 height 10
click at [907, 425] on div "Edit" at bounding box center [929, 421] width 83 height 16
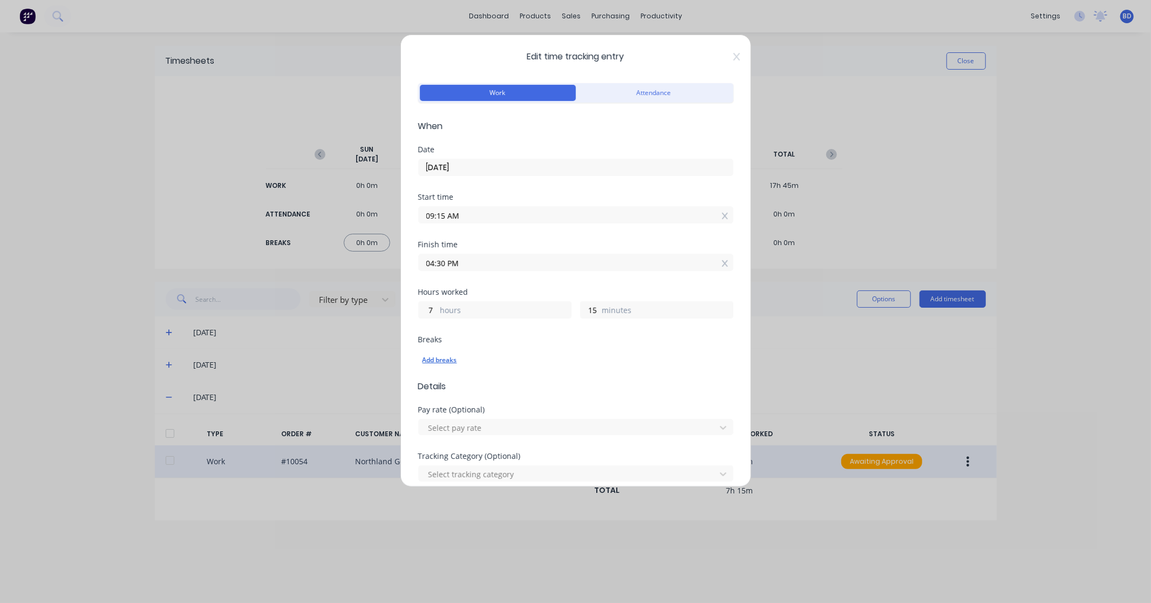
click at [444, 362] on div "Add breaks" at bounding box center [576, 360] width 307 height 14
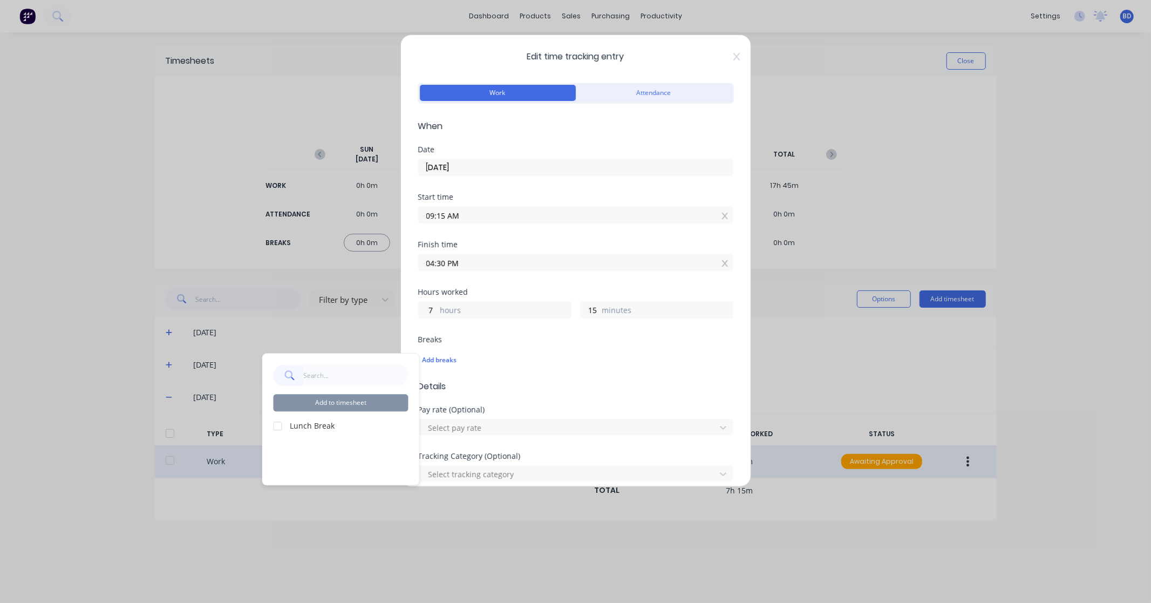
click at [279, 423] on div at bounding box center [278, 426] width 22 height 22
click at [330, 404] on button "Add to timesheet" at bounding box center [341, 402] width 135 height 17
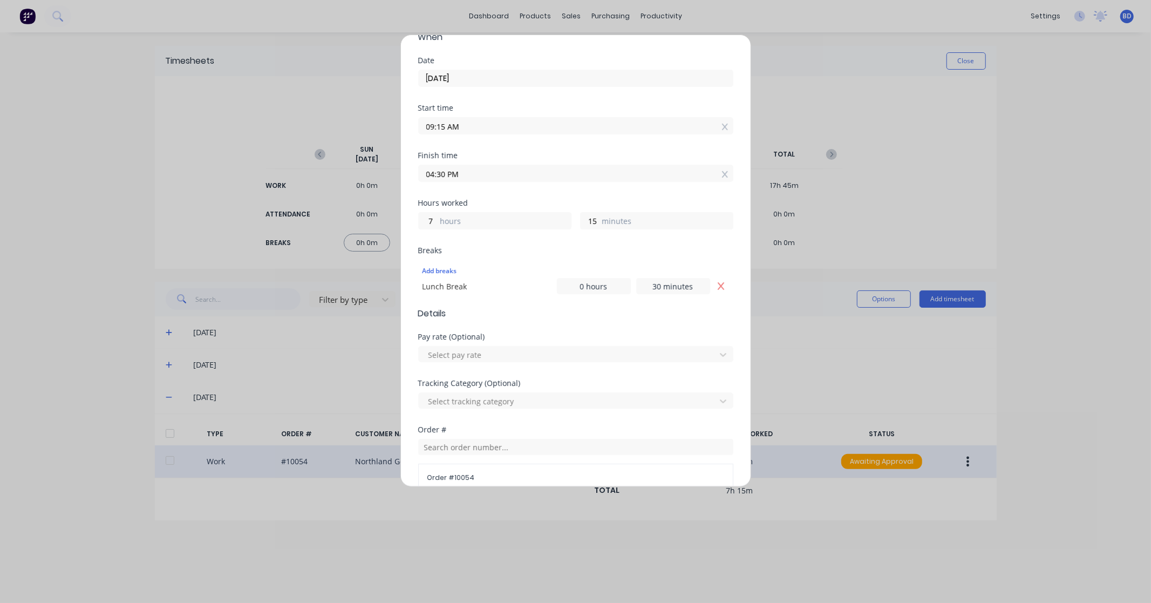
scroll to position [315, 0]
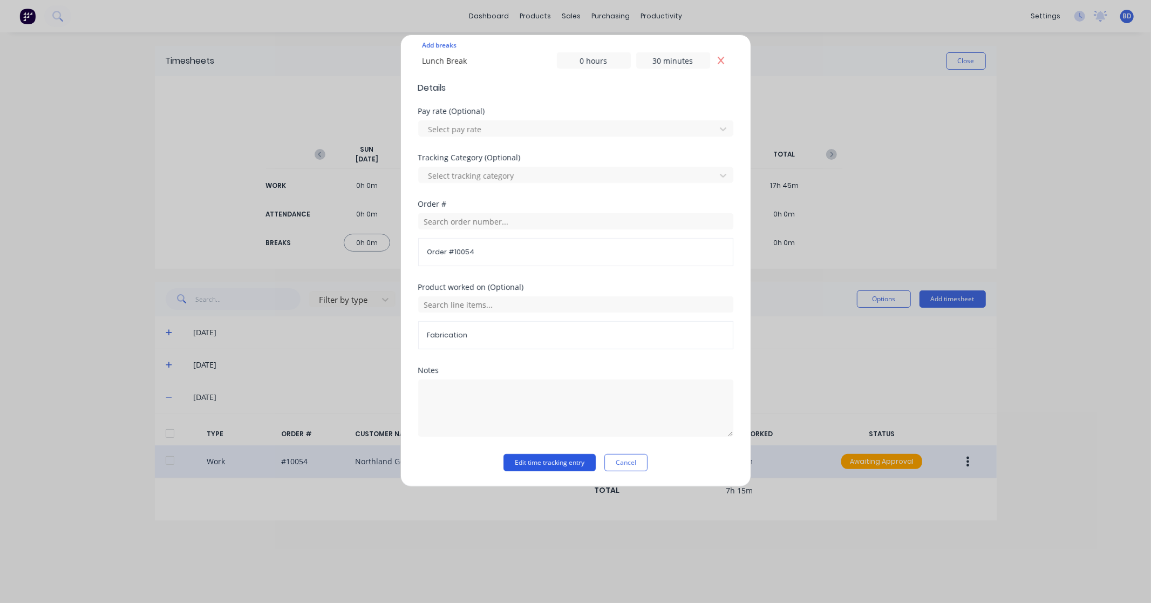
click at [546, 462] on button "Edit time tracking entry" at bounding box center [550, 462] width 92 height 17
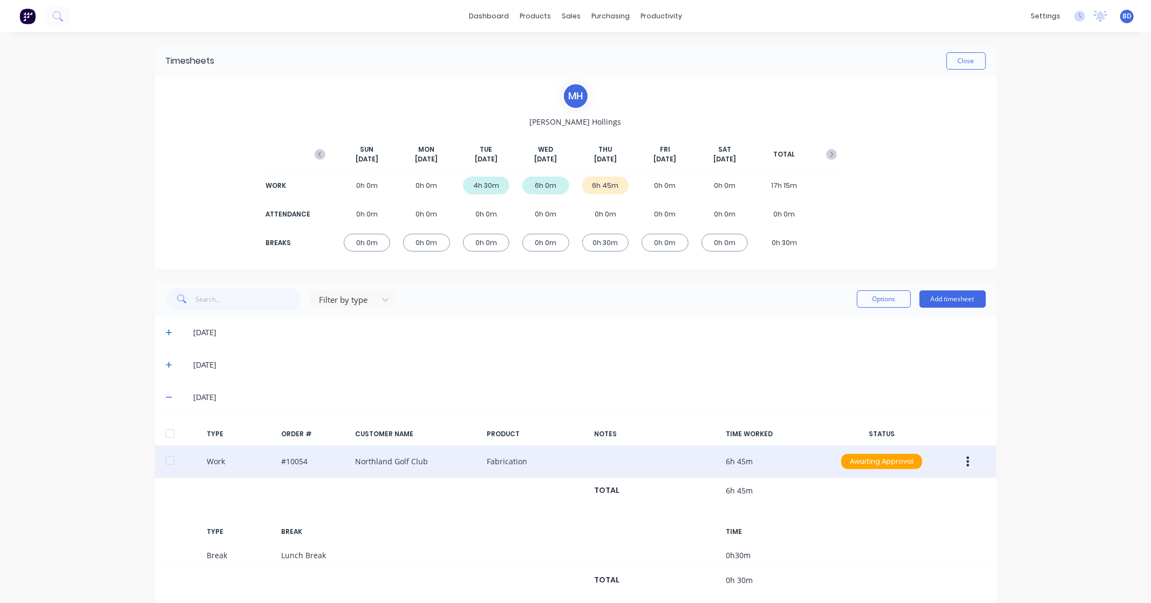
click at [166, 435] on div at bounding box center [170, 434] width 22 height 22
click at [894, 298] on button "Options" at bounding box center [884, 298] width 54 height 17
click at [861, 327] on div "Approve" at bounding box center [859, 327] width 83 height 16
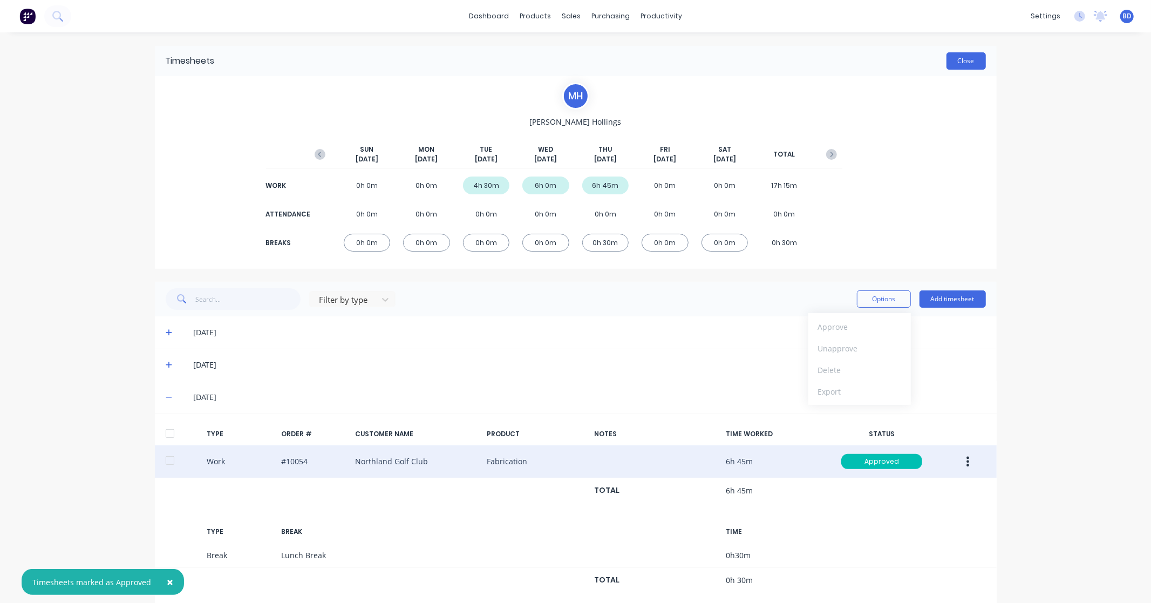
click at [947, 55] on button "Close" at bounding box center [966, 60] width 39 height 17
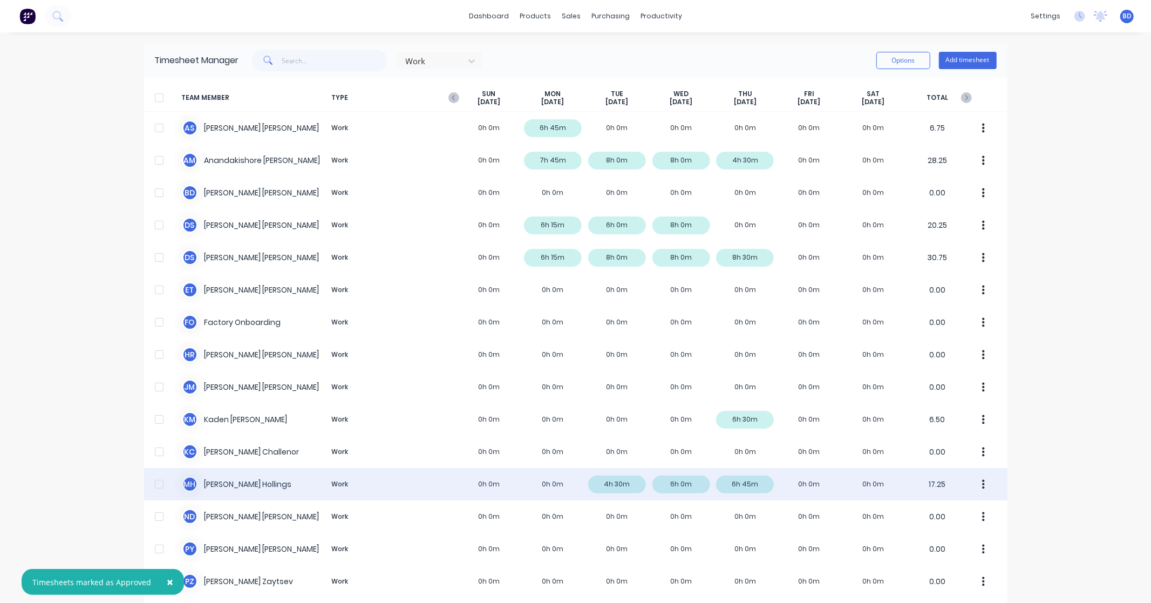
scroll to position [109, 0]
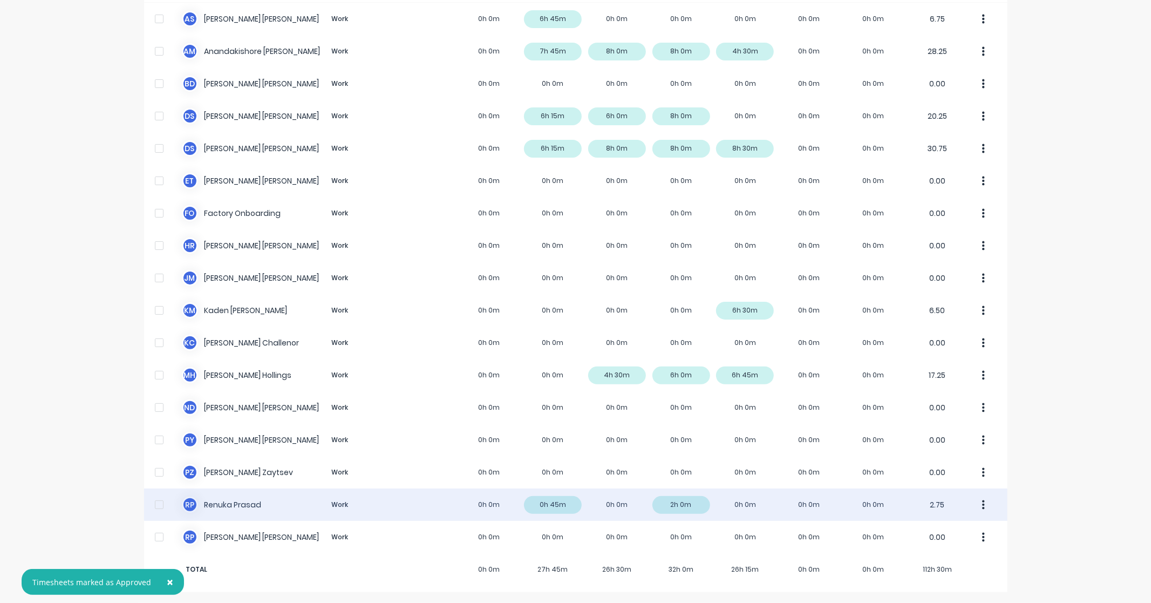
click at [240, 501] on div "R P [PERSON_NAME] Work 0h 0m 0h 45m 0h 0m 2h 0m 0h 0m 0h 0m 0h 0m 2.75" at bounding box center [576, 504] width 864 height 32
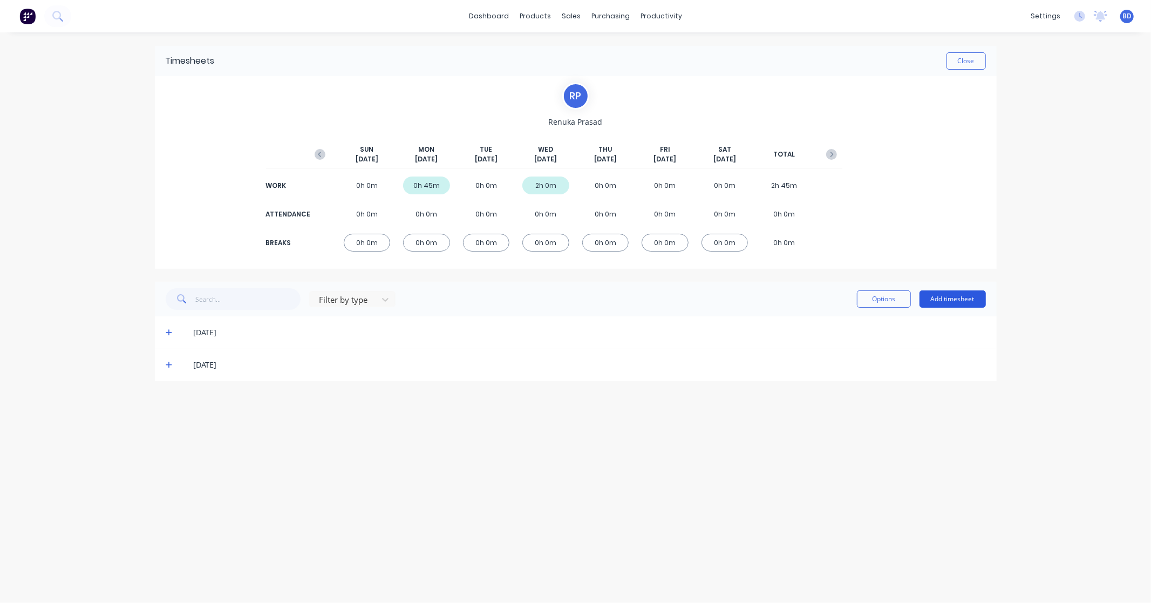
click at [945, 301] on button "Add timesheet" at bounding box center [953, 298] width 66 height 17
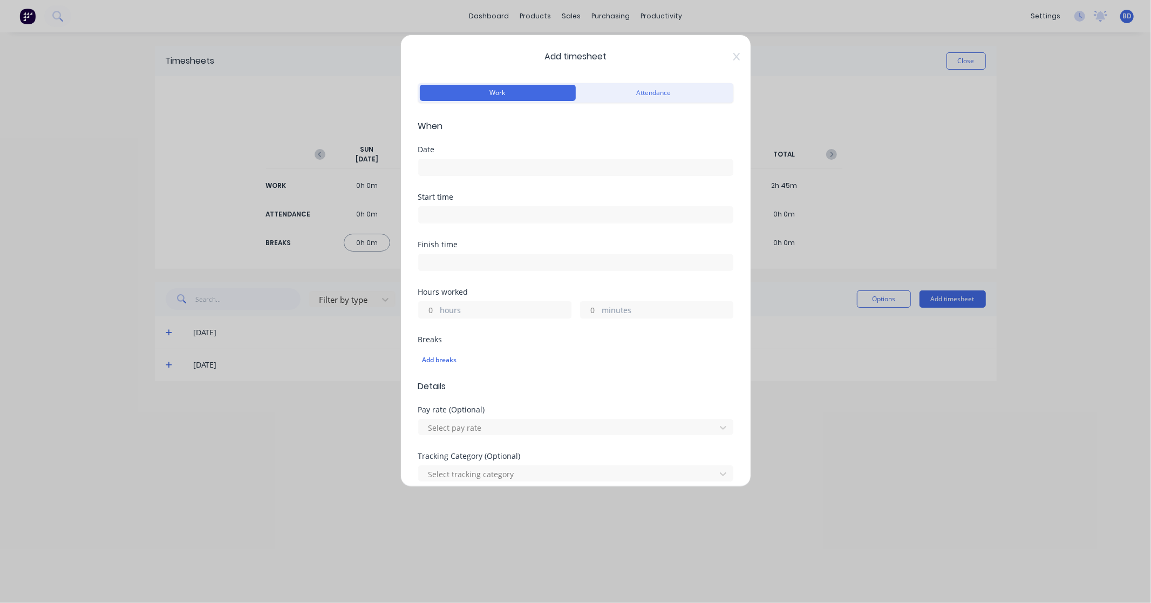
click at [461, 166] on input at bounding box center [576, 167] width 314 height 16
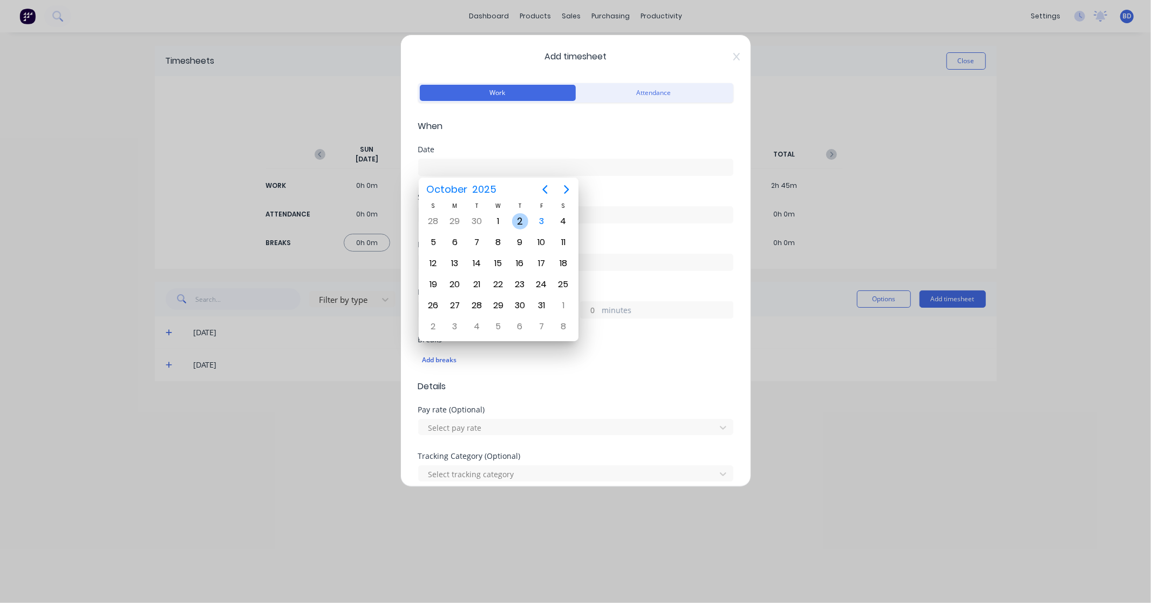
click at [514, 221] on div "2" at bounding box center [520, 221] width 16 height 16
type input "[DATE]"
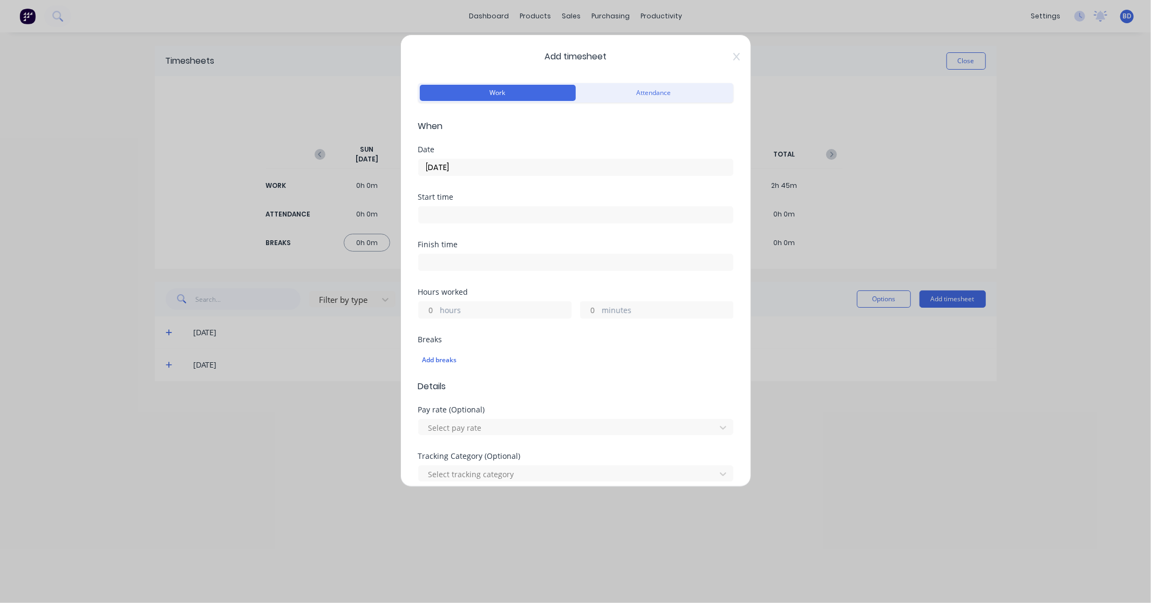
click at [439, 209] on input at bounding box center [576, 215] width 314 height 16
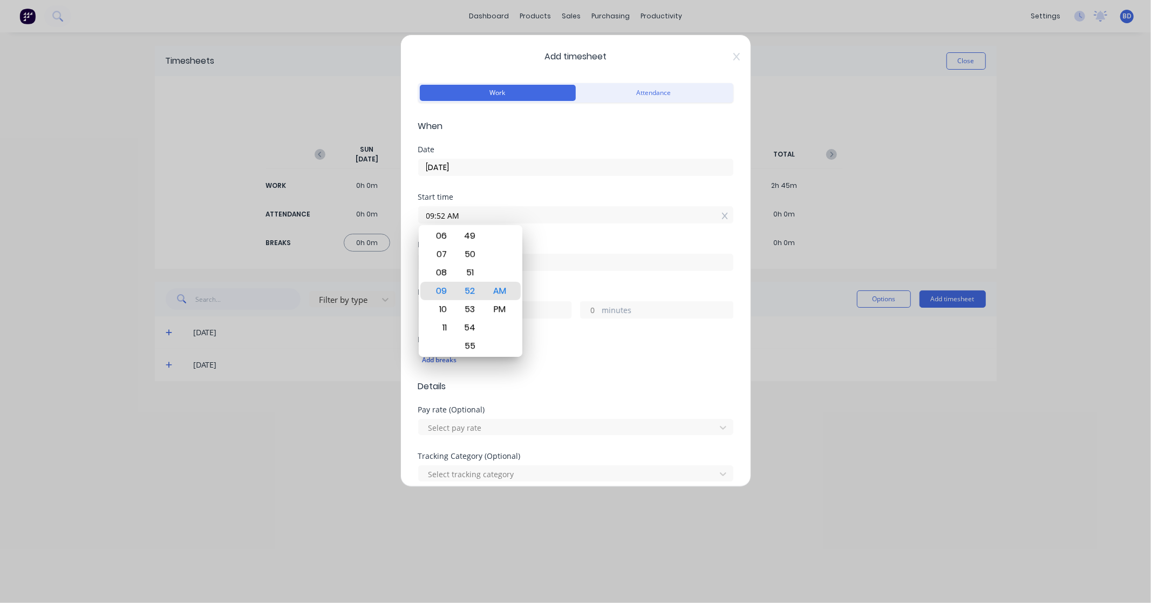
drag, startPoint x: 456, startPoint y: 216, endPoint x: 374, endPoint y: 213, distance: 81.6
click at [374, 213] on div "Add timesheet Work Attendance When Date [DATE] Start time 09:52 AM Finish time …" at bounding box center [575, 301] width 1151 height 603
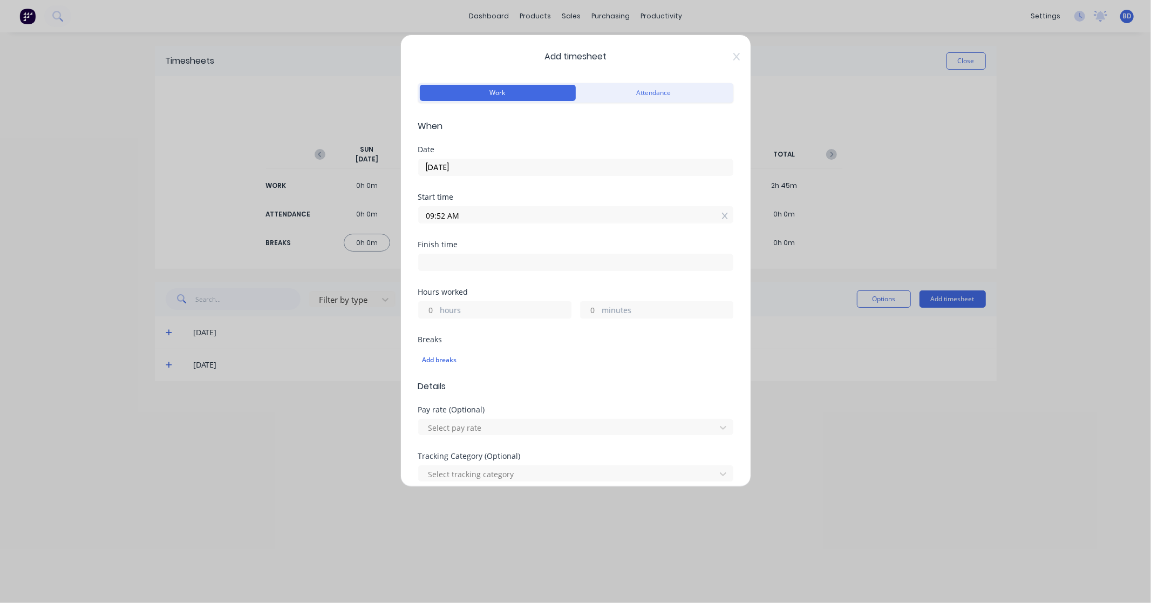
paste input "9:00"
type input "09:00 AM"
click at [502, 268] on input at bounding box center [576, 262] width 314 height 16
type input "09:53 AM"
type input "0"
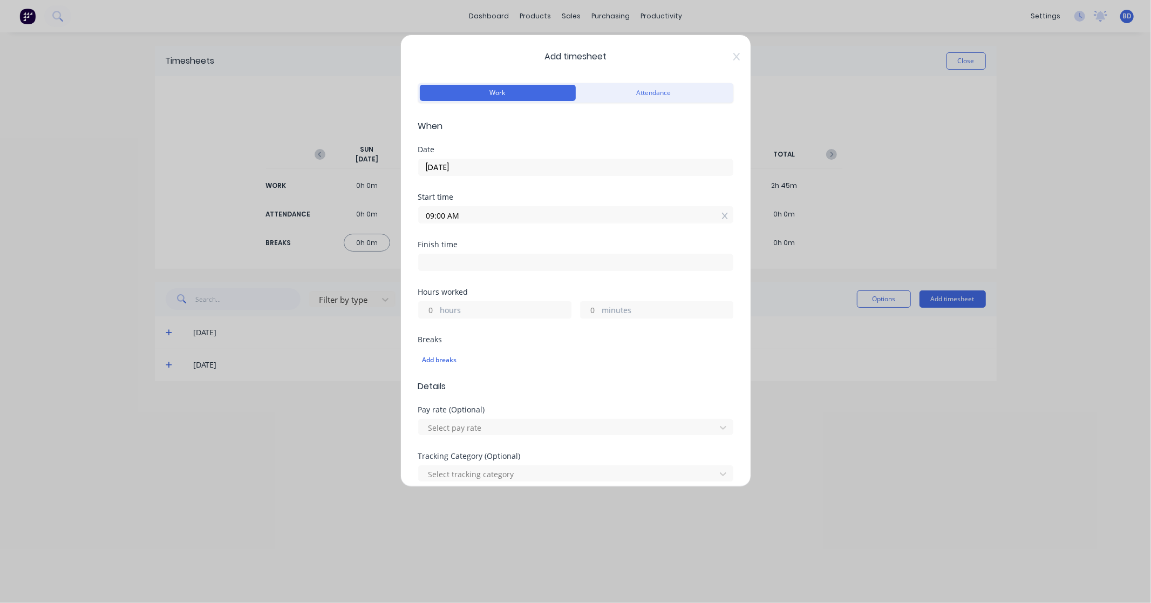
type input "53"
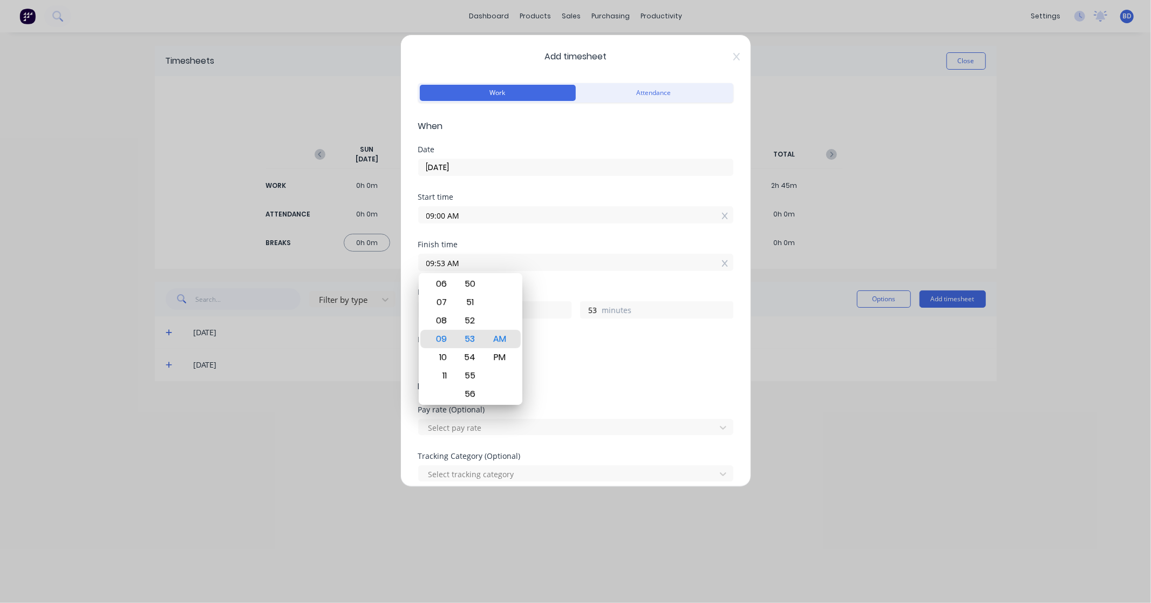
drag, startPoint x: 520, startPoint y: 262, endPoint x: 313, endPoint y: 274, distance: 207.1
click at [313, 274] on div "Add timesheet Work Attendance When Date [DATE] Start time 09:00 AM Finish time …" at bounding box center [575, 301] width 1151 height 603
paste input "3:15 P"
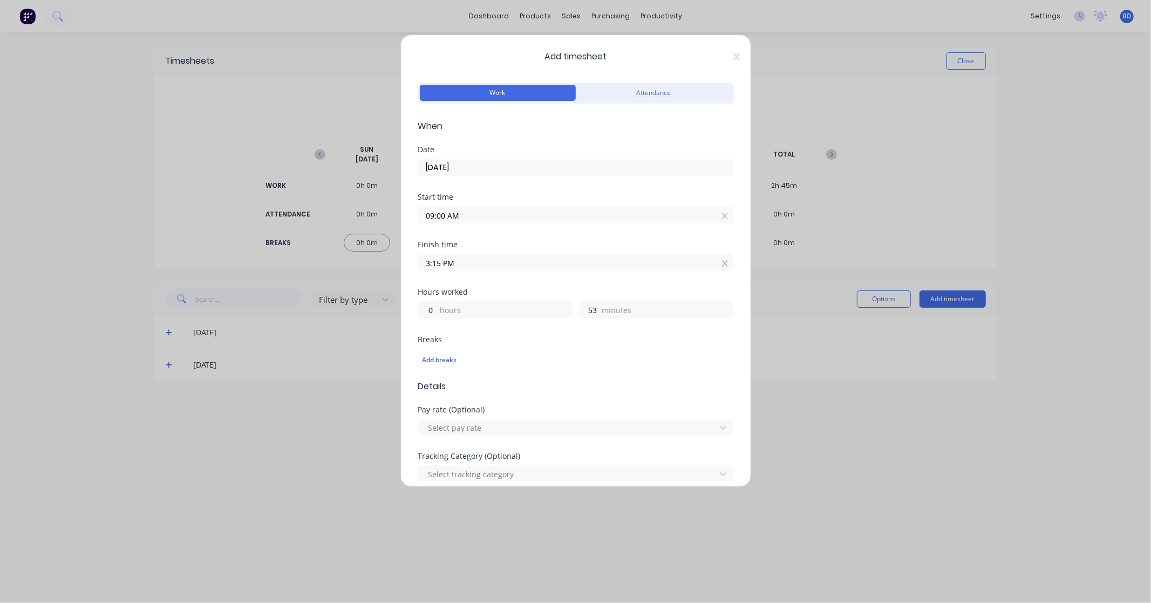
type input "03:15 PM"
type input "6"
type input "15"
click at [541, 291] on div "Hours worked" at bounding box center [575, 292] width 315 height 8
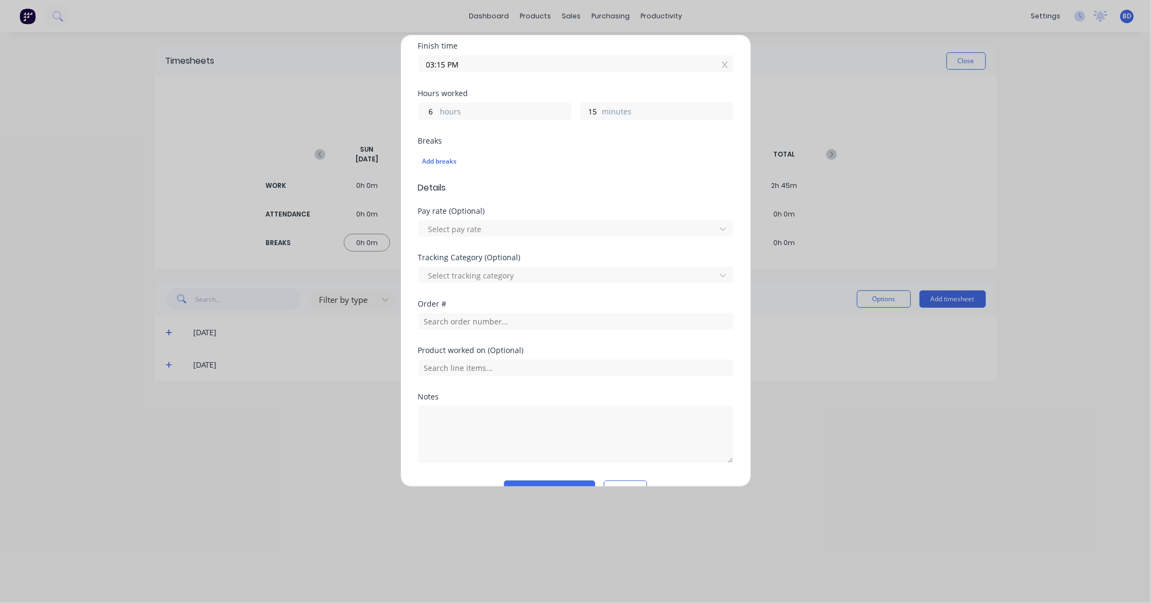
scroll to position [225, 0]
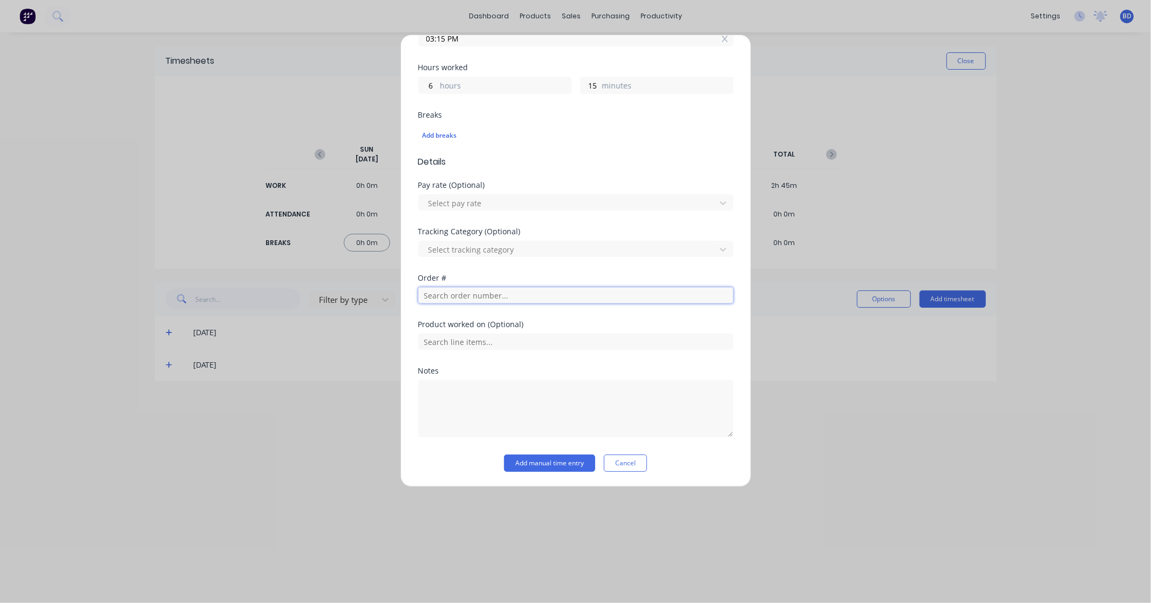
click at [466, 292] on input "text" at bounding box center [575, 295] width 315 height 16
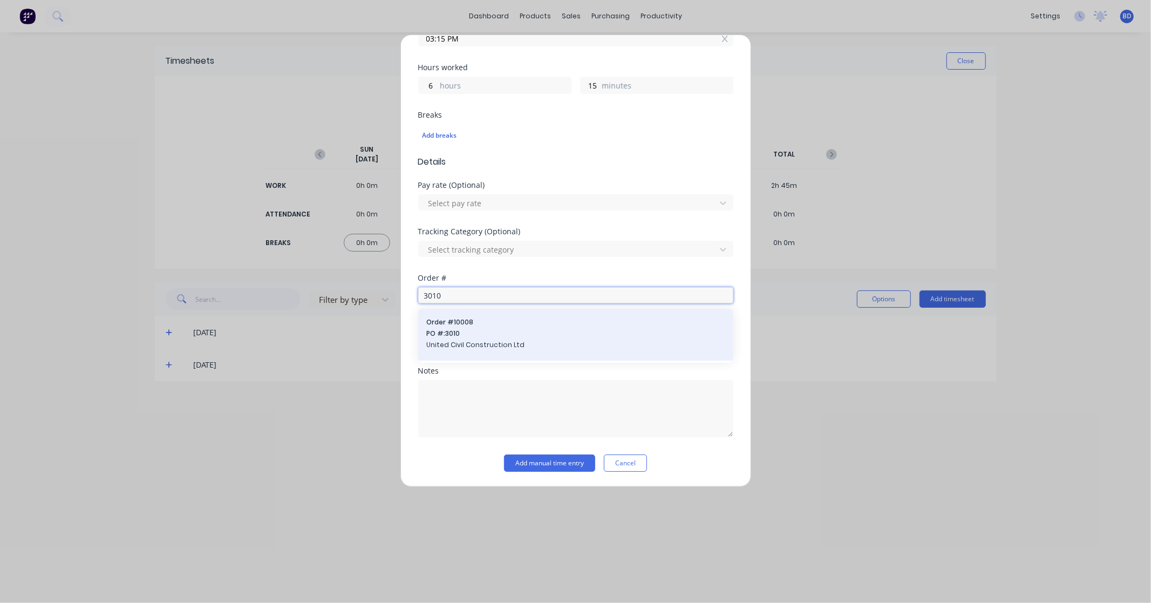
type input "3010"
click at [478, 333] on span "PO #: 3010" at bounding box center [576, 334] width 298 height 10
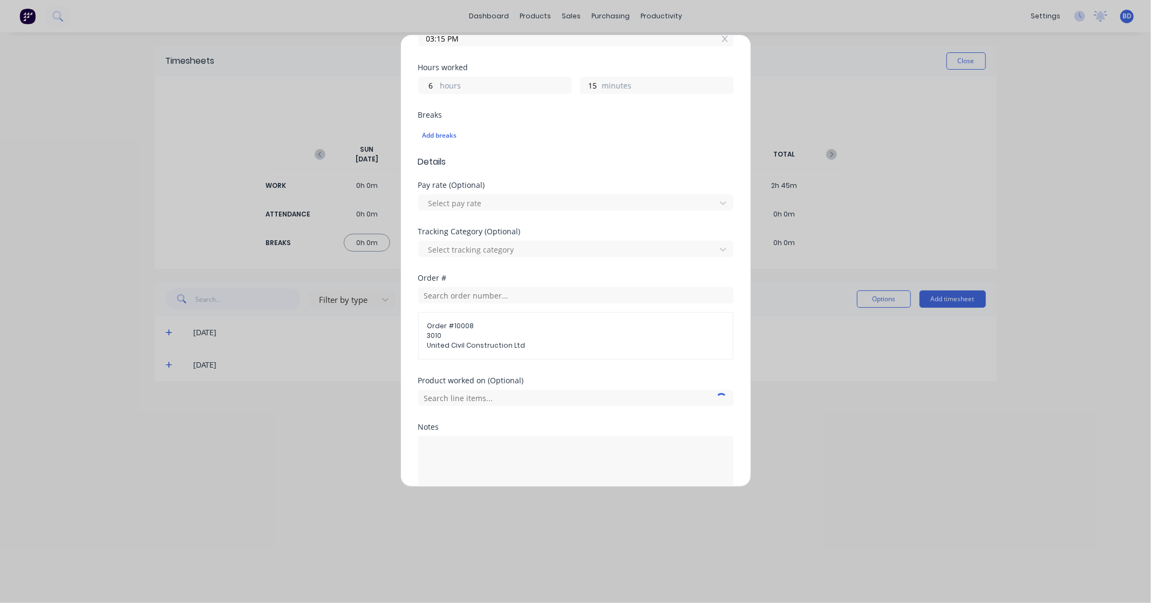
scroll to position [281, 0]
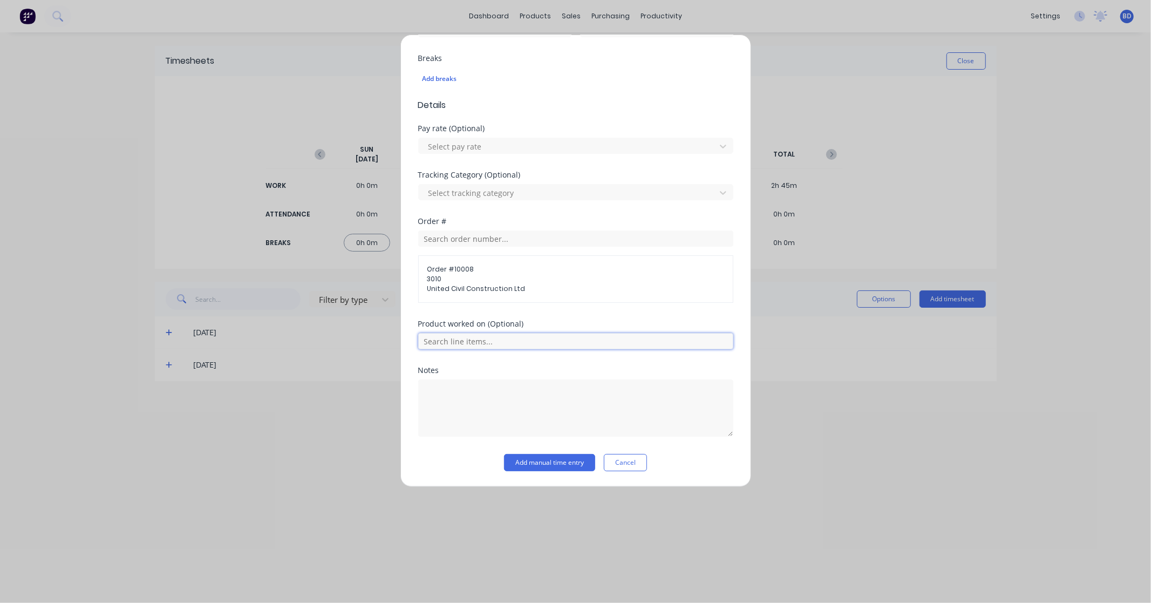
click at [514, 343] on input "text" at bounding box center [575, 341] width 315 height 16
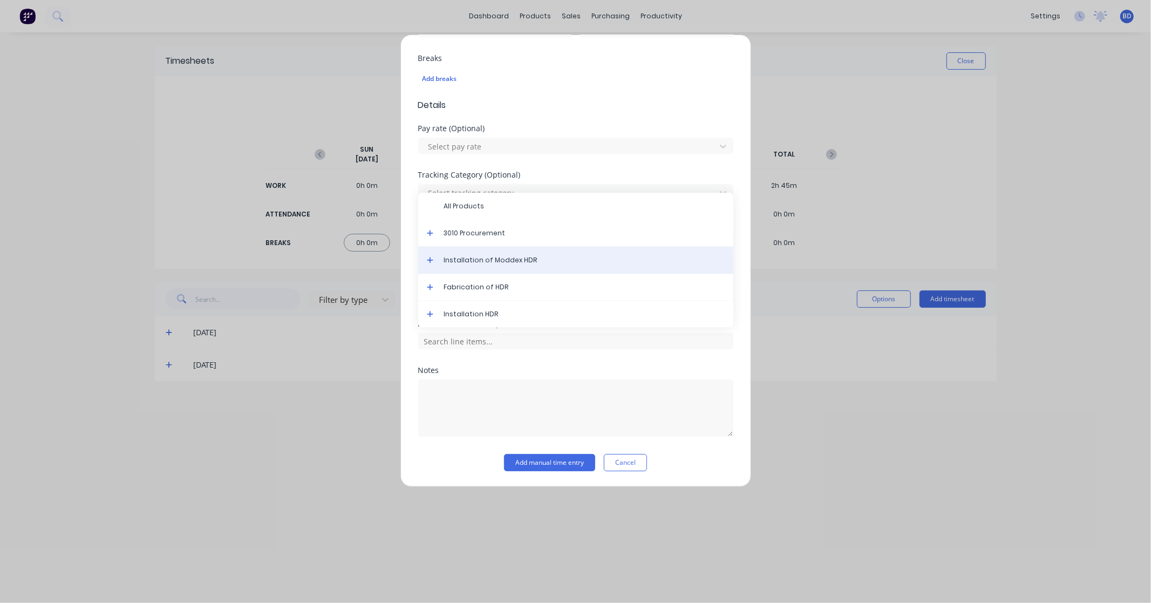
click at [514, 263] on span "Installation of Moddex HDR" at bounding box center [584, 260] width 281 height 10
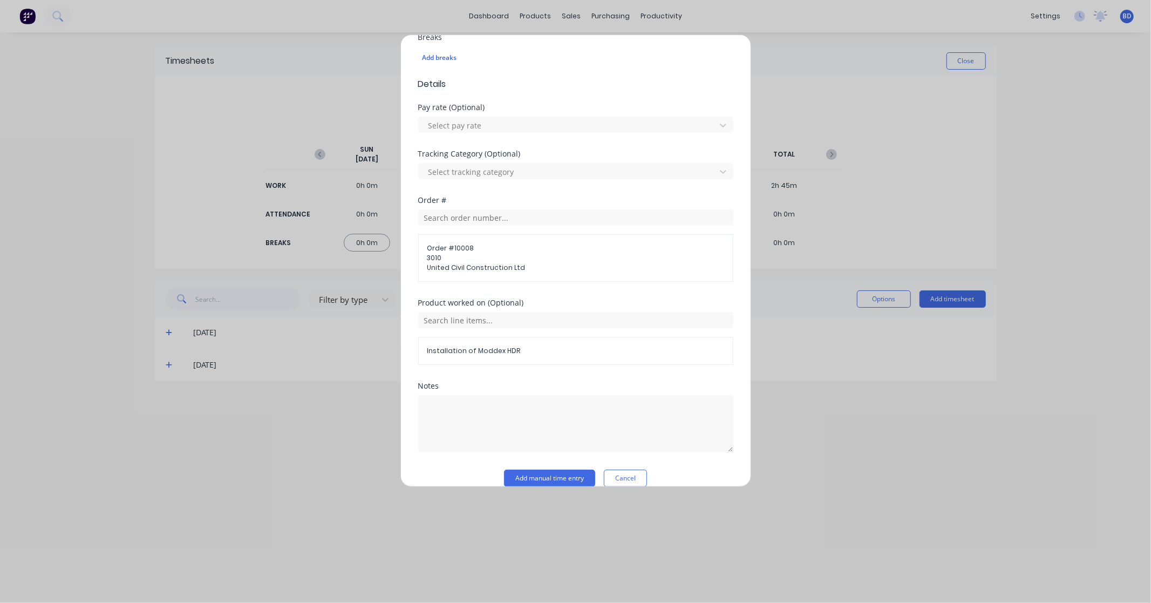
scroll to position [318, 0]
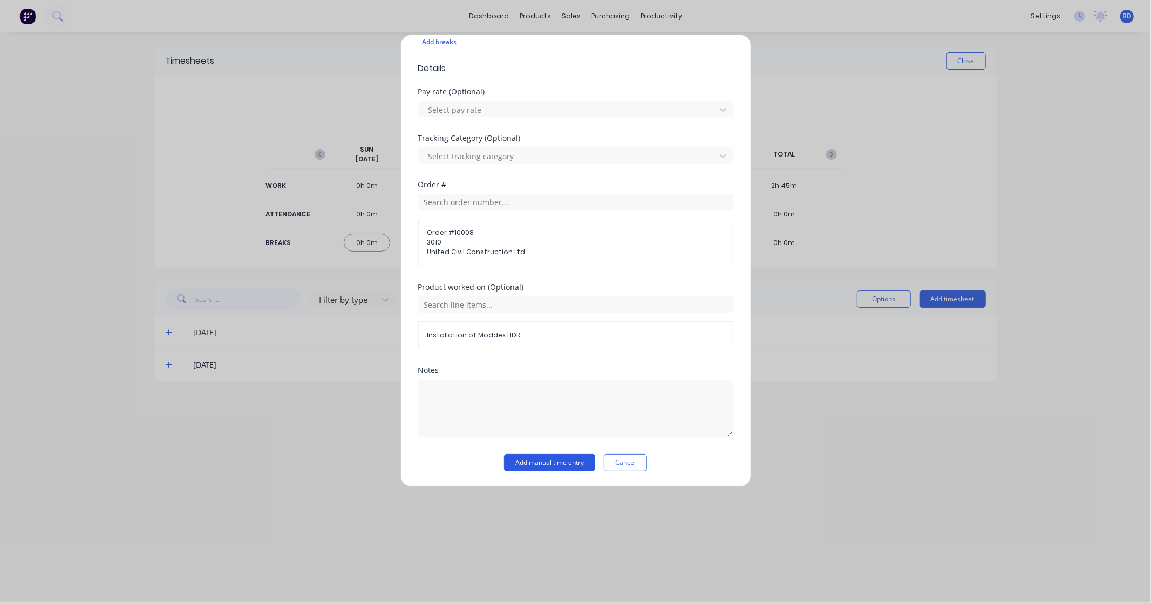
click at [548, 460] on button "Add manual time entry" at bounding box center [549, 462] width 91 height 17
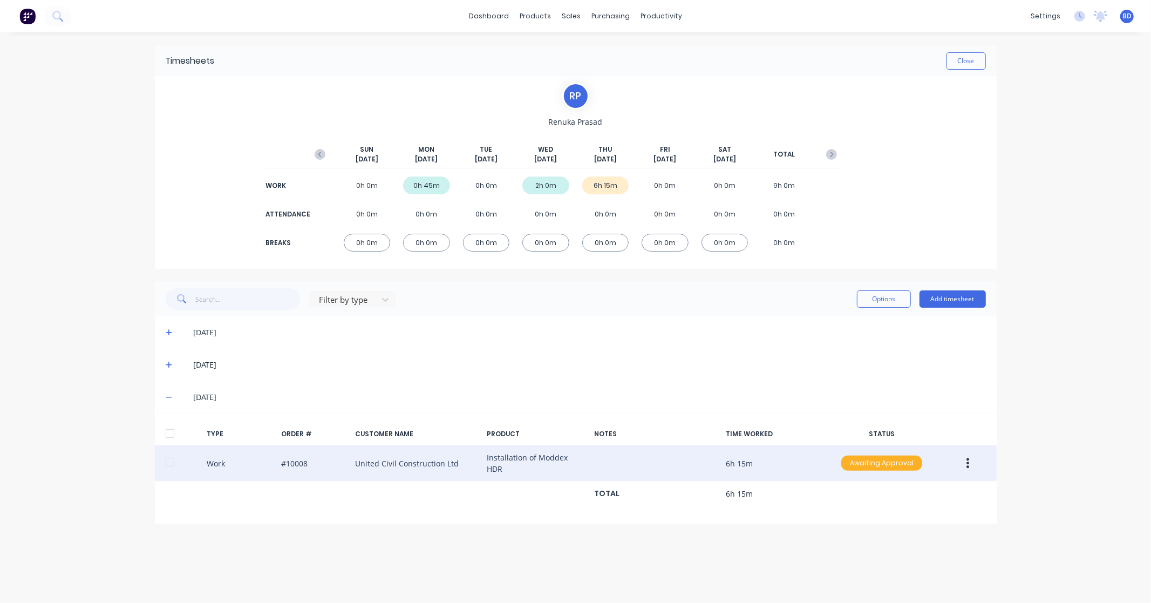
click at [878, 467] on div "Awaiting Approval" at bounding box center [881, 463] width 81 height 15
click at [869, 515] on div "Approved" at bounding box center [858, 517] width 89 height 15
